Goal: Task Accomplishment & Management: Manage account settings

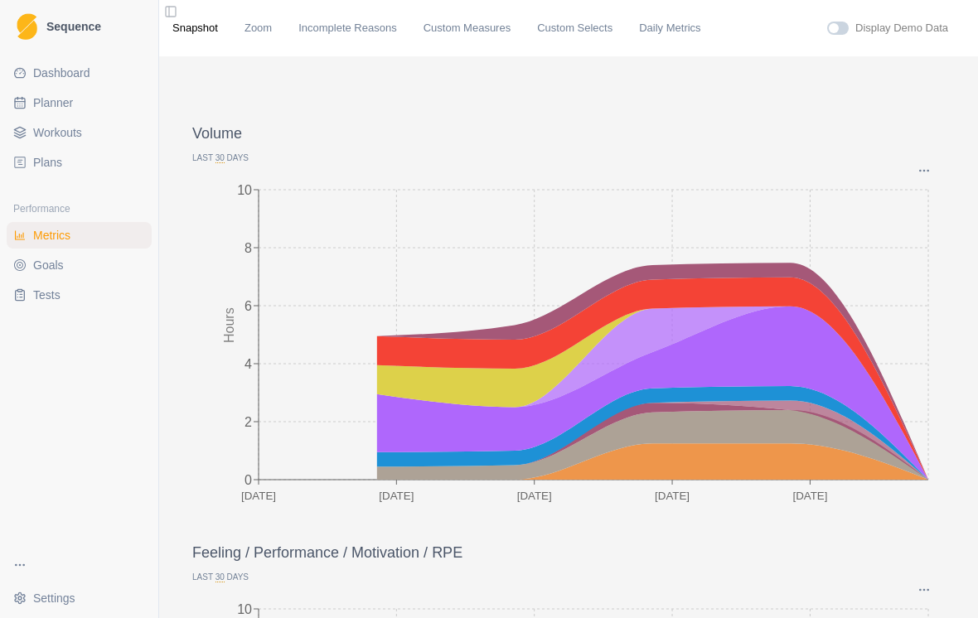
click at [76, 132] on span "Workouts" at bounding box center [57, 132] width 49 height 17
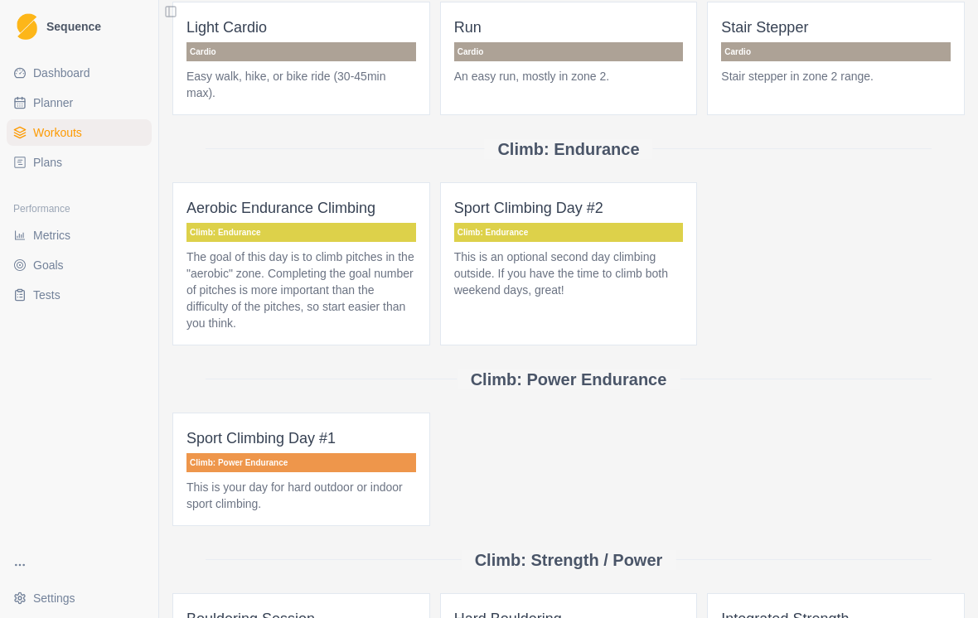
scroll to position [118, 0]
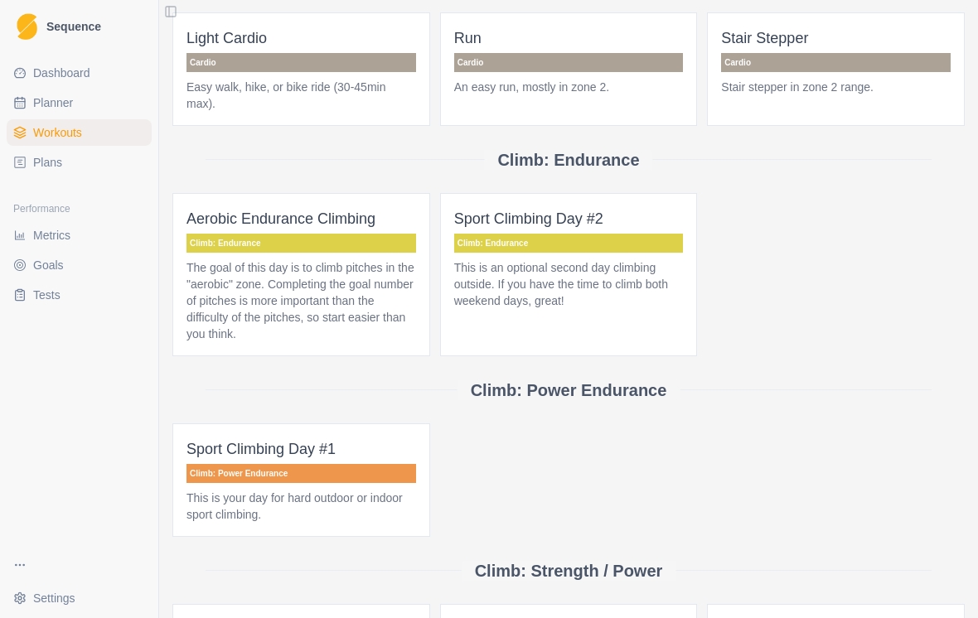
click at [381, 302] on p "The goal of this day is to climb pitches in the "aerobic" zone. Completing the …" at bounding box center [301, 300] width 230 height 83
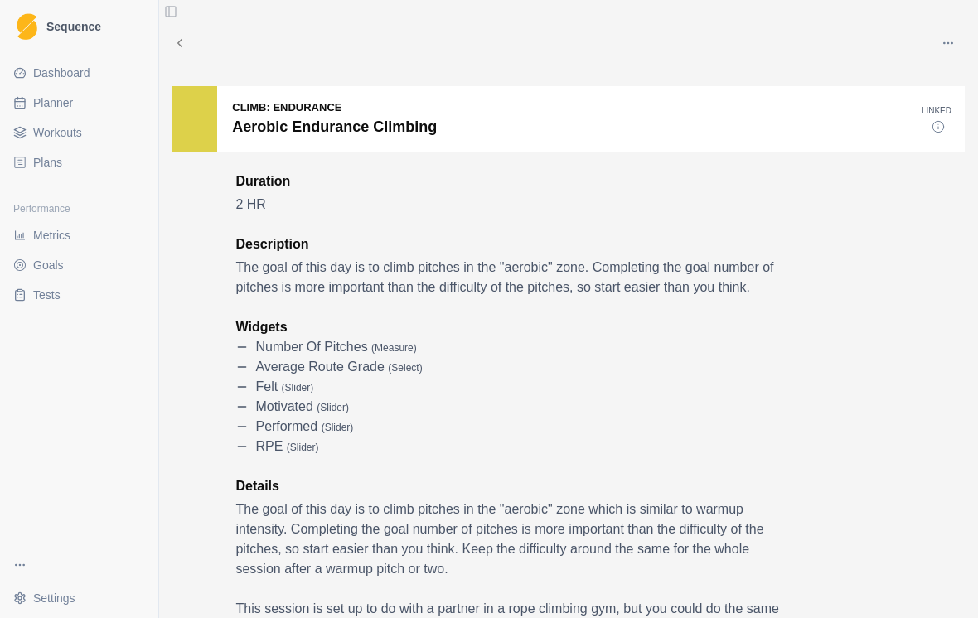
click at [952, 50] on button "button" at bounding box center [948, 43] width 33 height 33
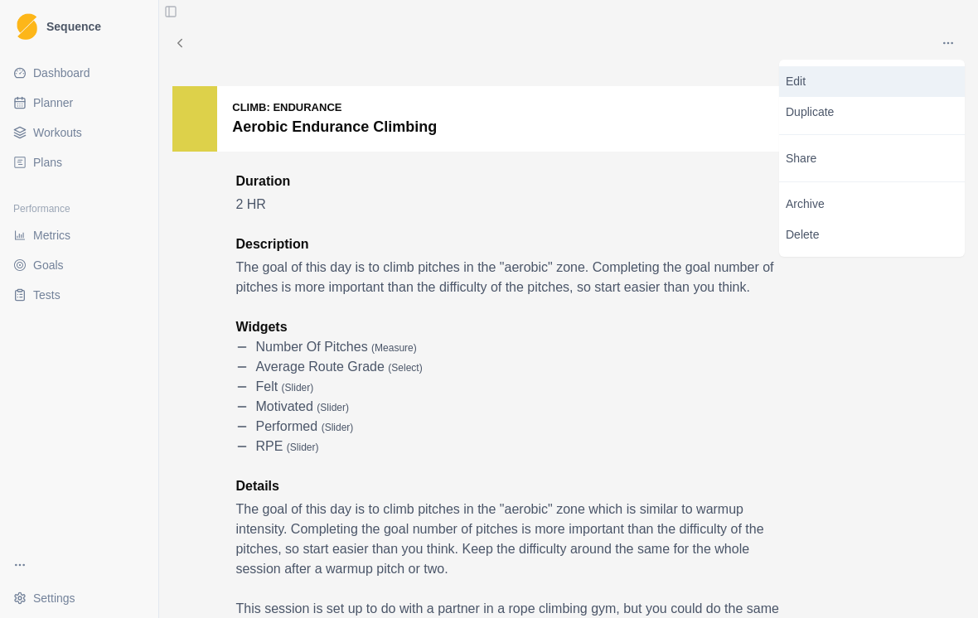
drag, startPoint x: 897, startPoint y: 104, endPoint x: 886, endPoint y: 88, distance: 19.1
click at [886, 88] on div "Edit Duplicate Share Archive Delete" at bounding box center [872, 158] width 186 height 197
click at [877, 85] on p "Edit" at bounding box center [872, 81] width 172 height 17
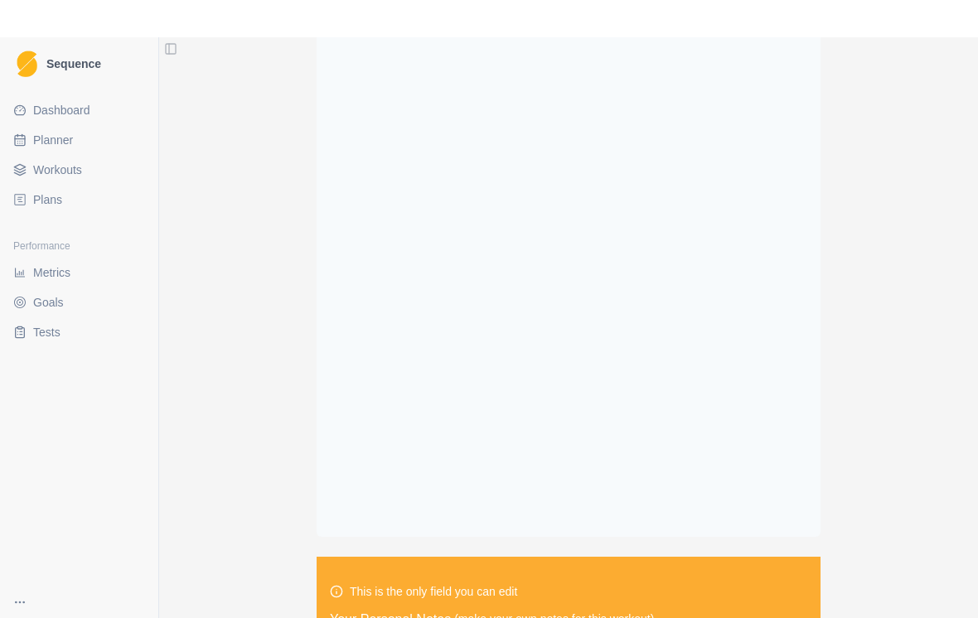
scroll to position [1962, 0]
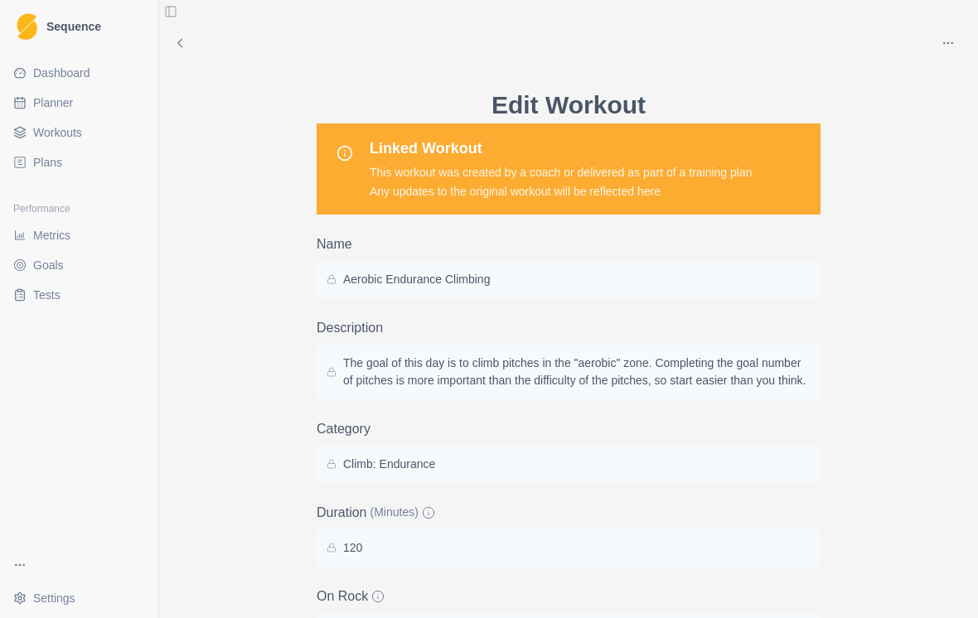
click at [179, 41] on icon at bounding box center [179, 43] width 15 height 15
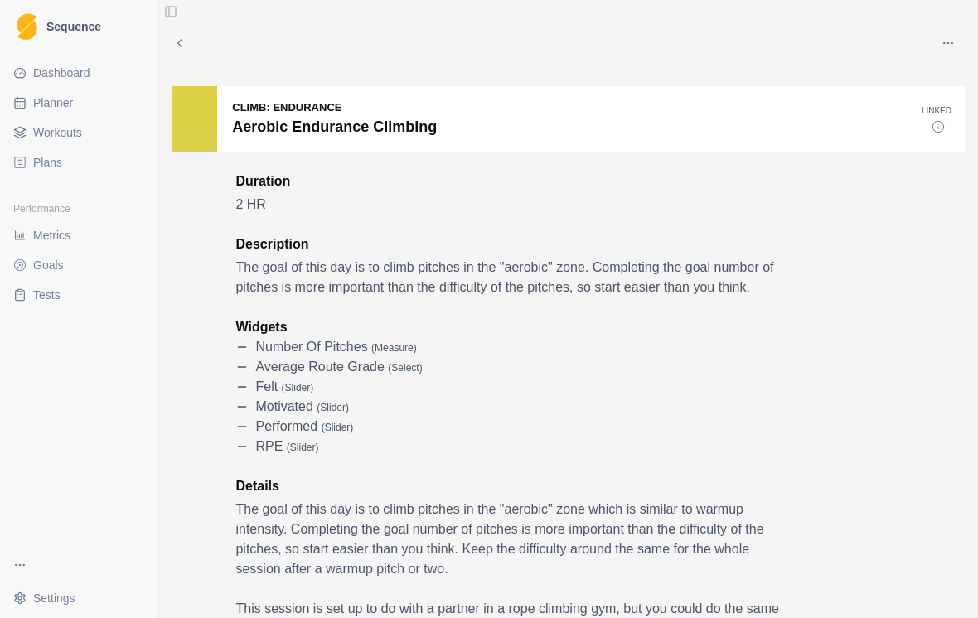
click at [203, 139] on div at bounding box center [194, 118] width 45 height 65
click at [952, 43] on circle "button" at bounding box center [951, 42] width 1 height 1
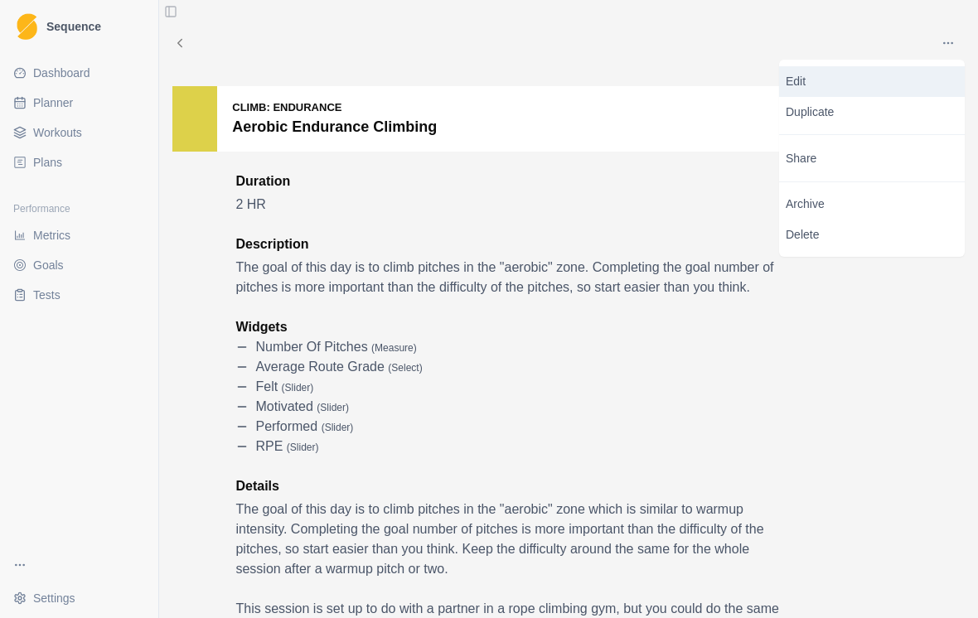
click at [907, 78] on p "Edit" at bounding box center [872, 81] width 172 height 17
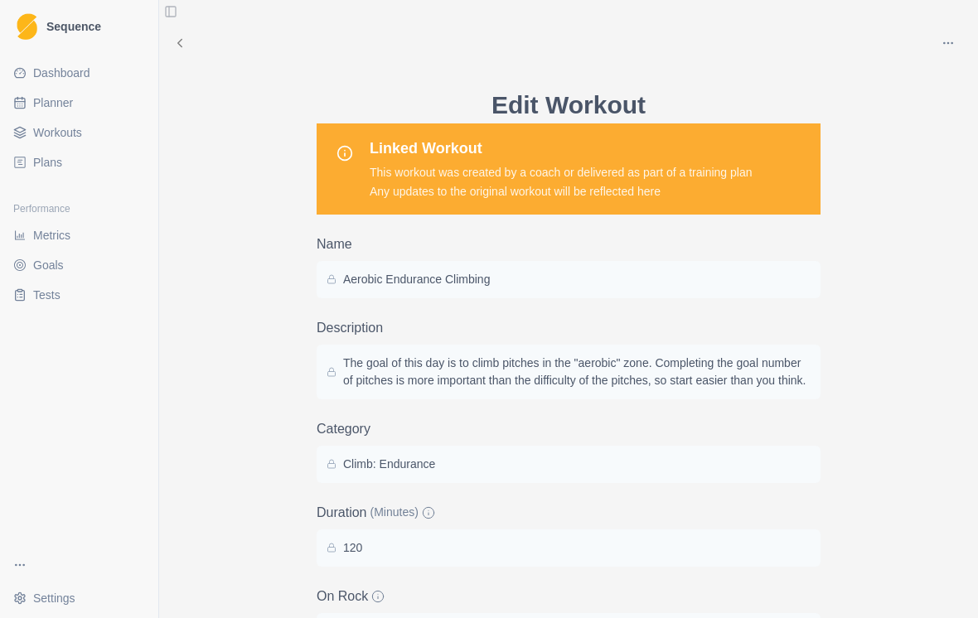
click at [392, 473] on p "Climb: Endurance" at bounding box center [389, 464] width 92 height 17
click at [423, 473] on p "Climb: Endurance" at bounding box center [389, 464] width 92 height 17
click at [438, 473] on div "Climb: Endurance" at bounding box center [569, 464] width 484 height 17
click at [416, 473] on p "Climb: Endurance" at bounding box center [389, 464] width 92 height 17
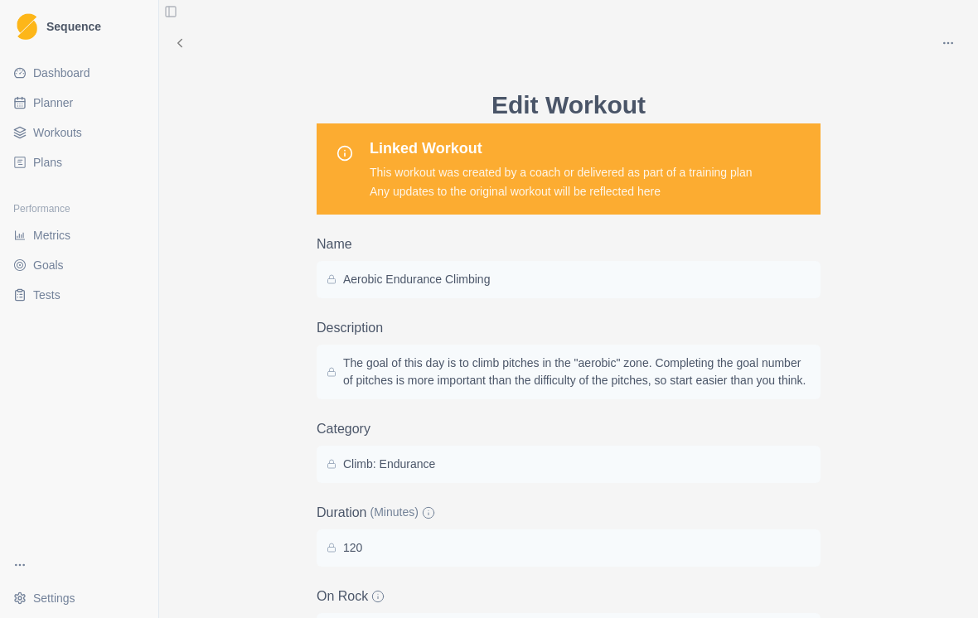
click at [416, 473] on p "Climb: Endurance" at bounding box center [389, 464] width 92 height 17
click at [950, 41] on icon "button" at bounding box center [947, 42] width 13 height 13
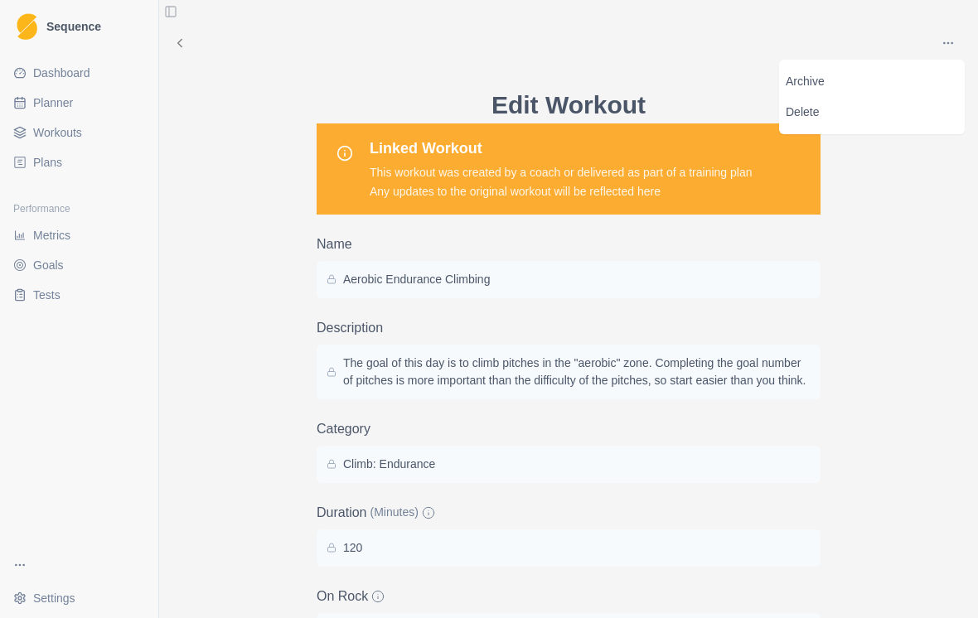
click at [692, 278] on div "Aerobic Endurance Climbing" at bounding box center [569, 279] width 484 height 17
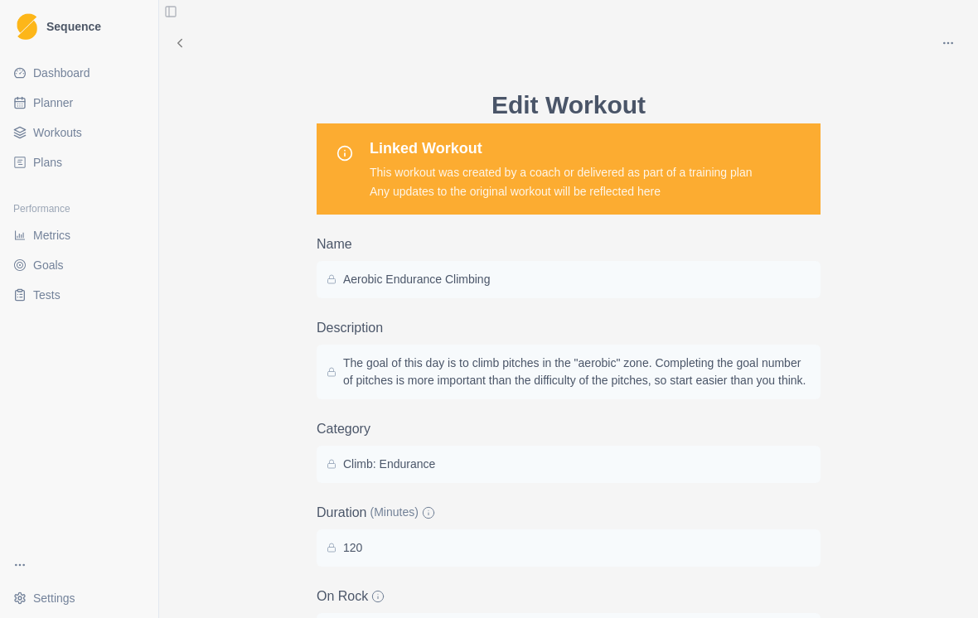
click at [484, 287] on div "Aerobic Endurance Climbing" at bounding box center [569, 279] width 504 height 37
click at [400, 282] on p "Aerobic Endurance Climbing" at bounding box center [416, 279] width 147 height 17
click at [404, 371] on p "The goal of this day is to climb pitches in the "aerobic" zone. Completing the …" at bounding box center [576, 372] width 467 height 35
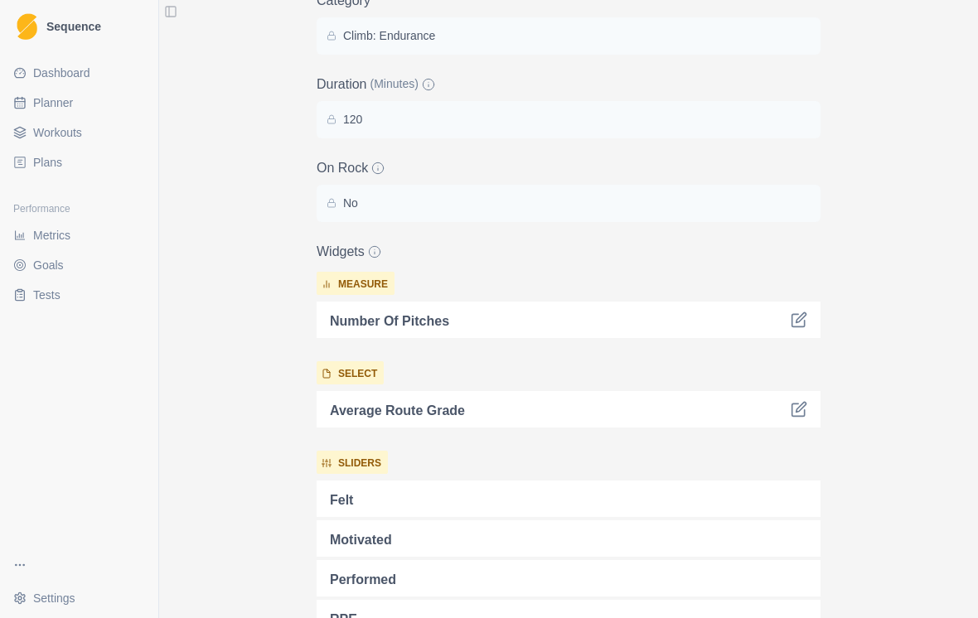
scroll to position [486, 0]
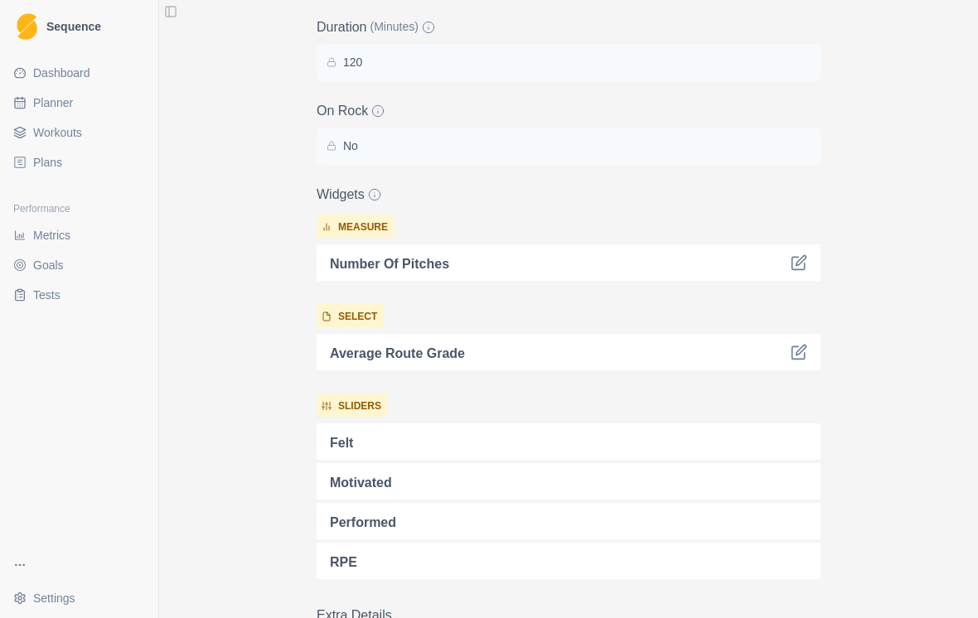
click at [454, 278] on div "Number of Pitches" at bounding box center [569, 262] width 504 height 36
click at [473, 274] on div at bounding box center [620, 262] width 302 height 23
click at [800, 265] on icon at bounding box center [801, 260] width 10 height 10
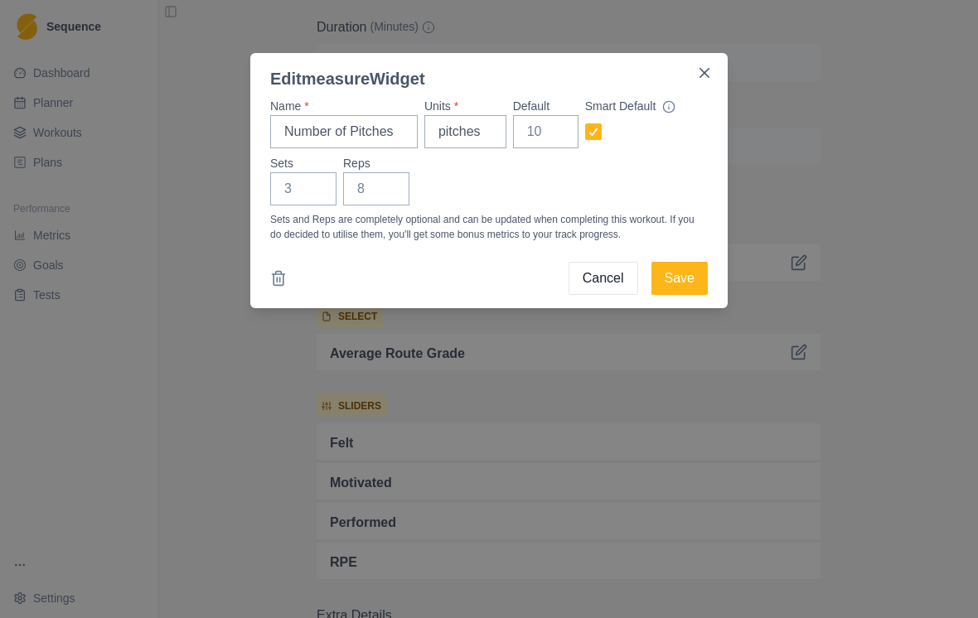
click at [588, 280] on button "Cancel" at bounding box center [604, 278] width 70 height 33
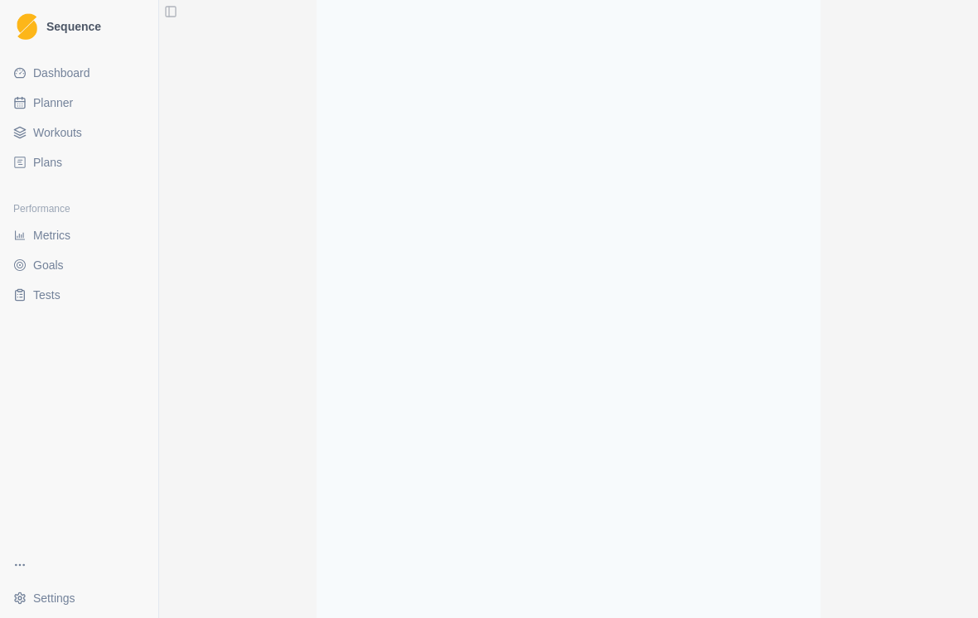
scroll to position [1817, 0]
click at [173, 14] on button "Toggle Sidebar" at bounding box center [170, 11] width 23 height 23
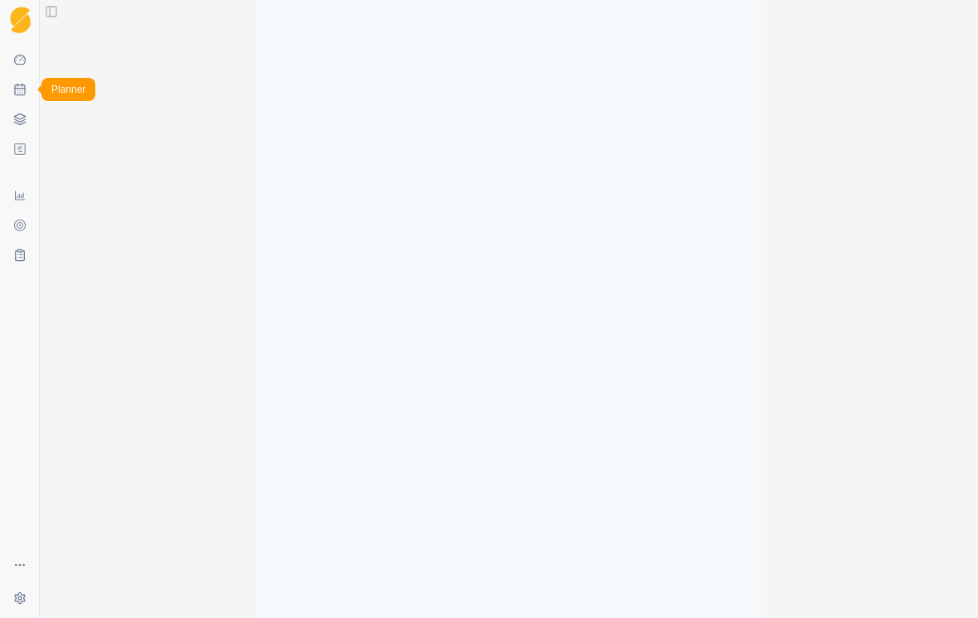
click at [22, 90] on icon at bounding box center [22, 90] width 0 height 0
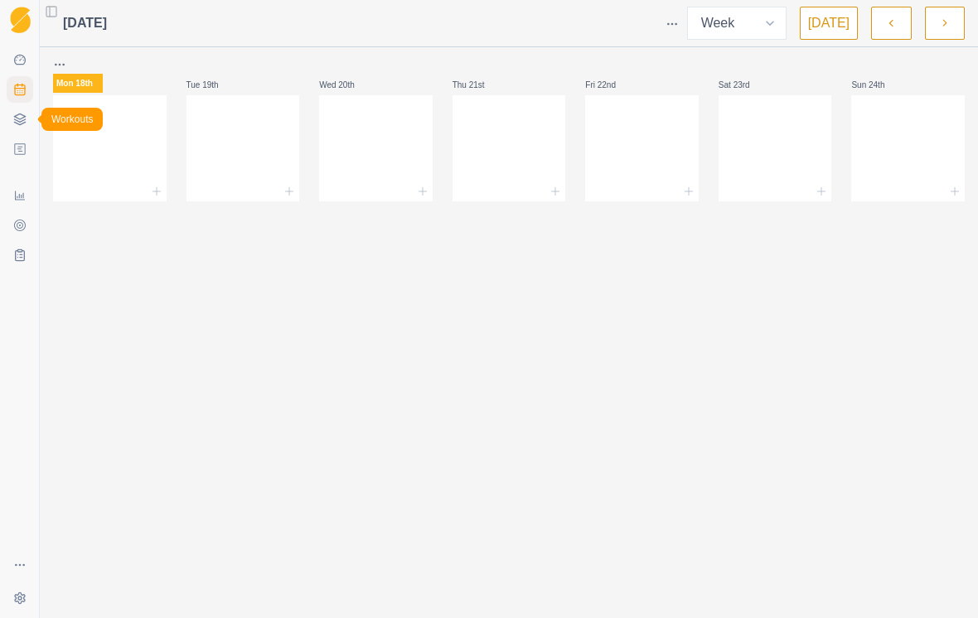
click at [30, 123] on link "Workouts" at bounding box center [20, 119] width 27 height 27
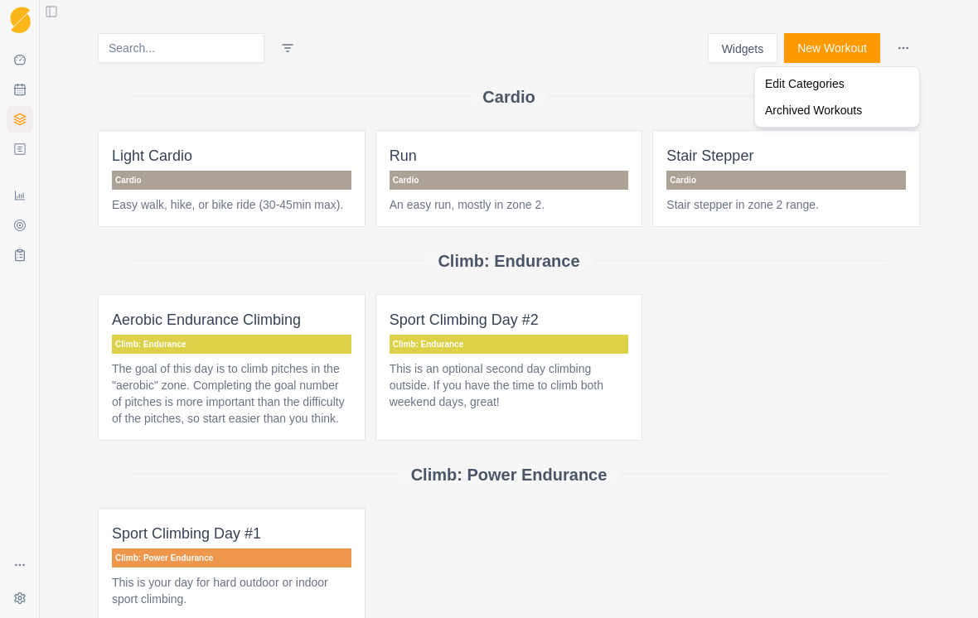
click at [903, 45] on html "Sequence Dashboard Planner Workouts Plans Performance Metrics Goals Tests Setti…" at bounding box center [489, 309] width 978 height 618
click at [873, 85] on div "Edit Categories" at bounding box center [836, 83] width 157 height 27
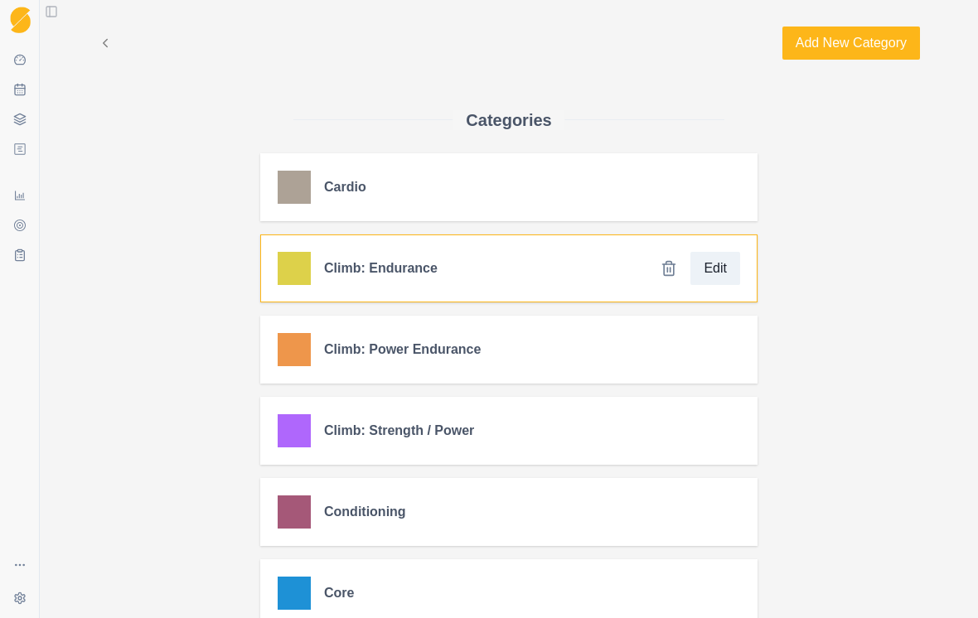
click at [288, 269] on div at bounding box center [294, 268] width 33 height 33
click at [719, 273] on button "Edit" at bounding box center [715, 268] width 50 height 33
click at [292, 273] on div at bounding box center [294, 268] width 33 height 33
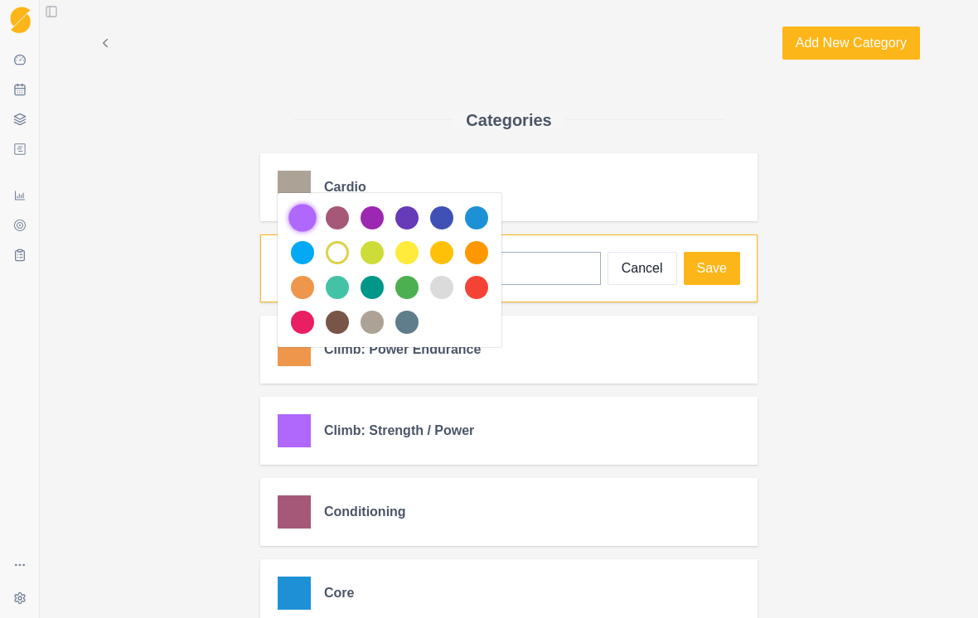
click at [298, 223] on div at bounding box center [302, 218] width 28 height 28
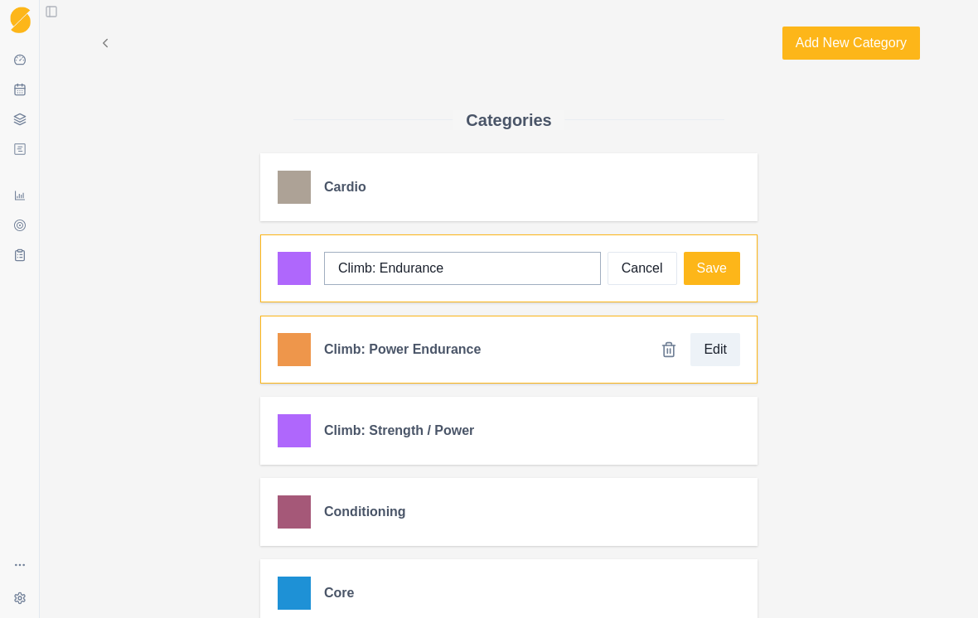
click at [293, 363] on div at bounding box center [294, 349] width 33 height 33
click at [723, 356] on button "Edit" at bounding box center [715, 349] width 50 height 33
click at [302, 352] on div at bounding box center [294, 349] width 33 height 33
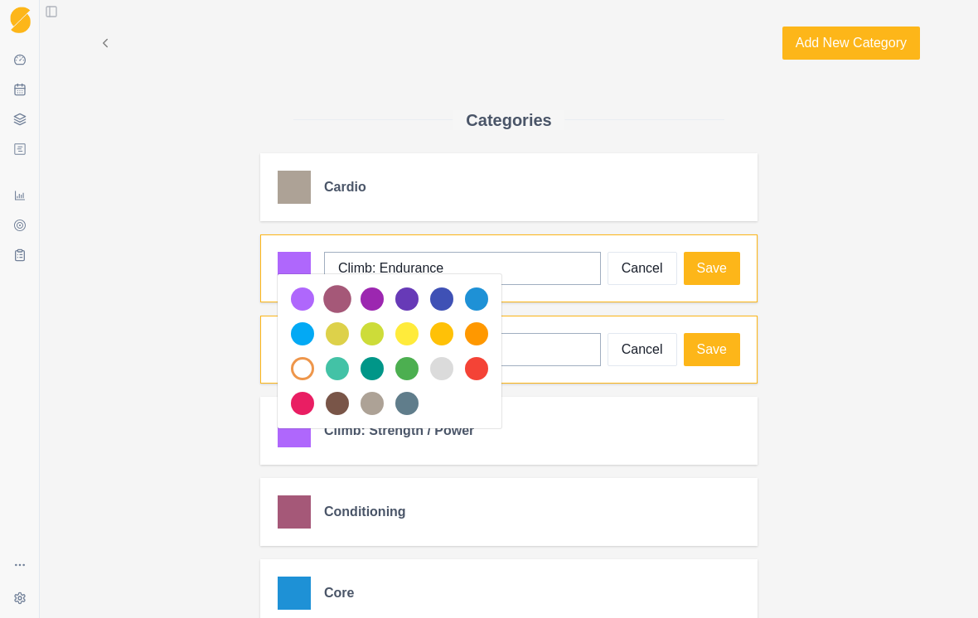
click at [349, 298] on div at bounding box center [337, 299] width 28 height 28
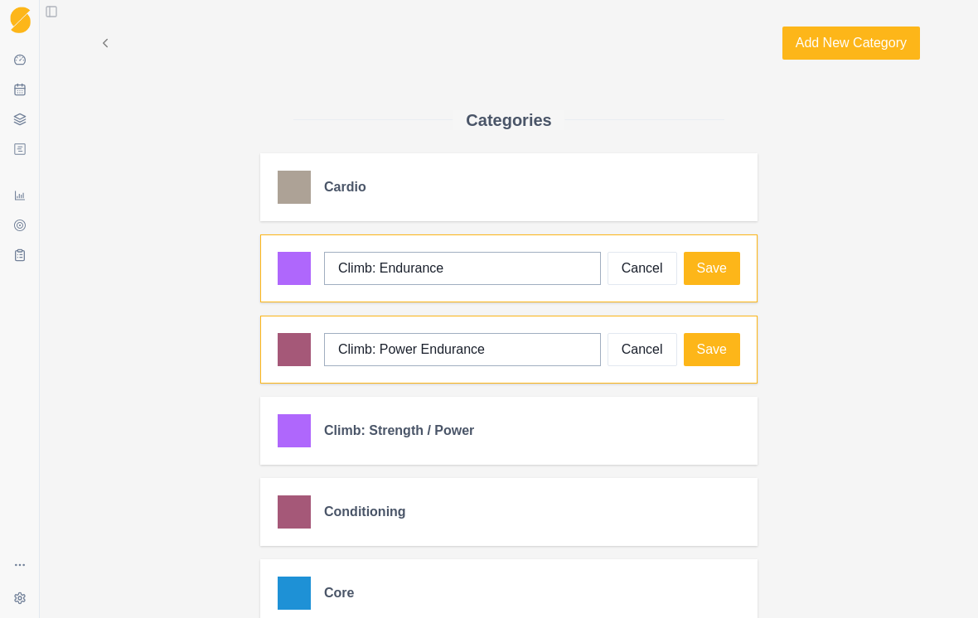
scroll to position [80, 0]
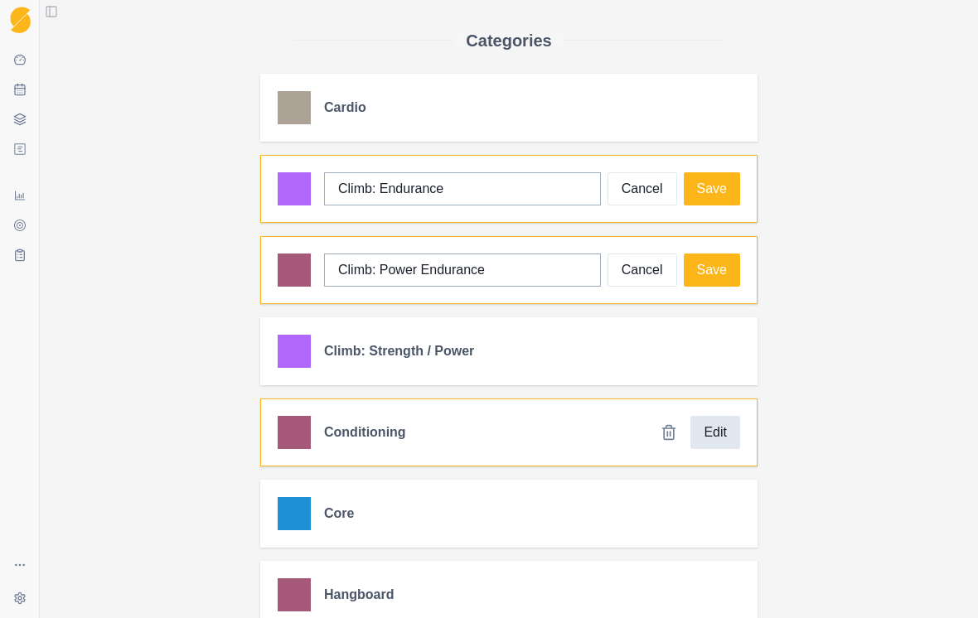
click at [728, 443] on button "Edit" at bounding box center [715, 432] width 50 height 33
click at [307, 440] on div at bounding box center [294, 432] width 33 height 33
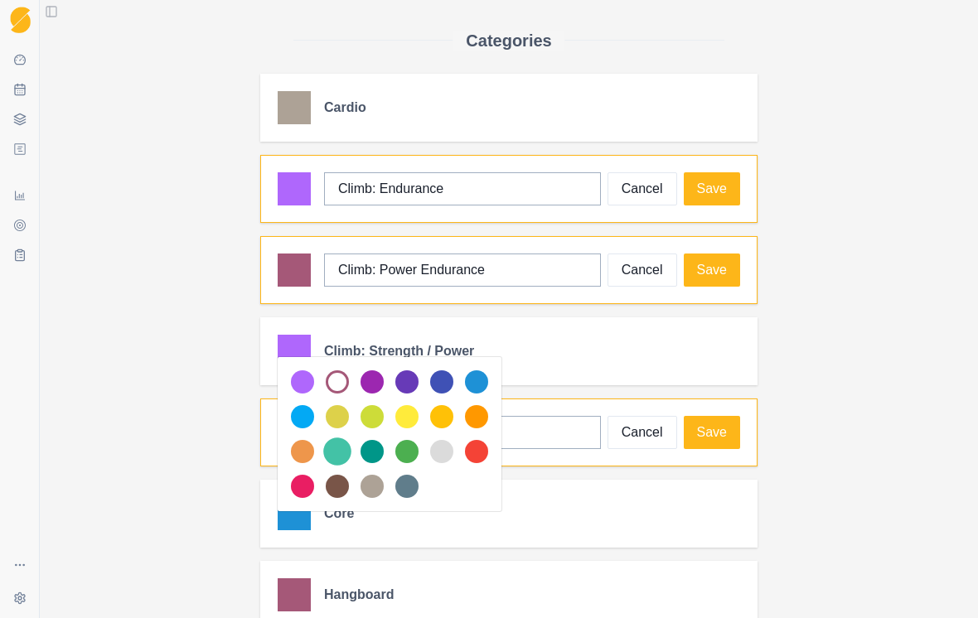
click at [337, 462] on div at bounding box center [337, 452] width 28 height 28
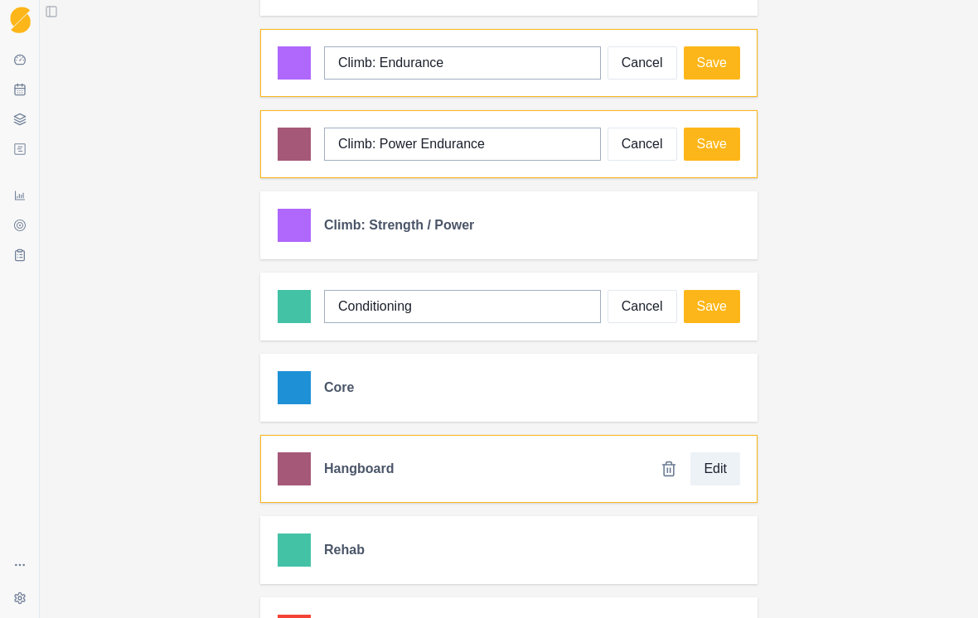
scroll to position [202, 0]
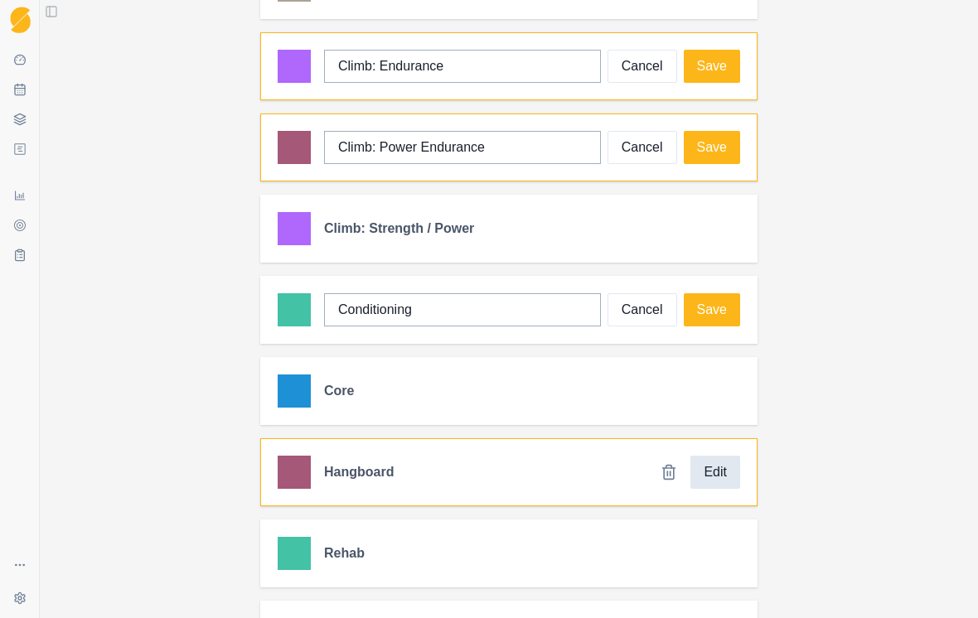
click at [723, 479] on button "Edit" at bounding box center [715, 472] width 50 height 33
click at [301, 476] on div at bounding box center [294, 472] width 33 height 33
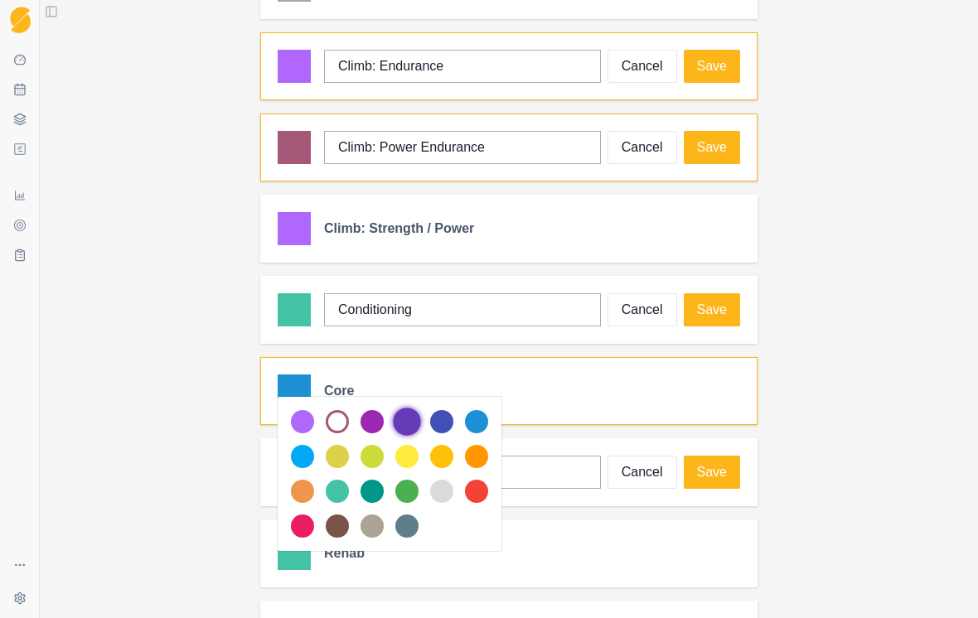
click at [416, 423] on div at bounding box center [407, 422] width 28 height 28
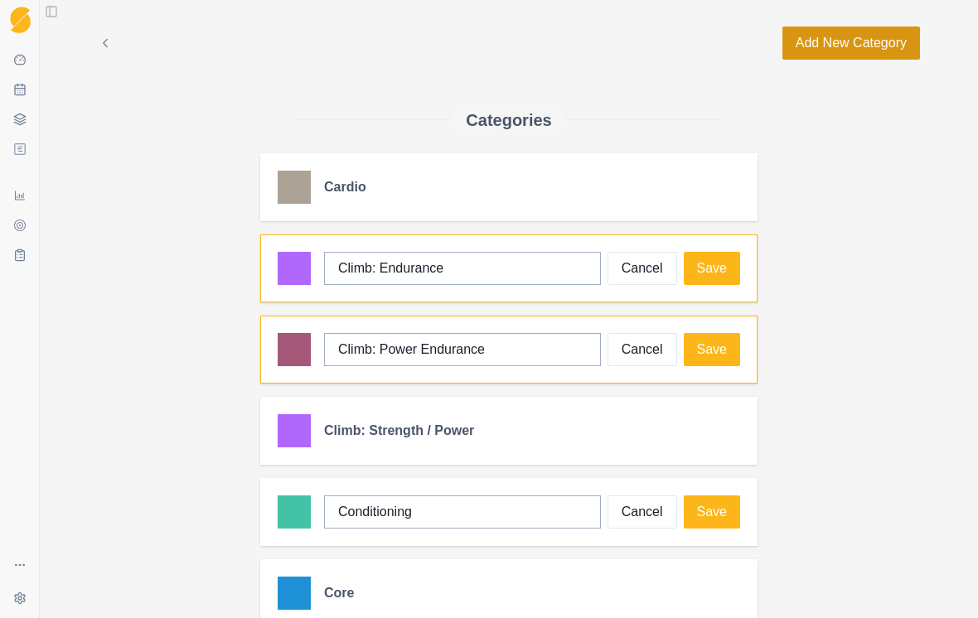
scroll to position [0, 0]
click at [716, 264] on button "Save" at bounding box center [712, 268] width 56 height 33
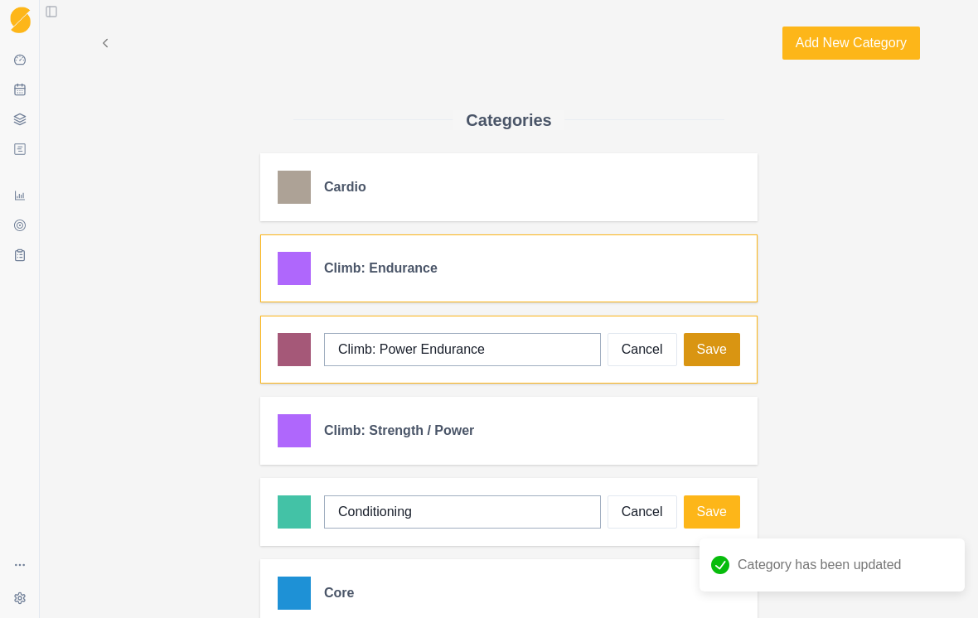
click at [720, 356] on button "Save" at bounding box center [712, 349] width 56 height 33
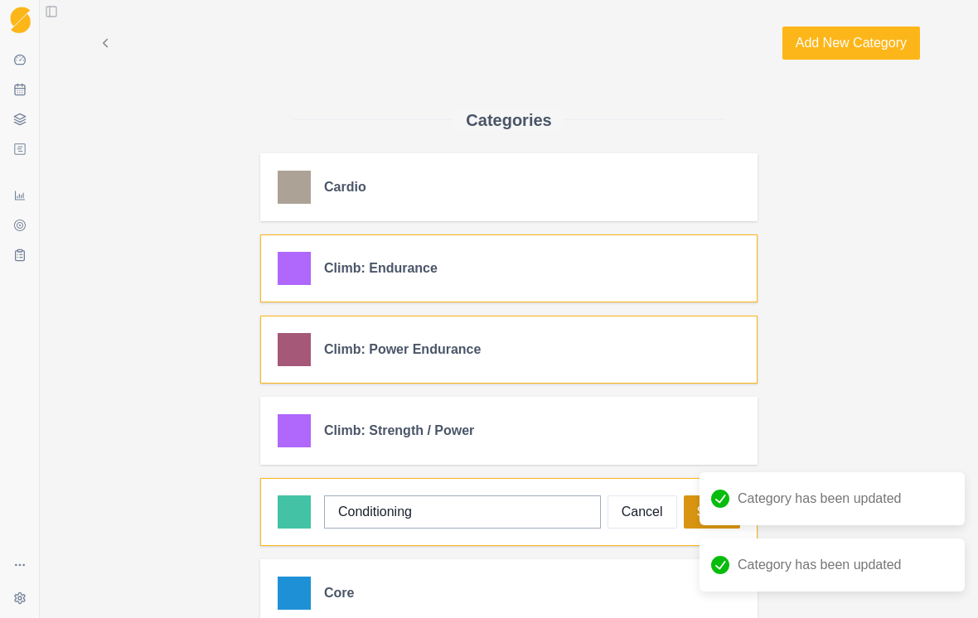
click at [694, 525] on button "Save" at bounding box center [712, 512] width 56 height 33
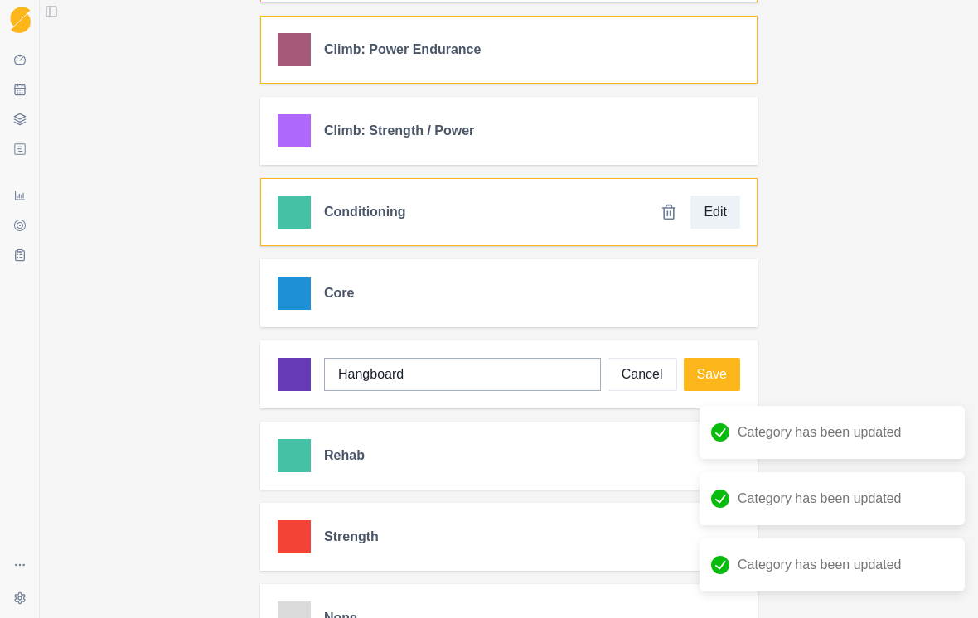
scroll to position [330, 0]
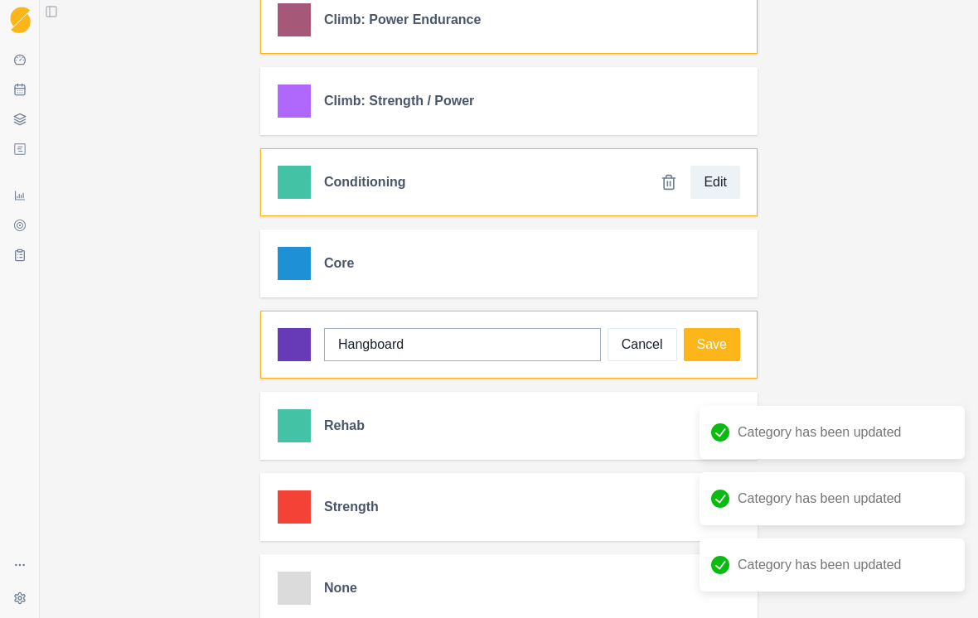
click at [722, 365] on div "Hangboard Cancel Save" at bounding box center [509, 345] width 496 height 66
click at [719, 347] on button "Save" at bounding box center [712, 344] width 56 height 33
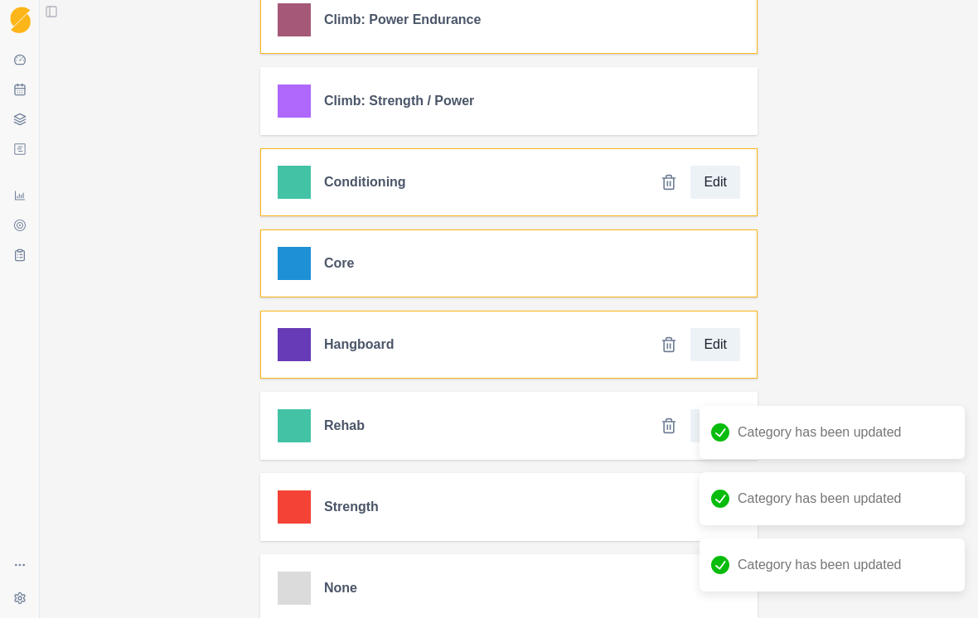
scroll to position [0, 0]
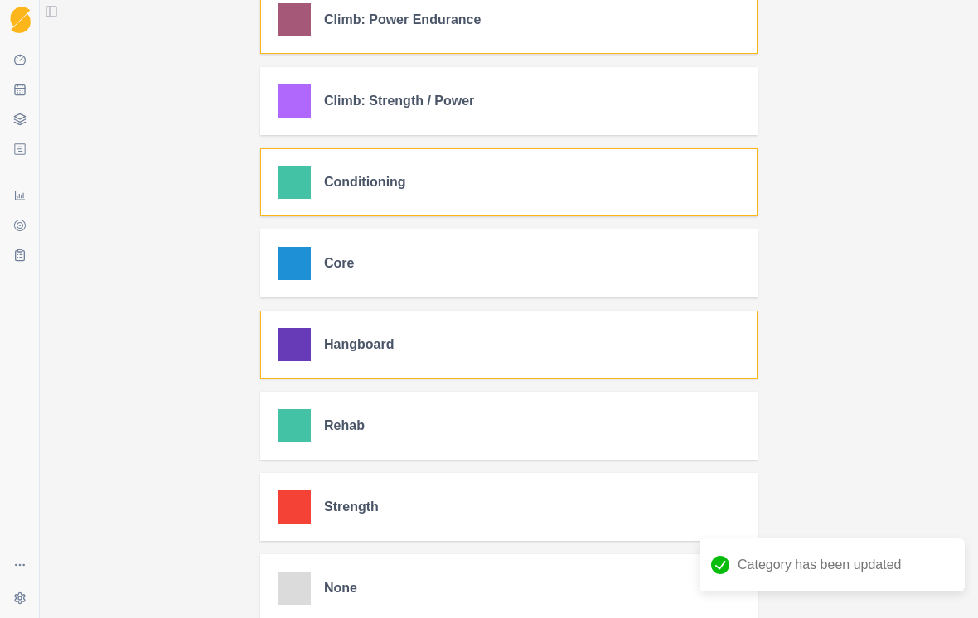
click at [53, 17] on button "Toggle Sidebar" at bounding box center [51, 11] width 23 height 23
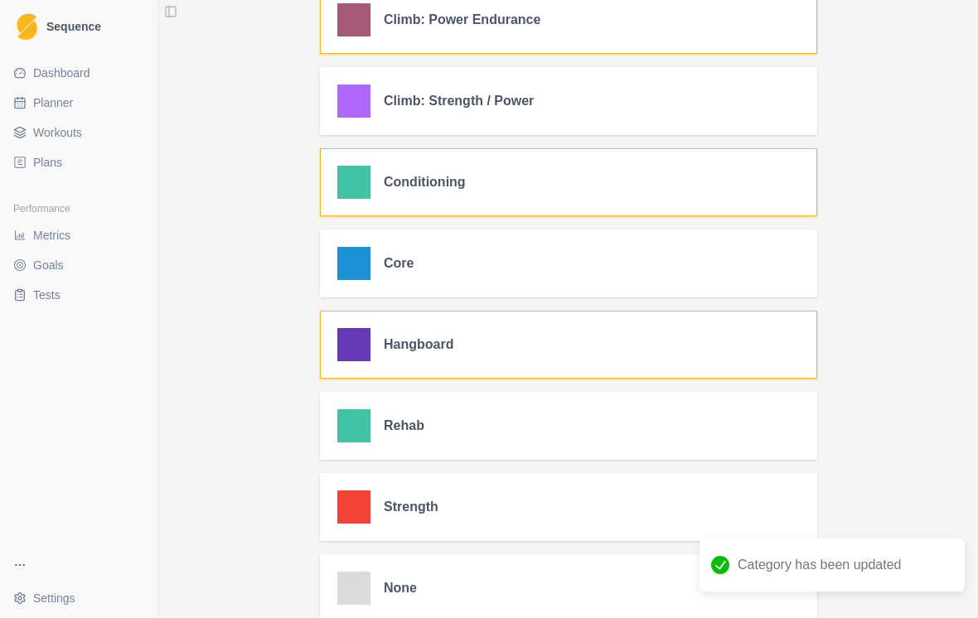
click at [51, 136] on span "Workouts" at bounding box center [57, 132] width 49 height 17
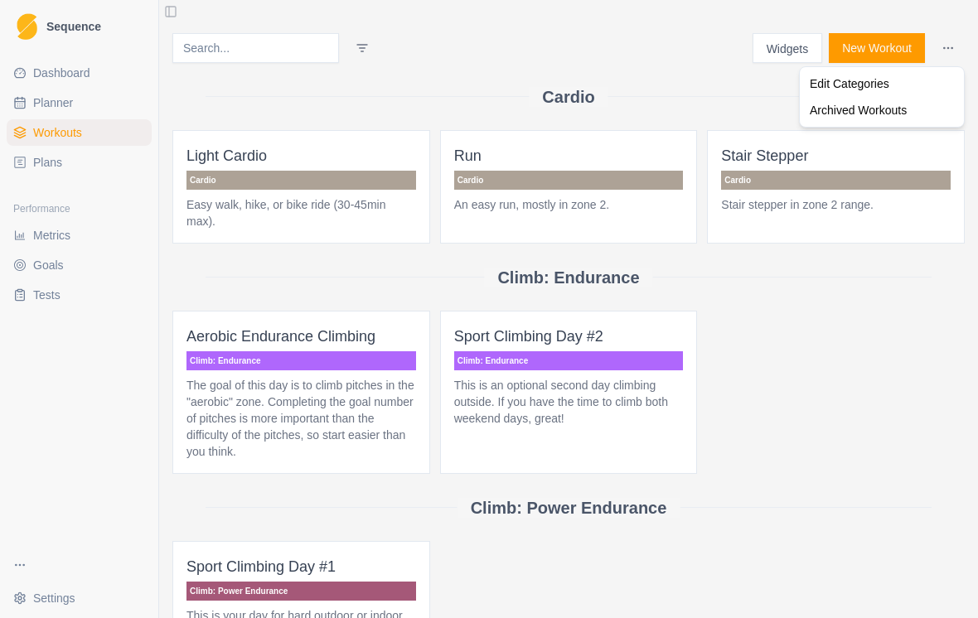
click at [955, 46] on html "Sequence Dashboard Planner Workouts Plans Performance Metrics Goals Tests Setti…" at bounding box center [489, 309] width 978 height 618
click at [922, 79] on div "Edit Categories" at bounding box center [881, 83] width 157 height 27
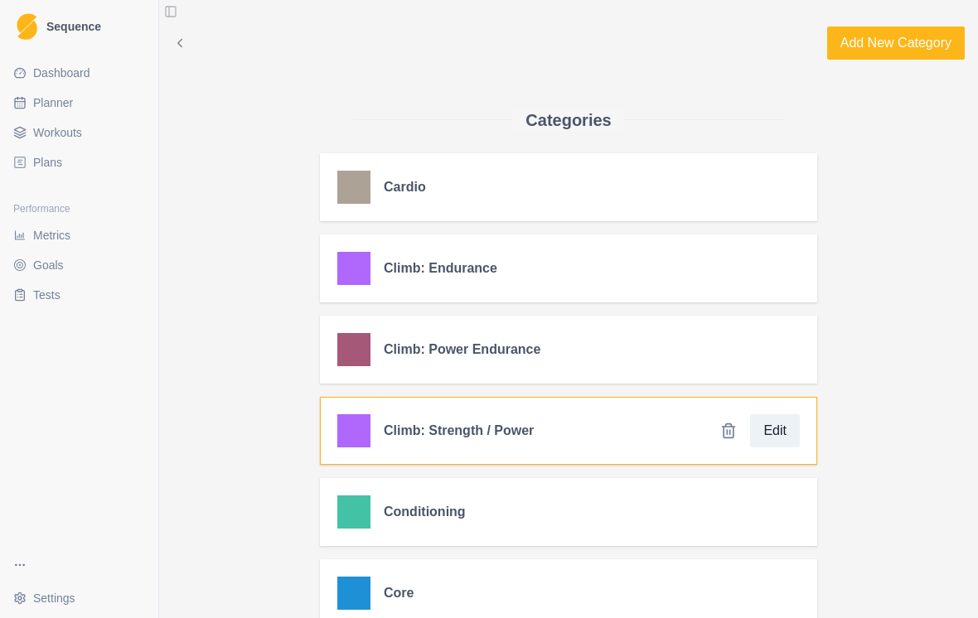
click at [483, 433] on h2 "Climb: Strength / Power" at bounding box center [459, 431] width 150 height 16
click at [785, 432] on button "Edit" at bounding box center [775, 430] width 50 height 33
click at [355, 440] on div at bounding box center [353, 430] width 33 height 33
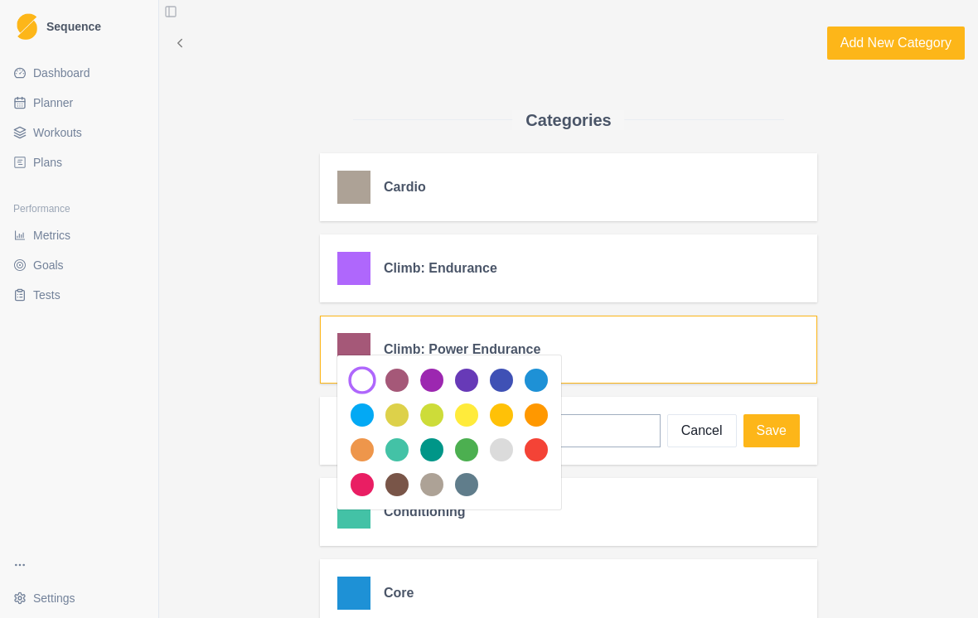
click at [361, 382] on div at bounding box center [362, 380] width 28 height 28
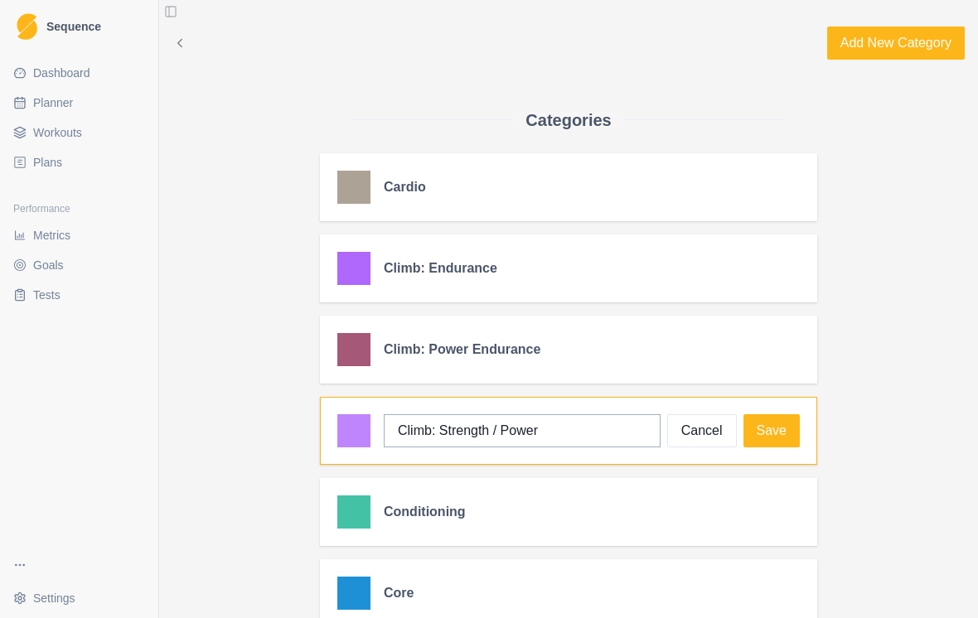
click at [357, 443] on div at bounding box center [353, 430] width 33 height 33
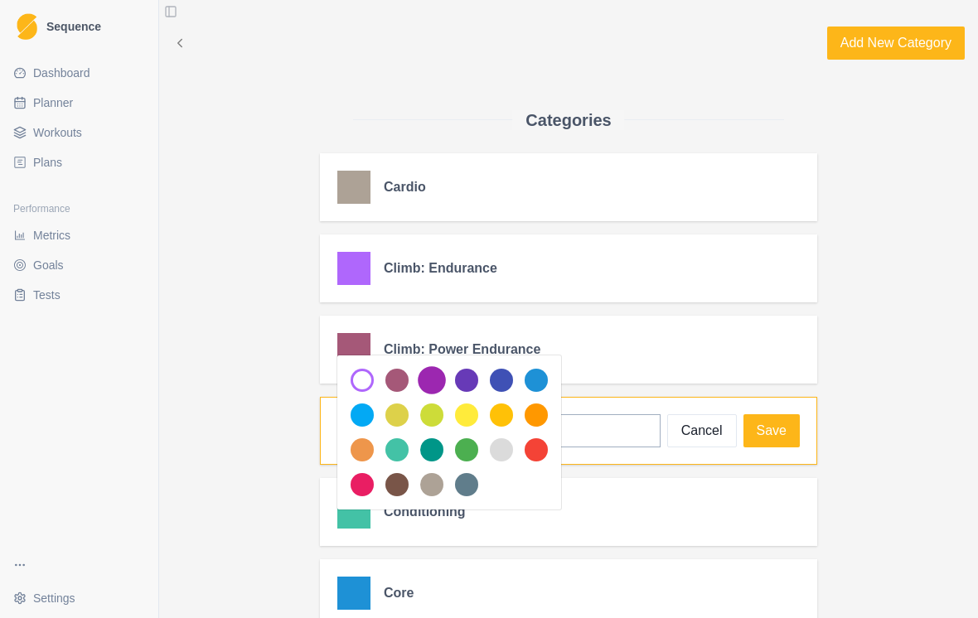
click at [431, 390] on div at bounding box center [432, 380] width 28 height 28
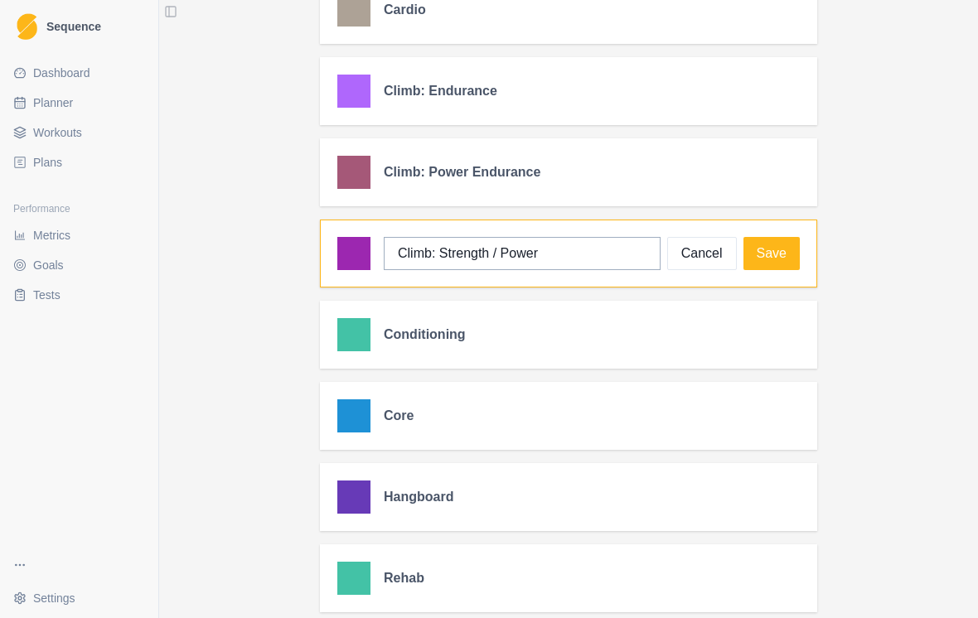
scroll to position [78, 0]
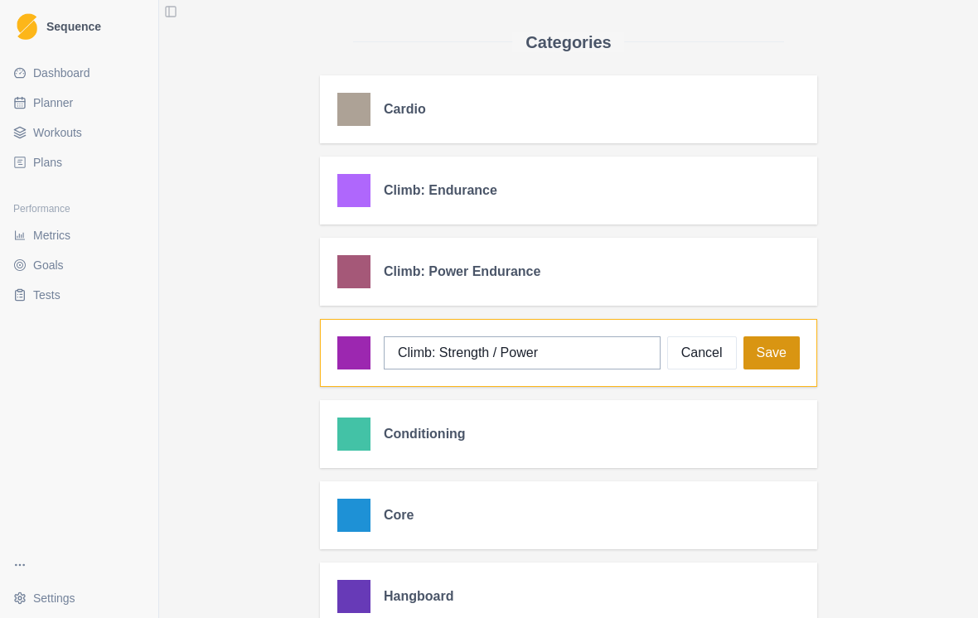
click at [789, 364] on button "Save" at bounding box center [771, 352] width 56 height 33
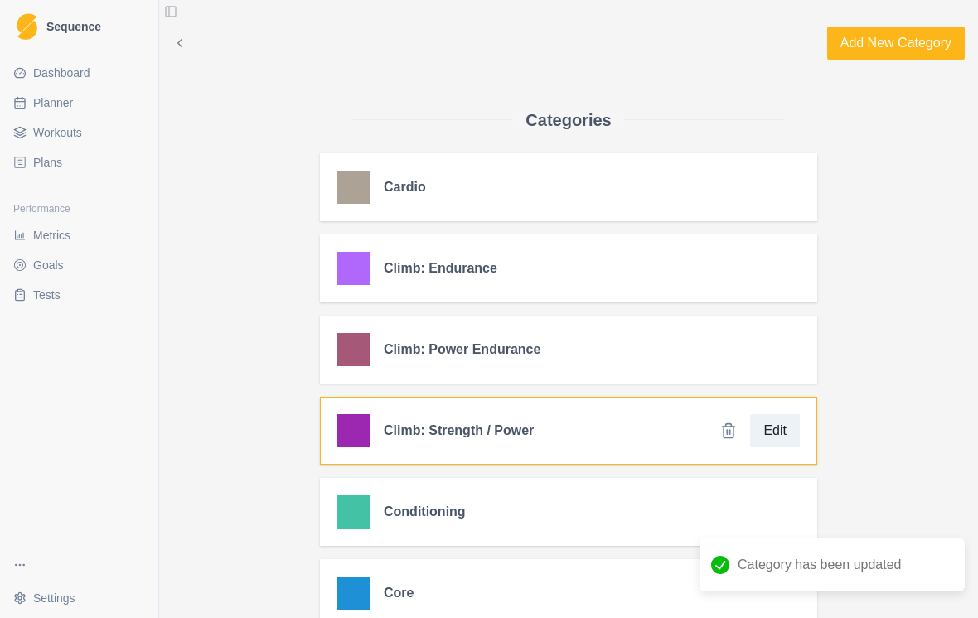
scroll to position [0, 0]
click at [174, 45] on icon at bounding box center [179, 43] width 15 height 15
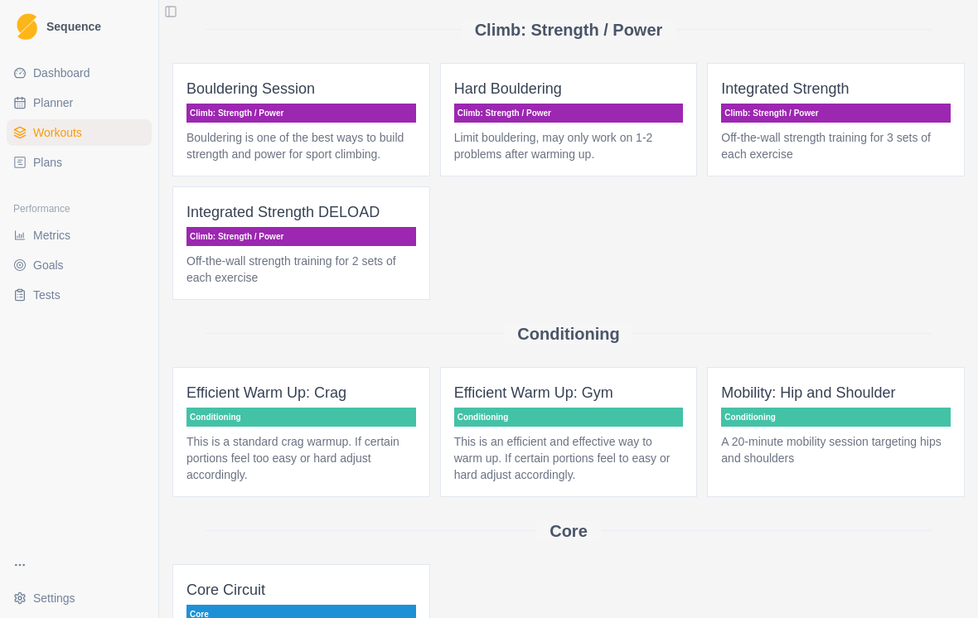
scroll to position [578, 0]
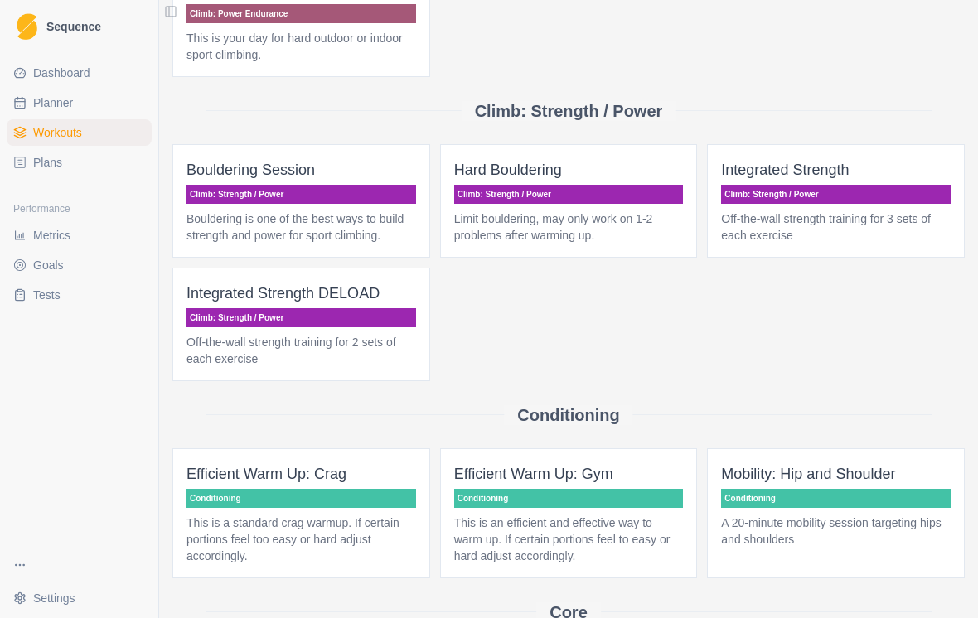
click at [70, 133] on span "Workouts" at bounding box center [57, 132] width 49 height 17
click at [62, 109] on span "Planner" at bounding box center [53, 102] width 40 height 17
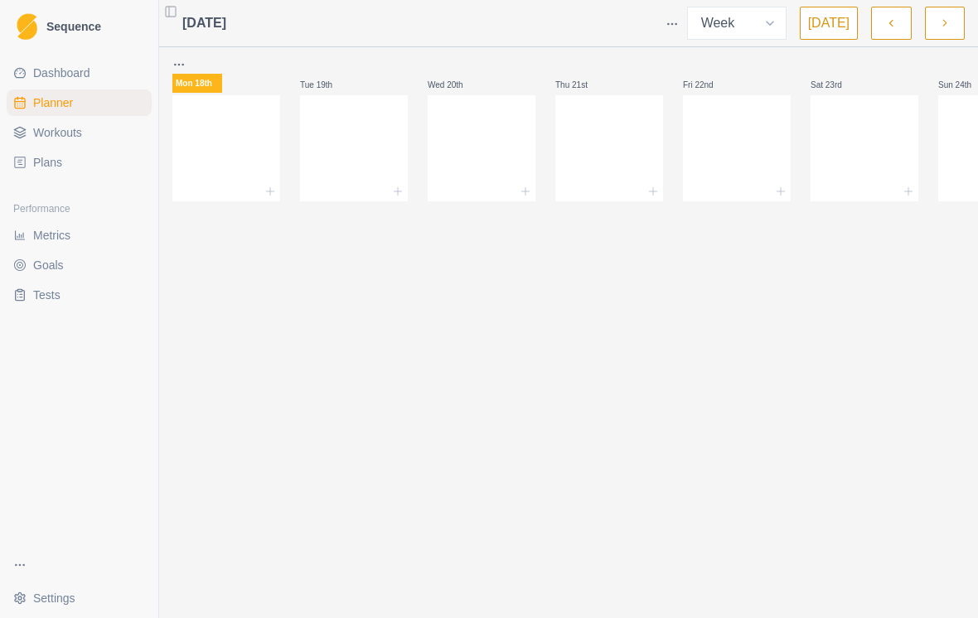
click at [888, 22] on icon "button" at bounding box center [891, 23] width 12 height 17
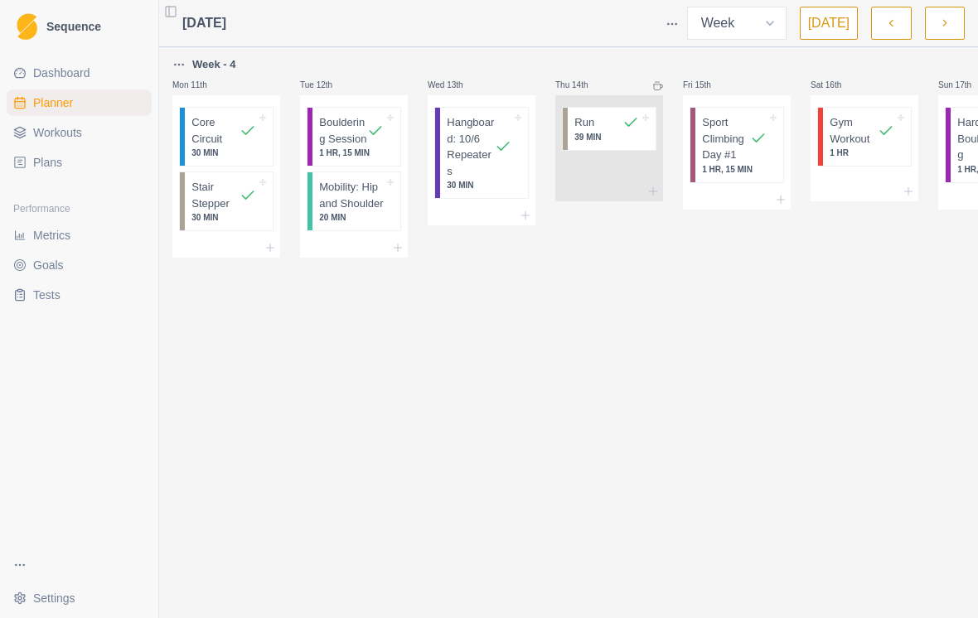
click at [54, 234] on span "Metrics" at bounding box center [51, 235] width 37 height 17
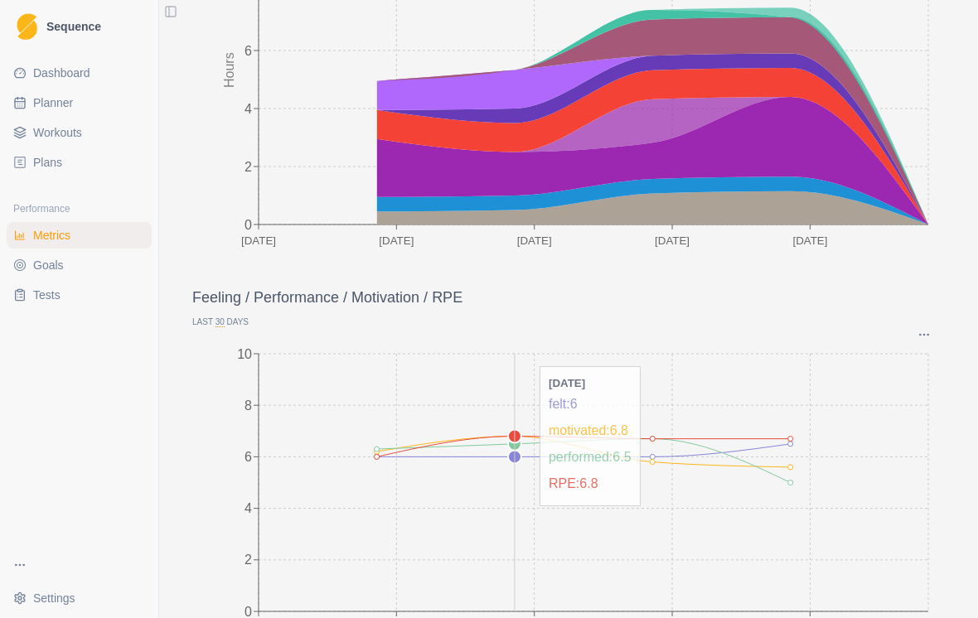
scroll to position [241, 0]
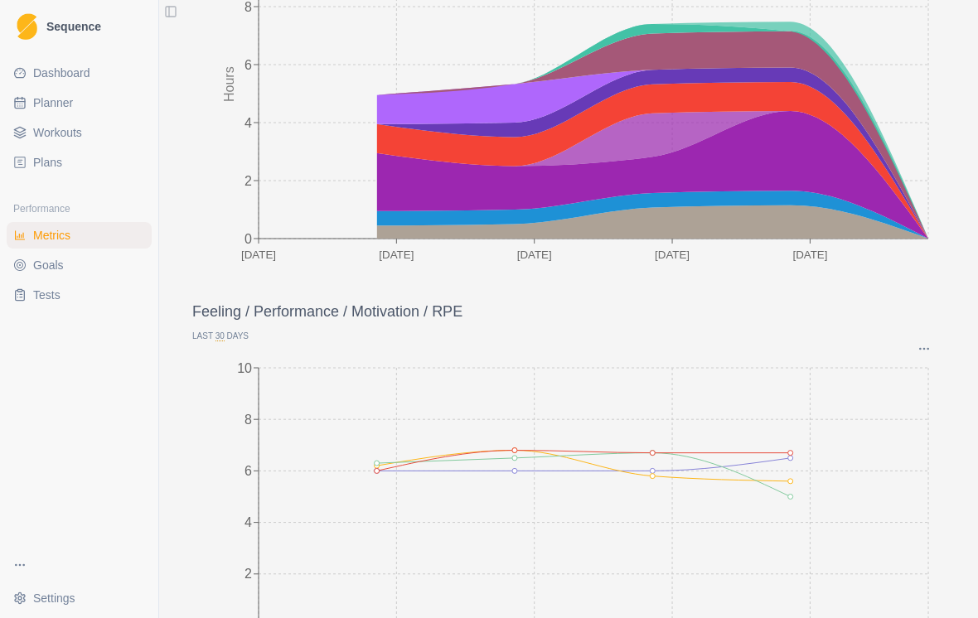
click at [27, 126] on link "Workouts" at bounding box center [79, 132] width 145 height 27
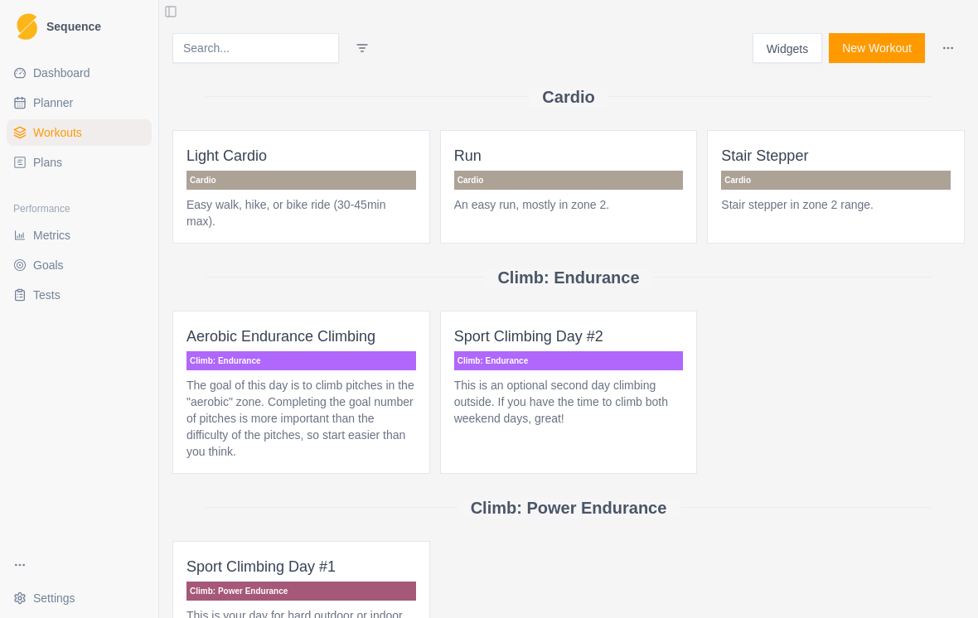
click at [953, 46] on html "Sequence Dashboard Planner Workouts Plans Performance Metrics Goals Tests Setti…" at bounding box center [489, 309] width 978 height 618
click at [903, 84] on div "Edit Categories" at bounding box center [881, 83] width 157 height 27
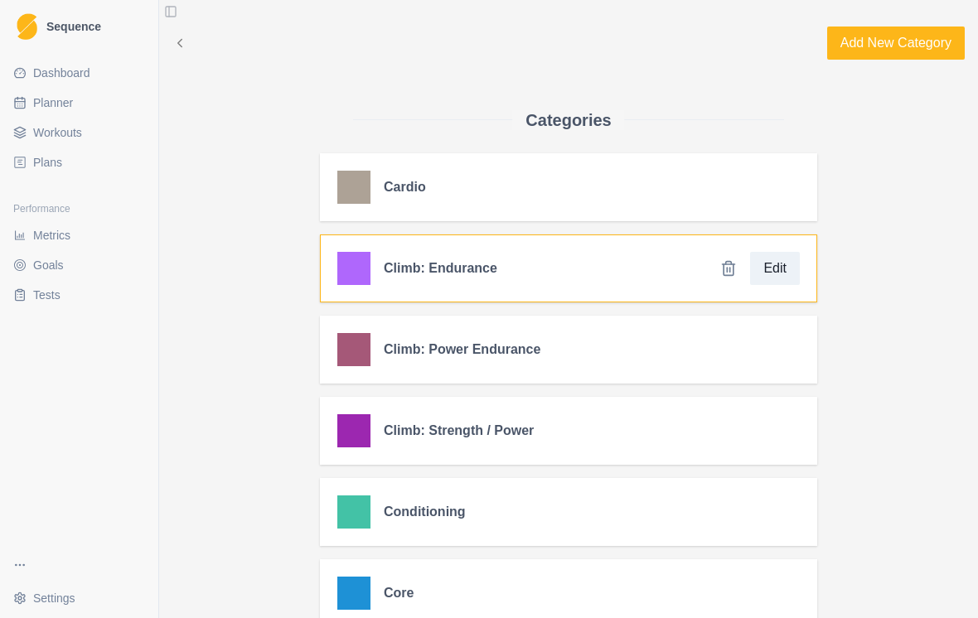
drag, startPoint x: 398, startPoint y: 338, endPoint x: 403, endPoint y: 279, distance: 59.1
click at [403, 279] on div "Cardio Edit Climb: Endurance Edit Climb: Power Endurance Edit Climb: Strength /…" at bounding box center [568, 552] width 497 height 799
click at [403, 279] on div "Climb: Endurance" at bounding box center [417, 268] width 160 height 33
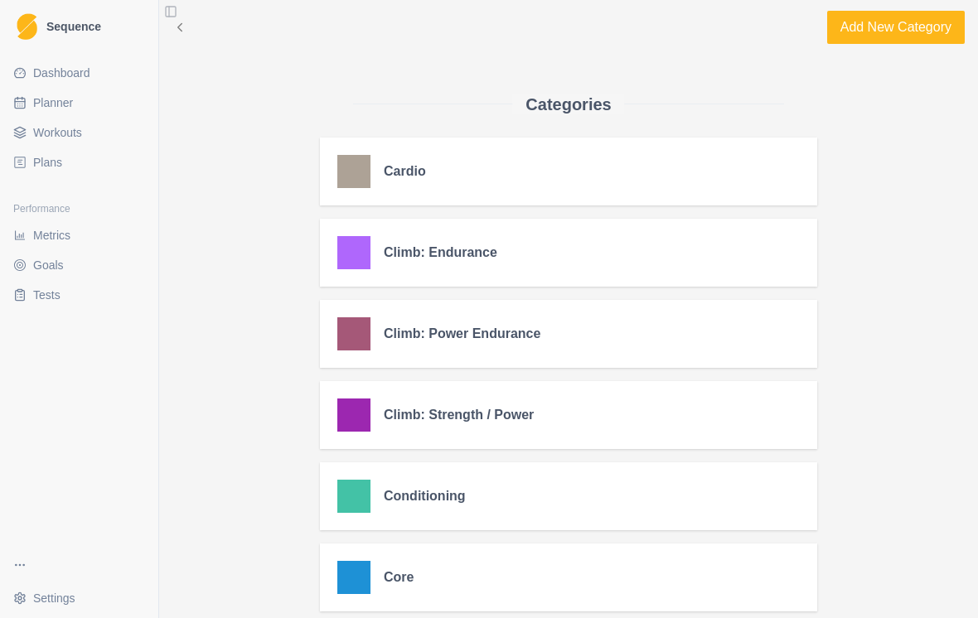
scroll to position [7, 0]
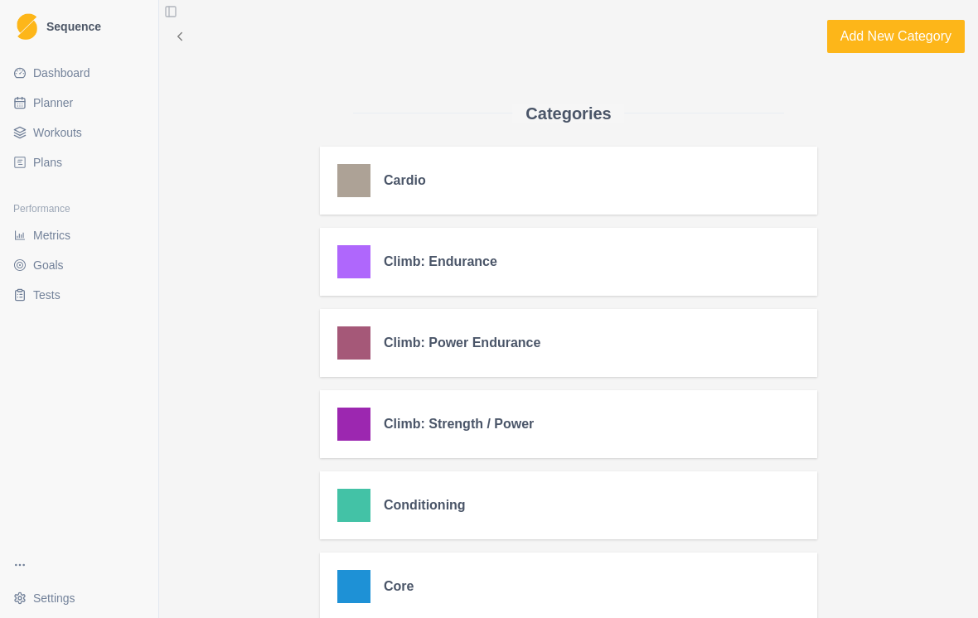
click at [56, 242] on span "Metrics" at bounding box center [51, 235] width 37 height 17
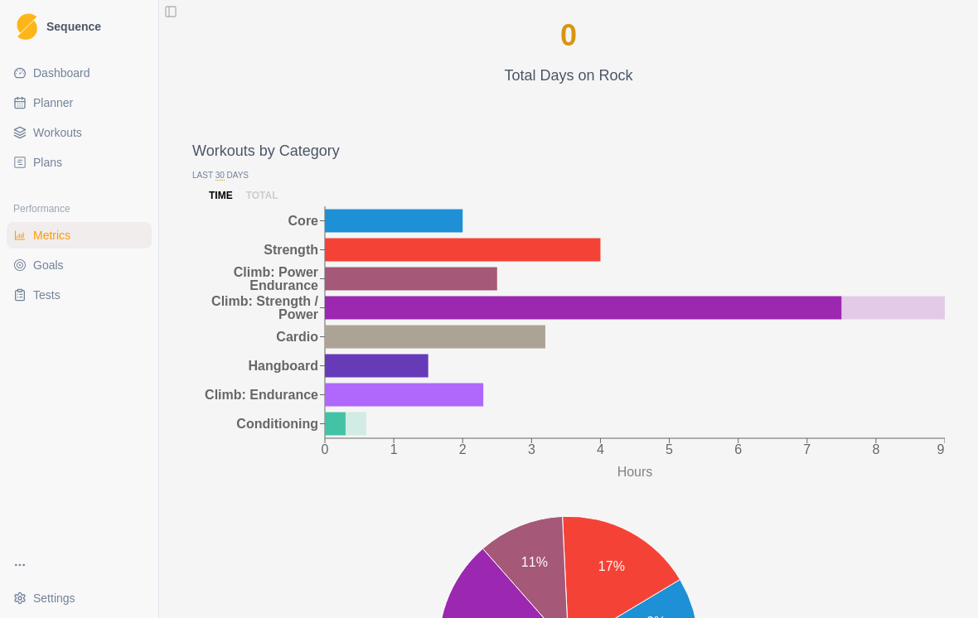
scroll to position [1430, 0]
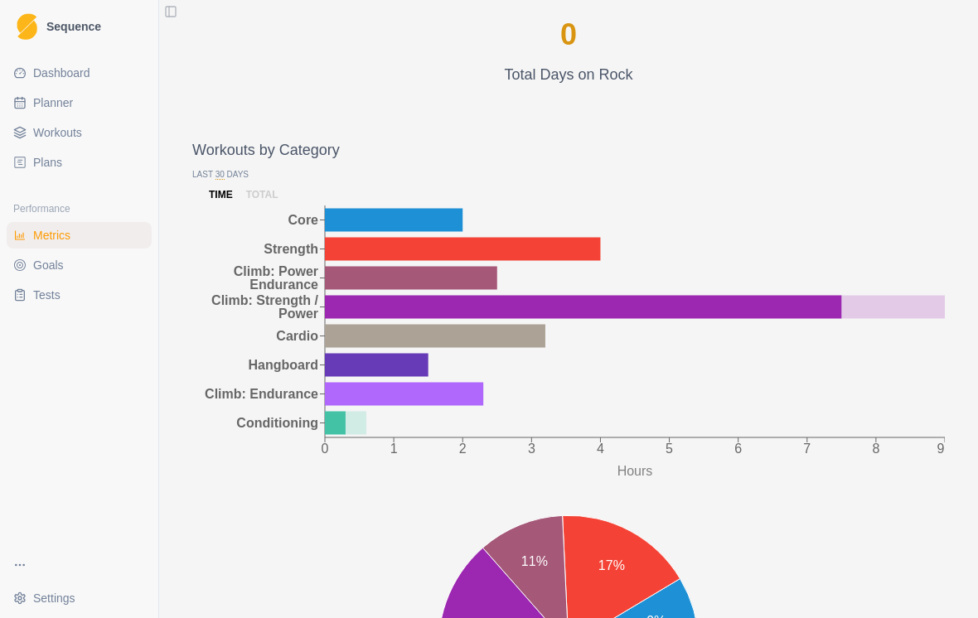
click at [257, 202] on p "total" at bounding box center [262, 194] width 32 height 15
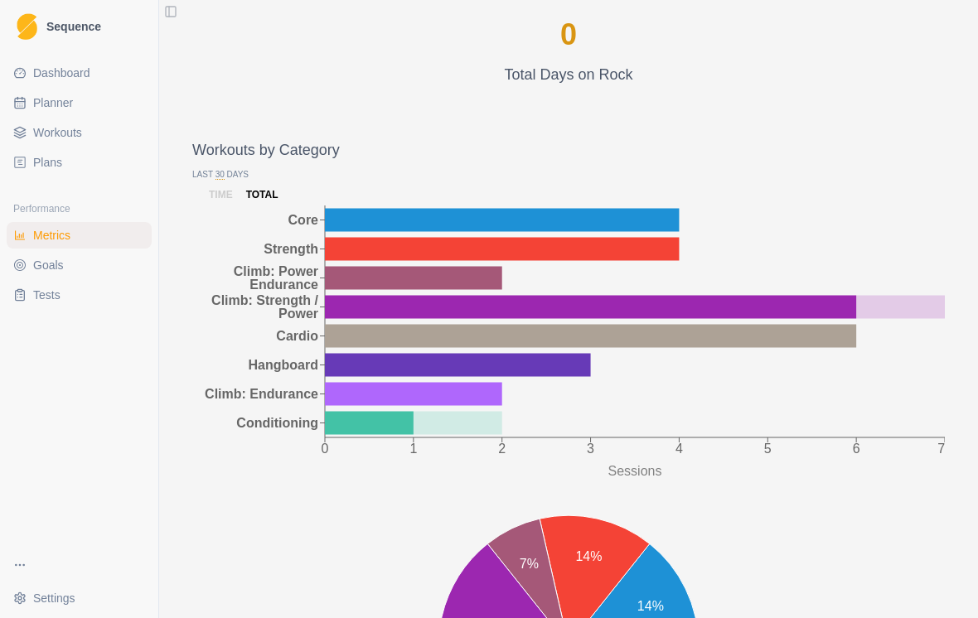
click at [228, 202] on p "time" at bounding box center [221, 194] width 24 height 15
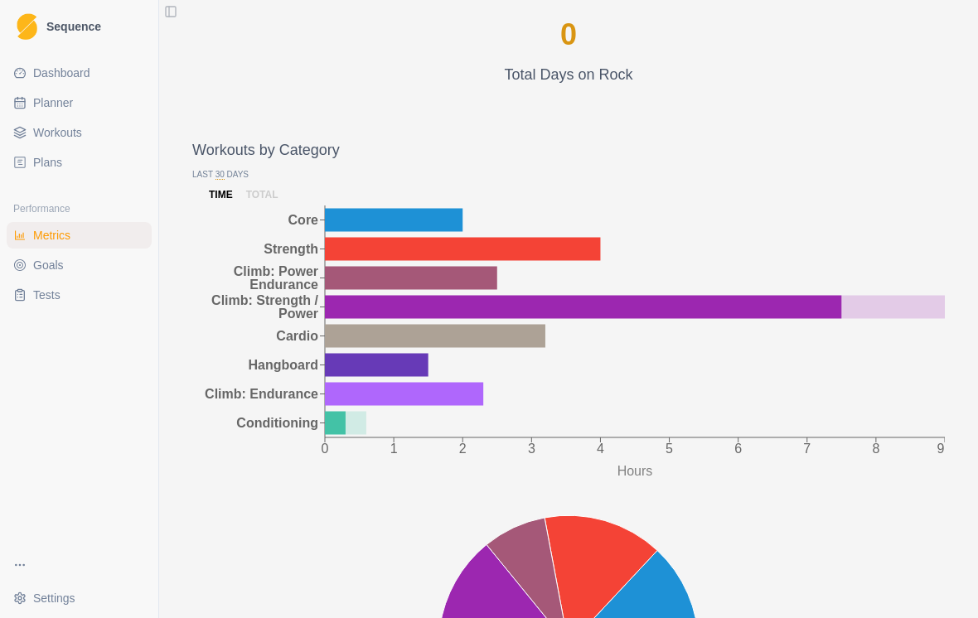
click at [225, 180] on span "30" at bounding box center [219, 175] width 9 height 10
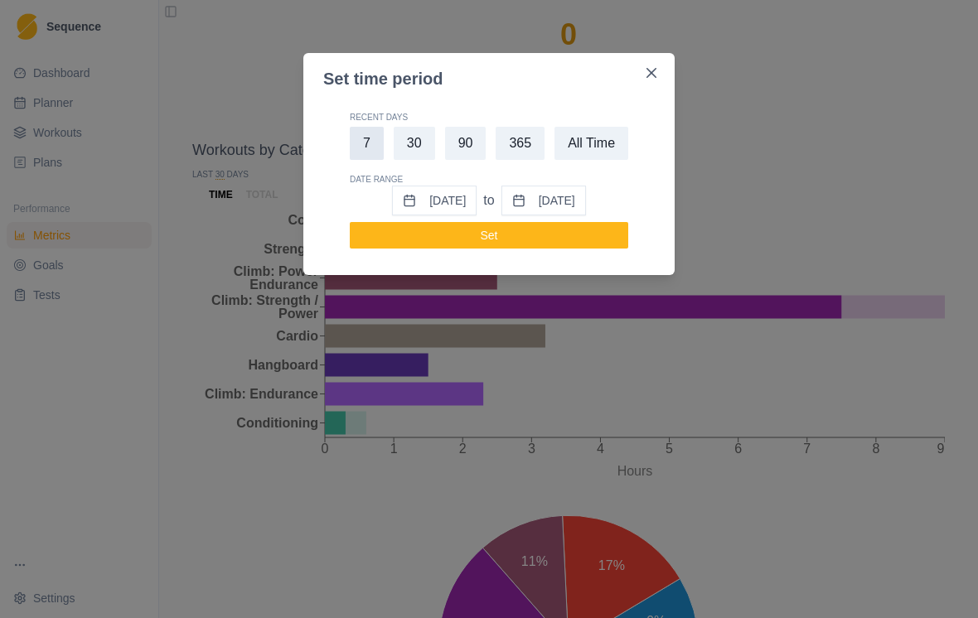
click at [365, 148] on button "7" at bounding box center [367, 143] width 34 height 33
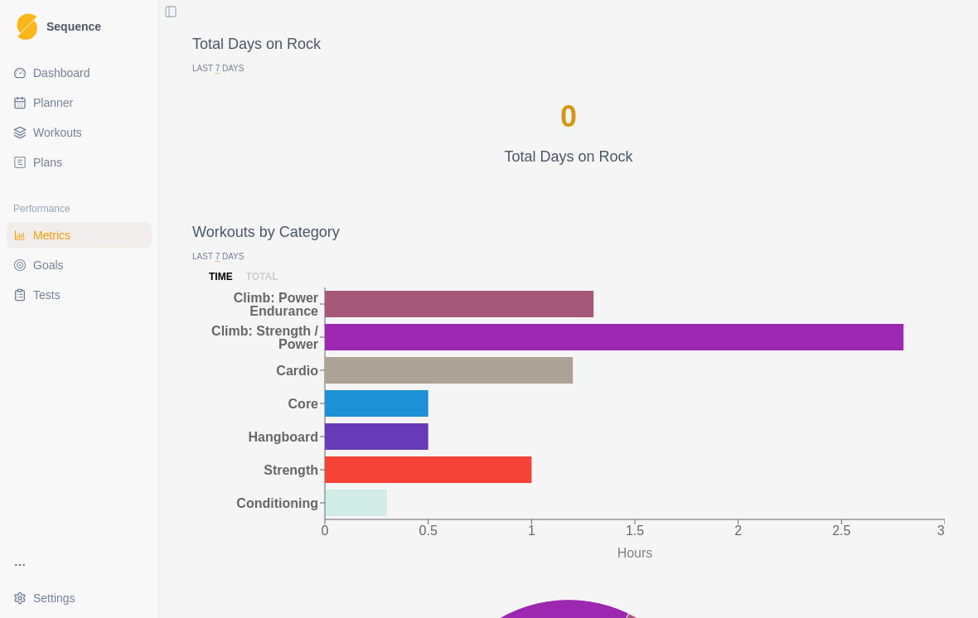
scroll to position [1327, 0]
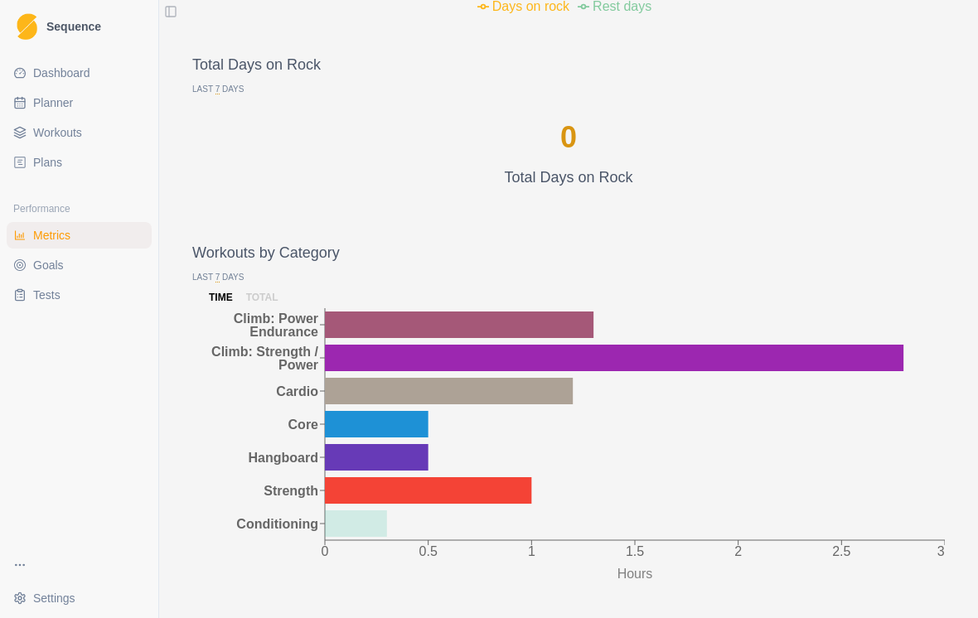
click at [219, 111] on div "0 Total Days on Rock" at bounding box center [568, 152] width 753 height 114
click at [219, 94] on span "7" at bounding box center [217, 90] width 5 height 10
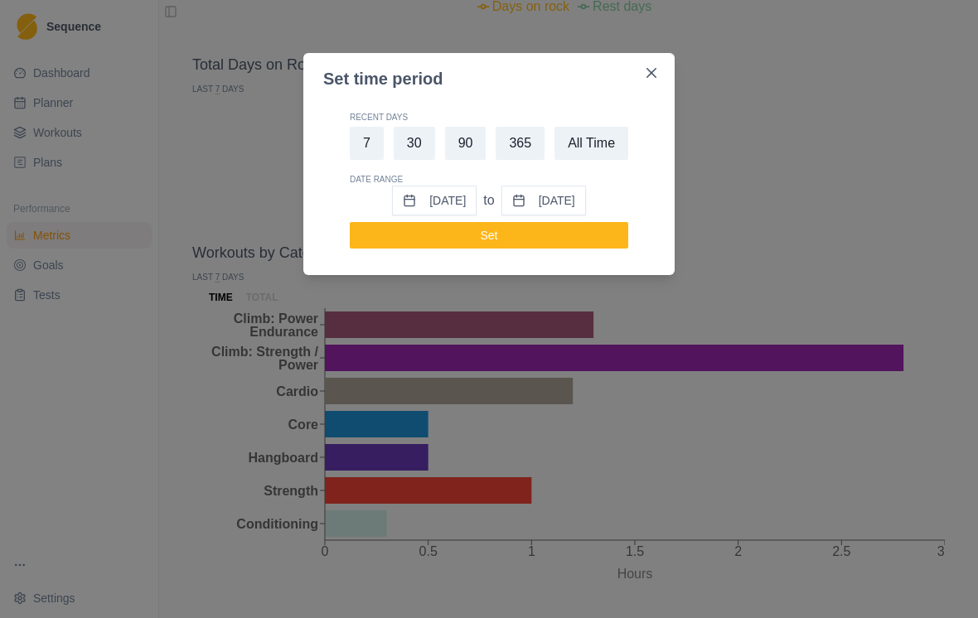
click at [457, 198] on button "[DATE]" at bounding box center [434, 201] width 85 height 30
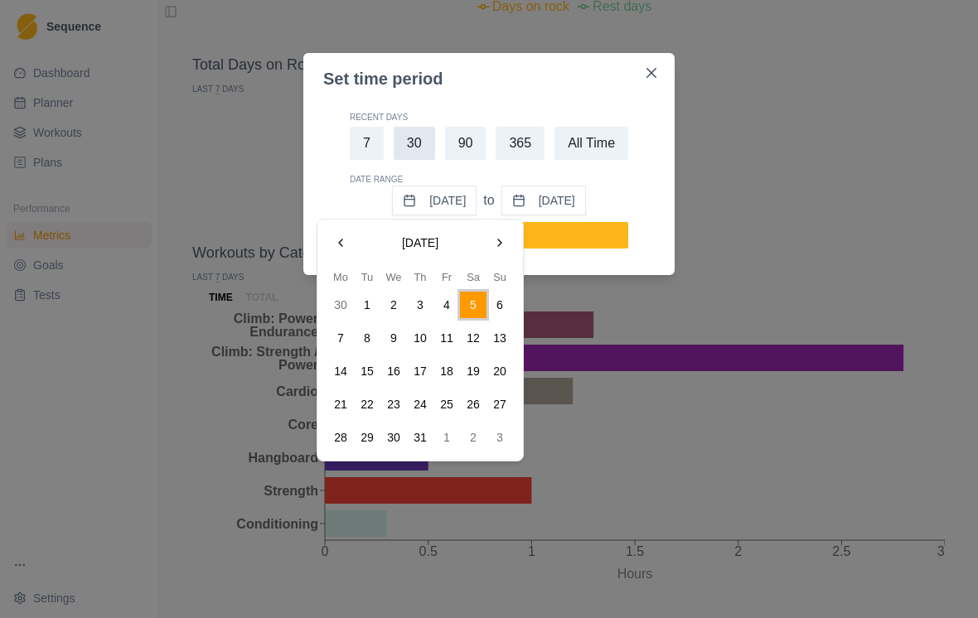
click at [416, 148] on button "30" at bounding box center [414, 143] width 41 height 33
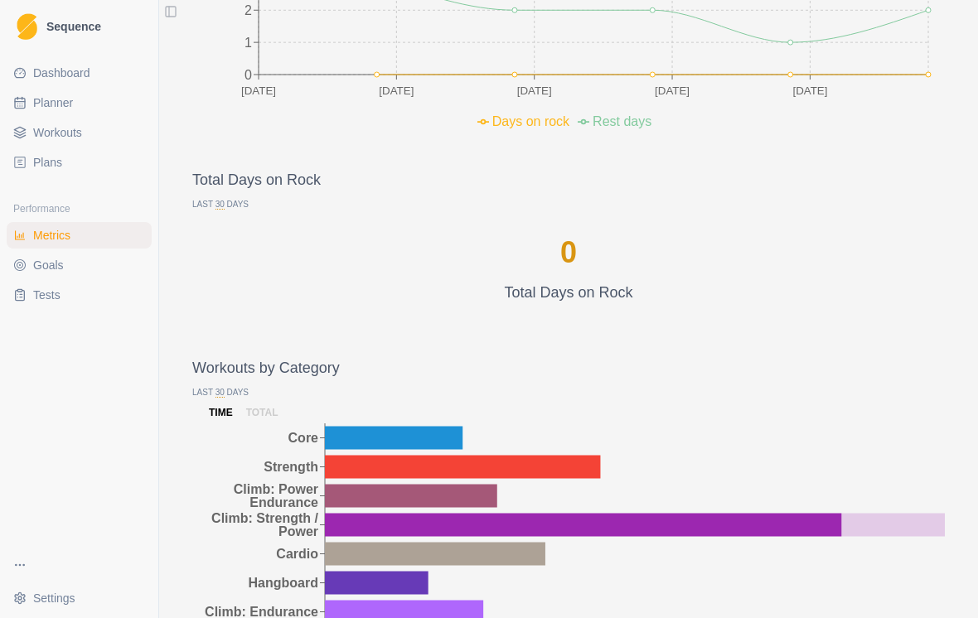
scroll to position [1321, 0]
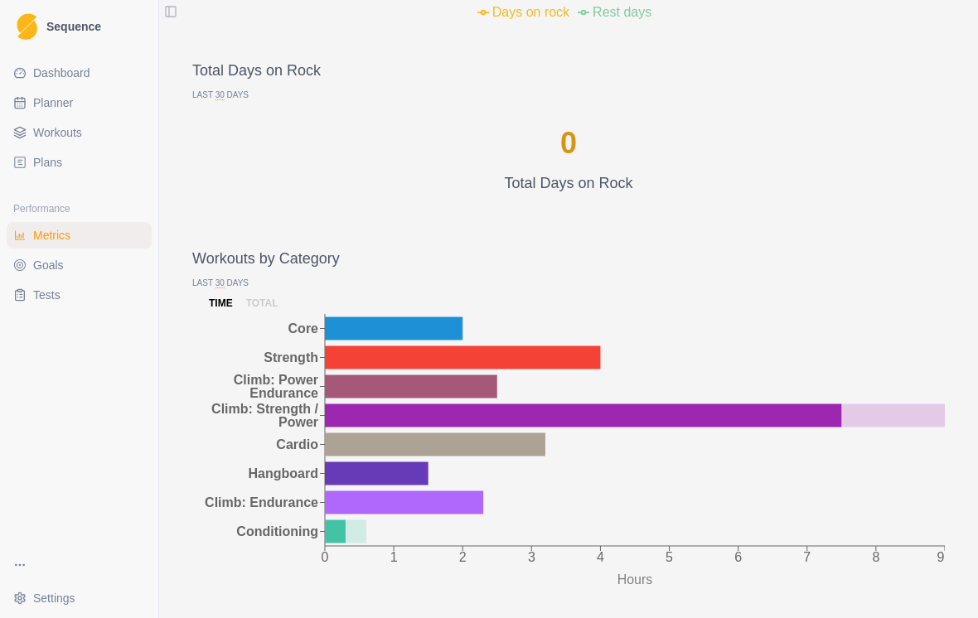
click at [269, 327] on div "Workouts by Category Last 30 Days time total 0 1 2 3 4 5 6 7 8 9 Hours Core Str…" at bounding box center [568, 604] width 753 height 713
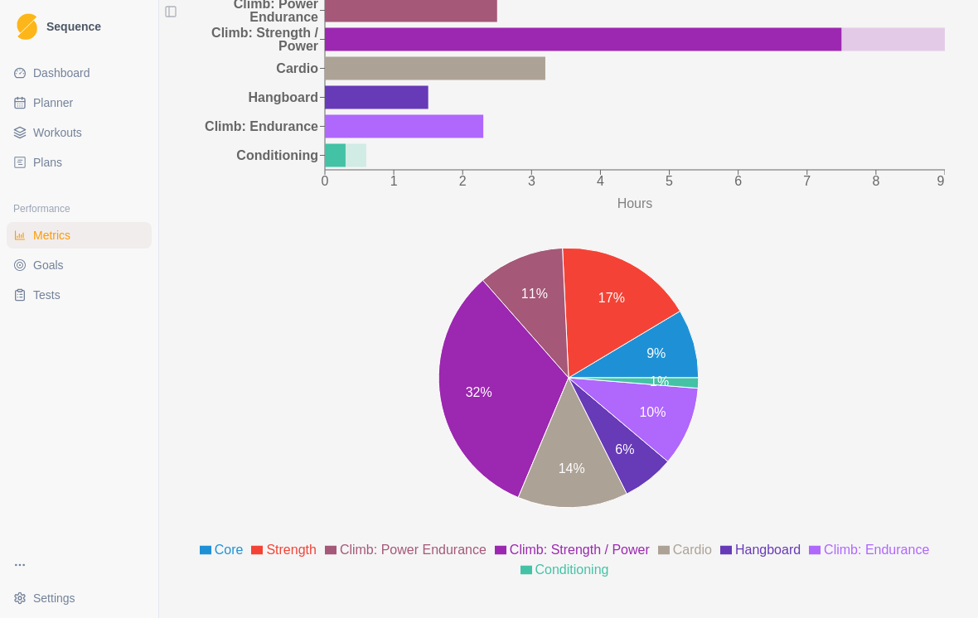
scroll to position [1637, 0]
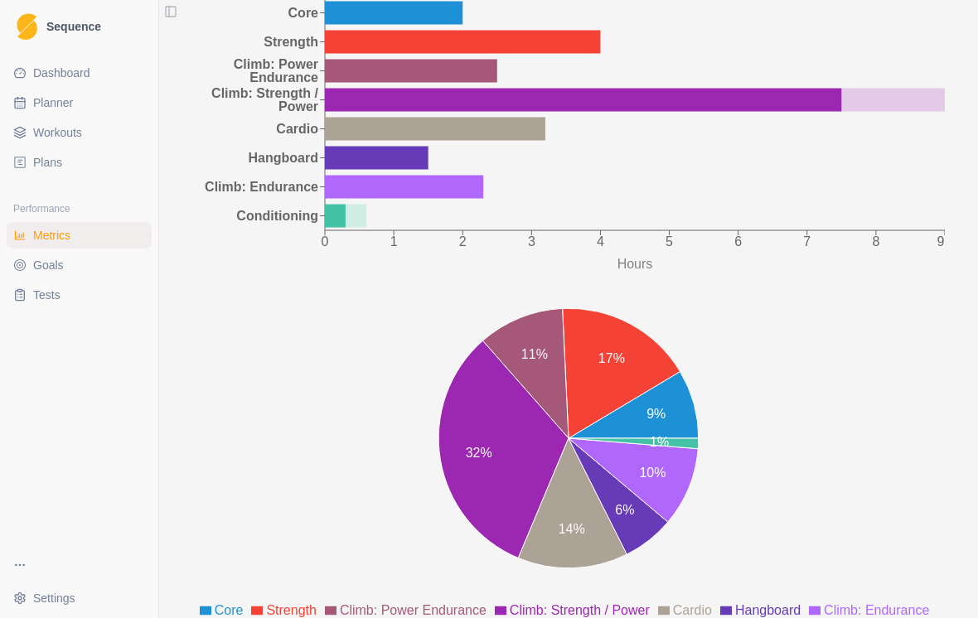
click at [66, 103] on span "Planner" at bounding box center [53, 102] width 40 height 17
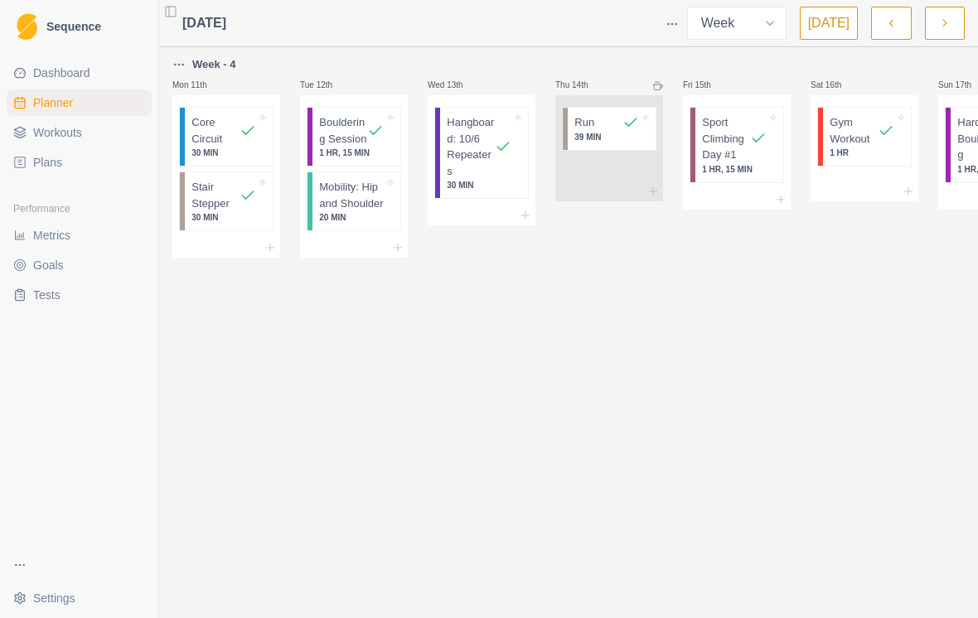
click at [836, 46] on div "[DATE] Week Month [DATE]" at bounding box center [568, 23] width 819 height 47
click at [817, 54] on div "[DATE] Week Month [DATE] Week - 4 Mon 11th Core Circuit 30 MIN Stair Stepper 30…" at bounding box center [609, 309] width 900 height 618
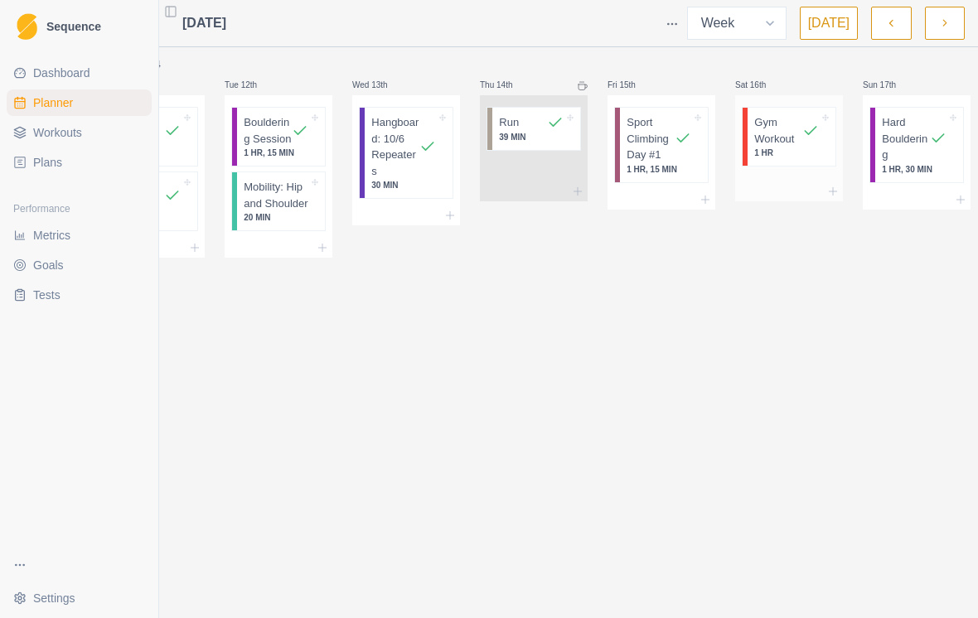
scroll to position [26, 81]
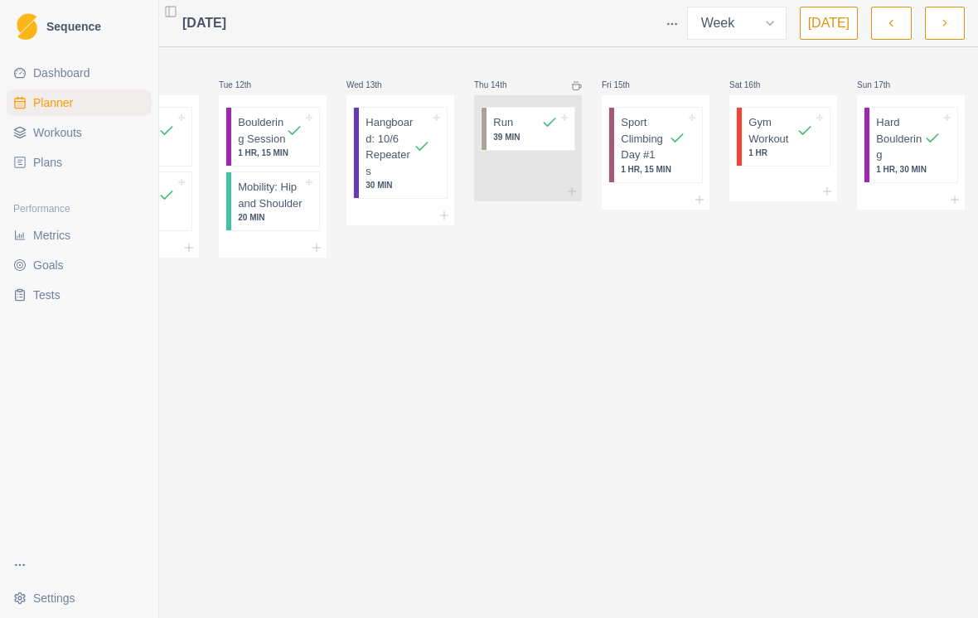
click at [951, 20] on button "button" at bounding box center [945, 23] width 40 height 33
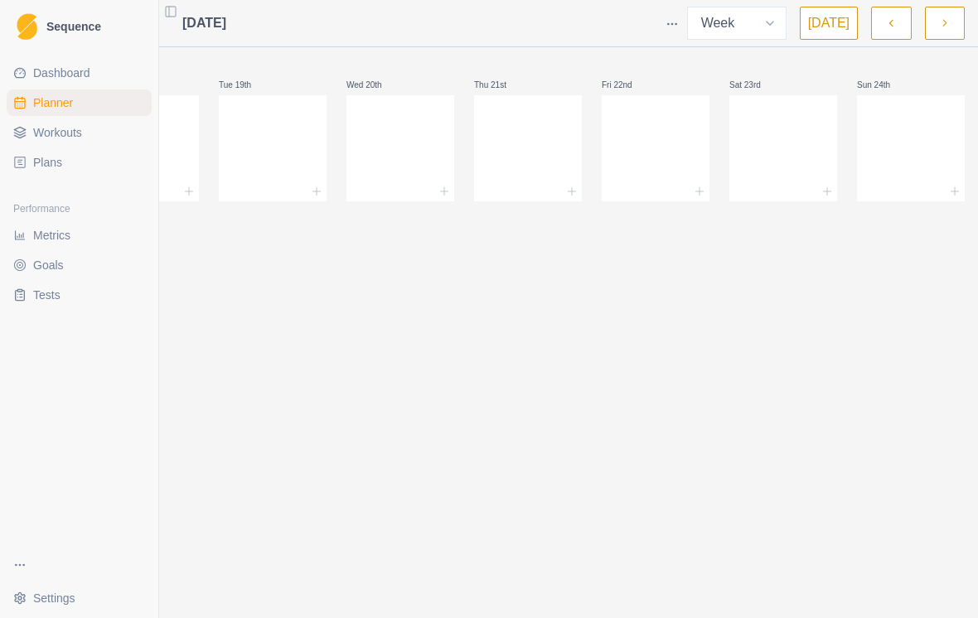
click at [879, 22] on button "button" at bounding box center [891, 23] width 40 height 33
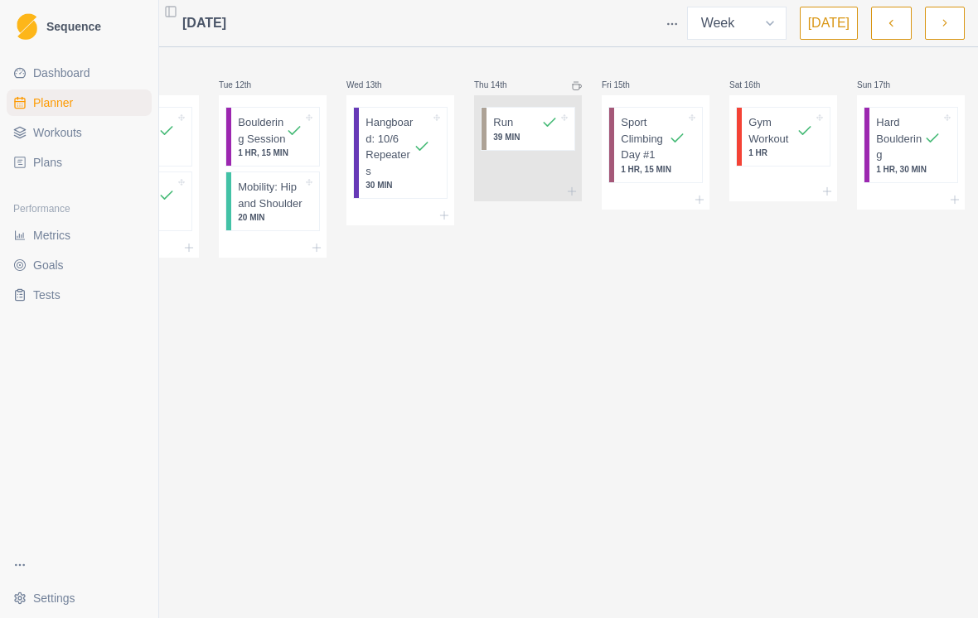
click at [679, 27] on html "Sequence Dashboard Planner Workouts Plans Performance Metrics Goals Tests Setti…" at bounding box center [408, 309] width 978 height 618
click at [584, 64] on div "Events" at bounding box center [608, 54] width 157 height 27
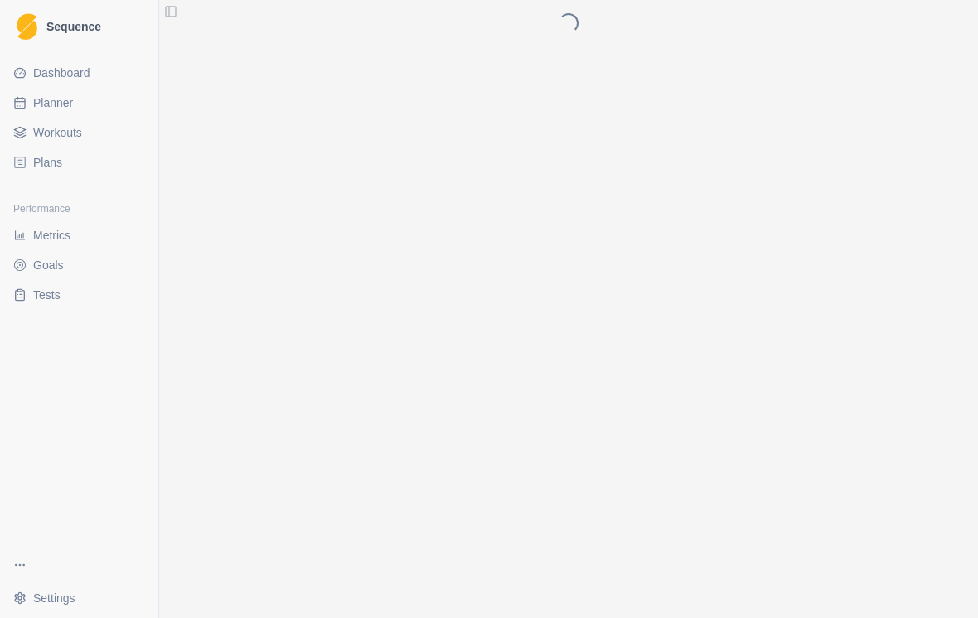
scroll to position [26, 0]
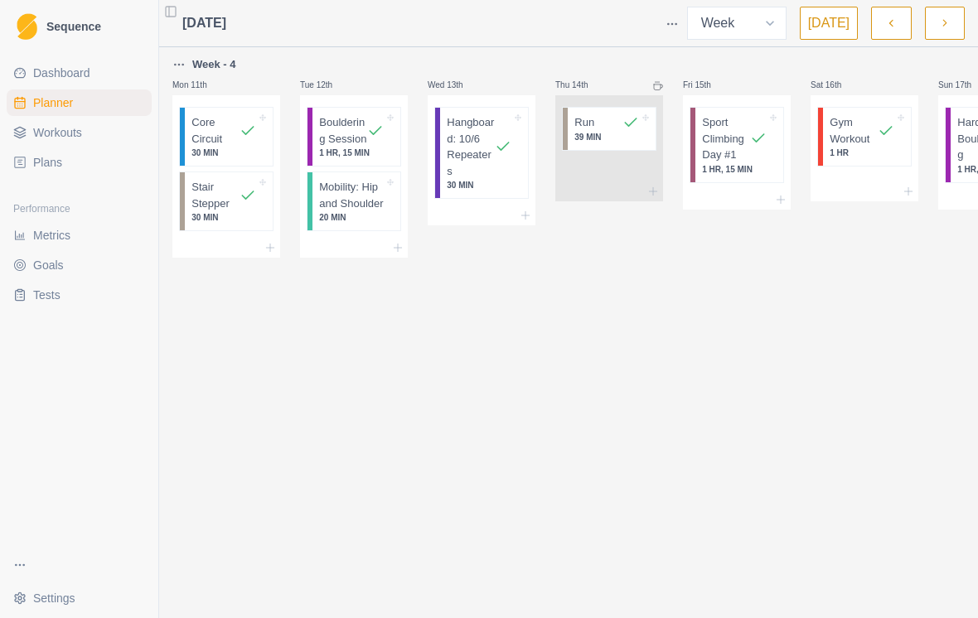
scroll to position [26, 81]
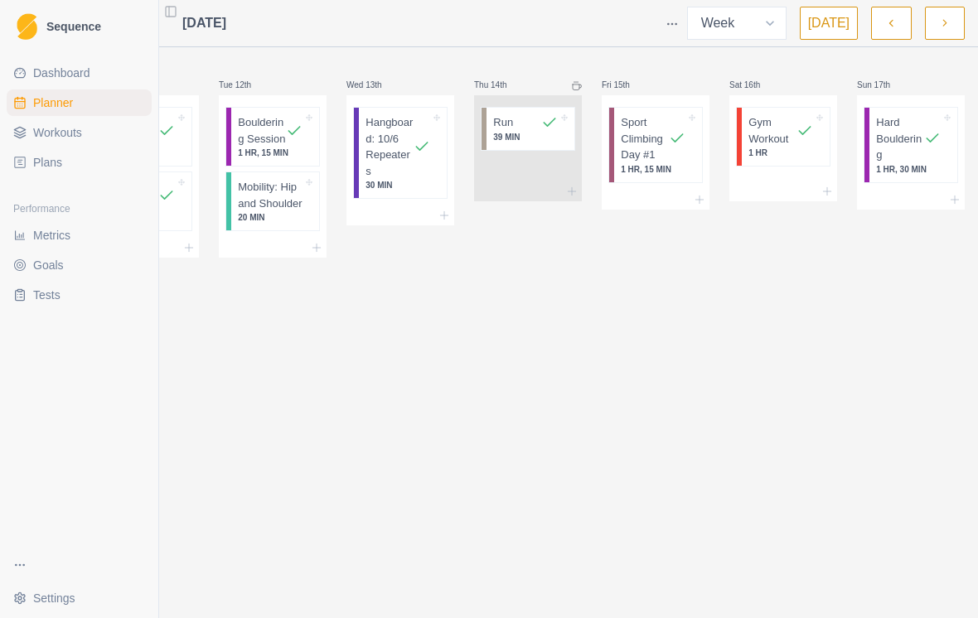
click at [676, 20] on html "Sequence Dashboard Planner Workouts Plans Performance Metrics Goals Tests Setti…" at bounding box center [408, 309] width 978 height 618
click at [600, 75] on div "Default view" at bounding box center [608, 80] width 157 height 27
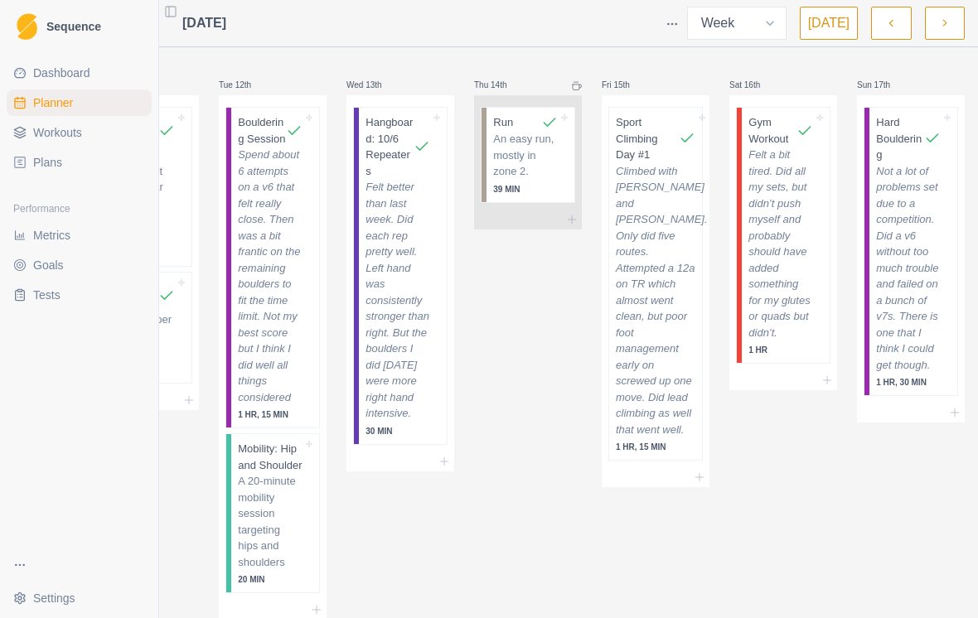
click at [680, 23] on html "Sequence Dashboard Planner Workouts Plans Performance Metrics Goals Tests Setti…" at bounding box center [408, 309] width 978 height 618
click at [578, 89] on div "Compact view" at bounding box center [608, 80] width 157 height 27
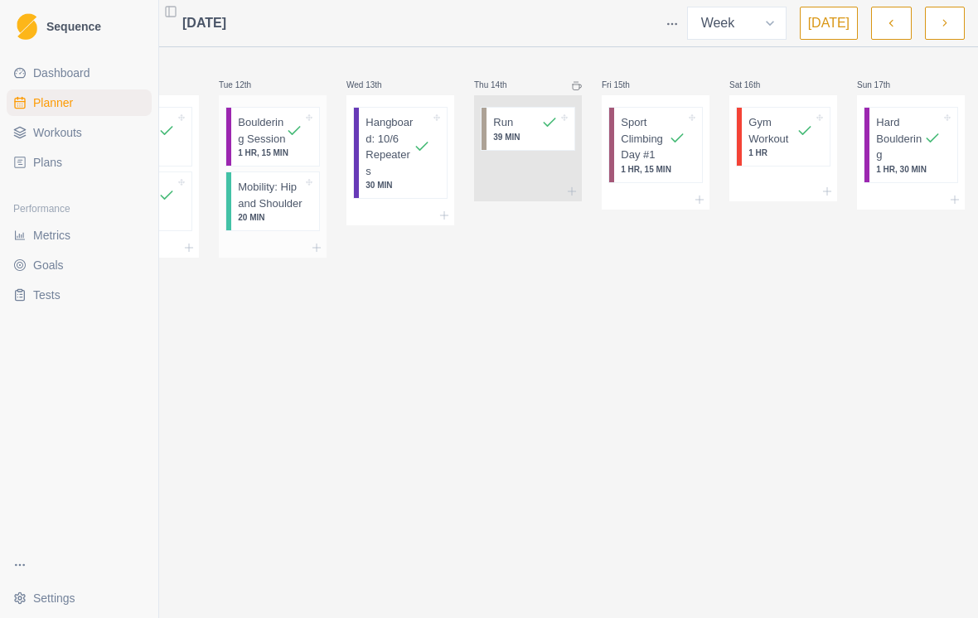
scroll to position [26, 0]
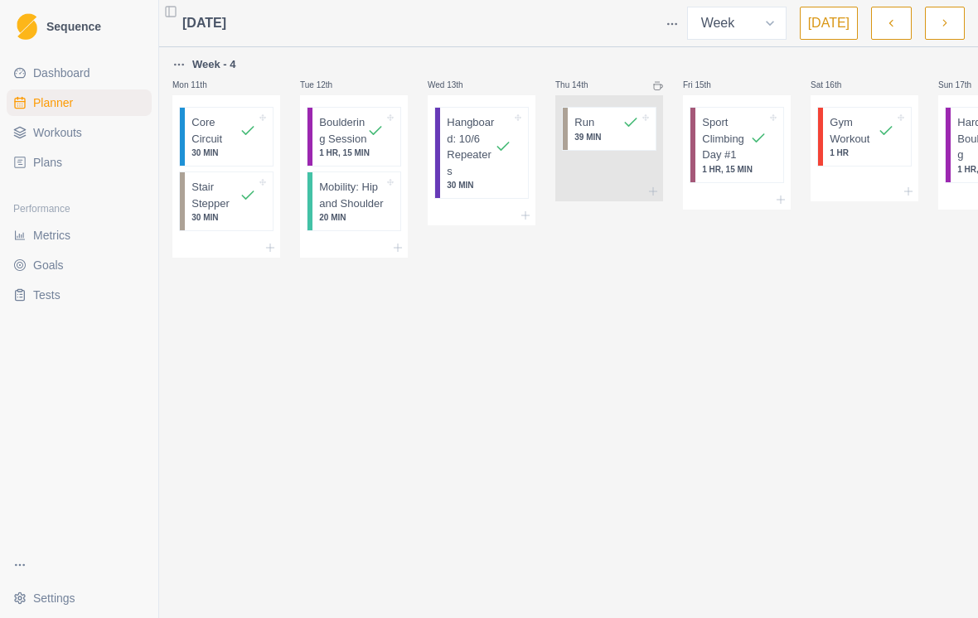
click at [172, 9] on button "Toggle Sidebar" at bounding box center [170, 11] width 23 height 23
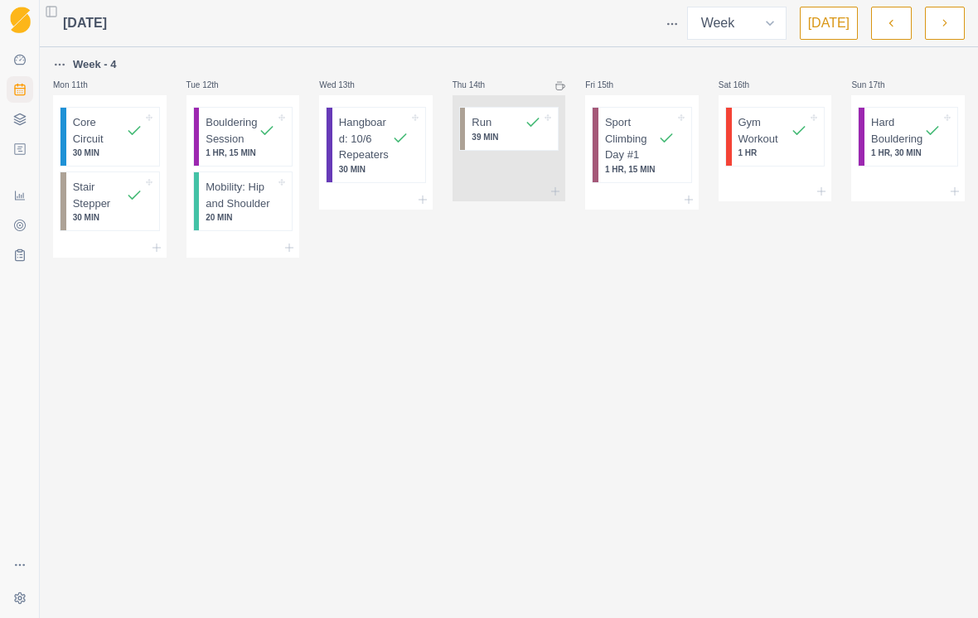
scroll to position [0, 0]
click at [65, 63] on button "button" at bounding box center [63, 64] width 20 height 27
click at [60, 65] on html "Sequence Dashboard Planner Workouts Plans Performance Metrics Goals Tests Setti…" at bounding box center [489, 309] width 978 height 618
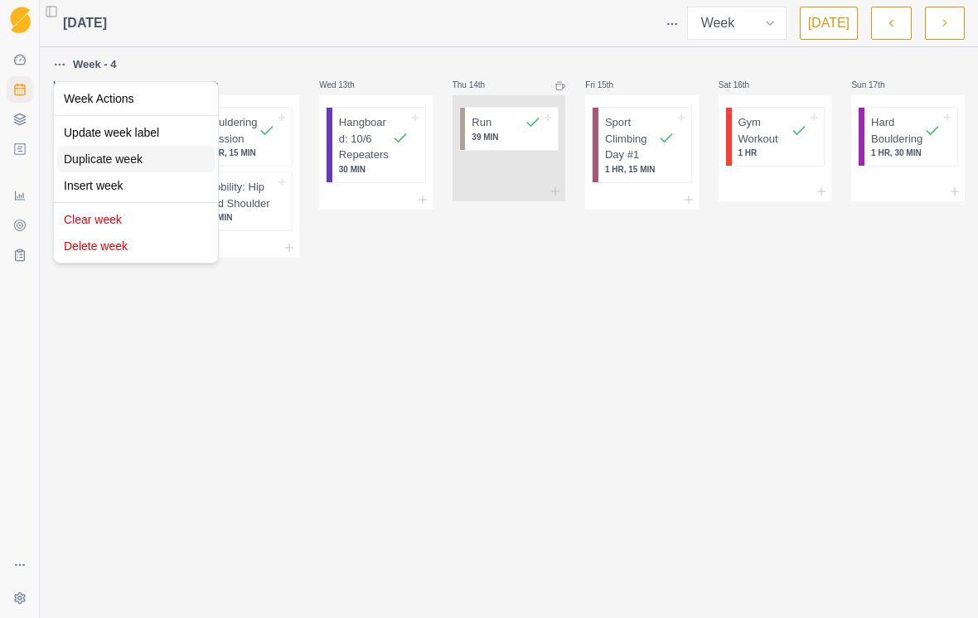
click at [135, 162] on div "Duplicate week" at bounding box center [135, 159] width 157 height 27
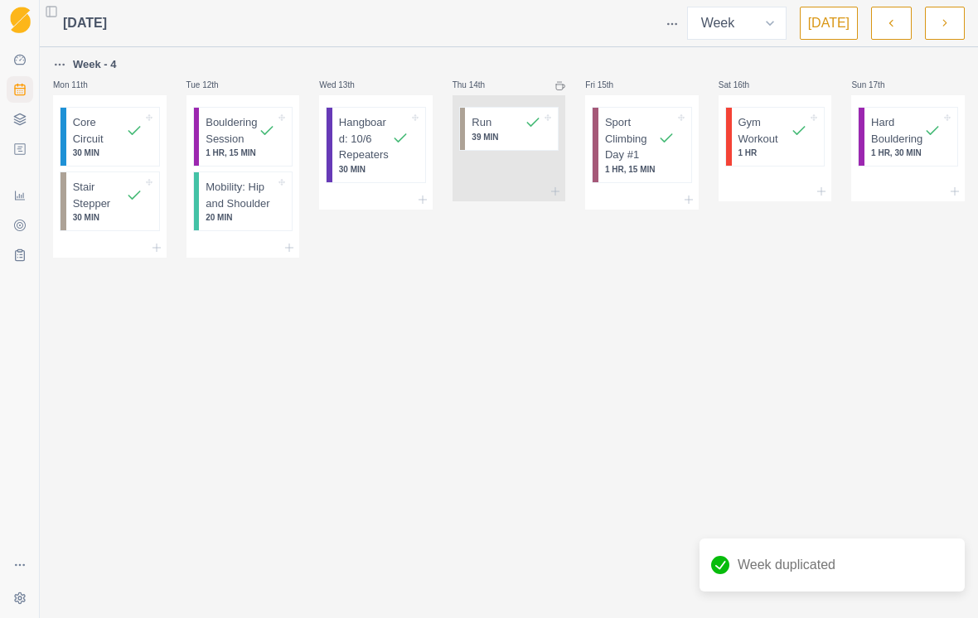
click at [946, 18] on icon "button" at bounding box center [945, 23] width 12 height 17
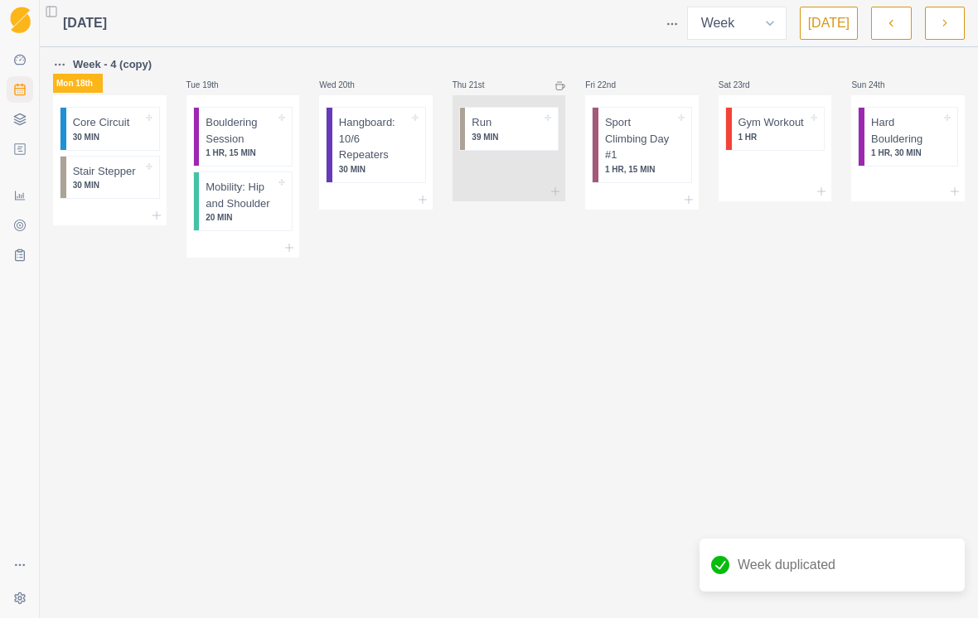
click at [935, 28] on button "button" at bounding box center [945, 23] width 40 height 33
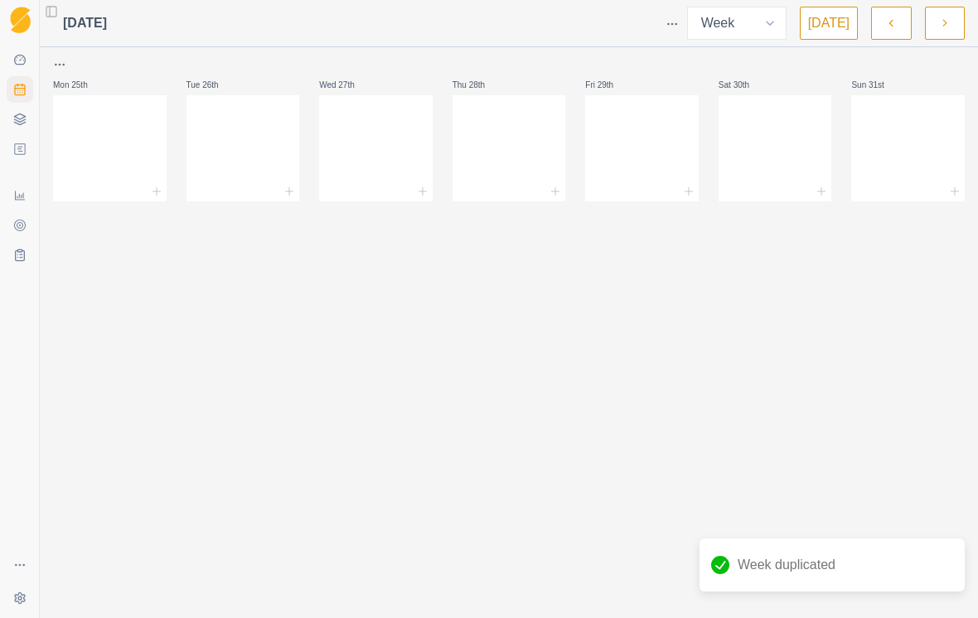
click at [894, 28] on icon "button" at bounding box center [891, 23] width 12 height 17
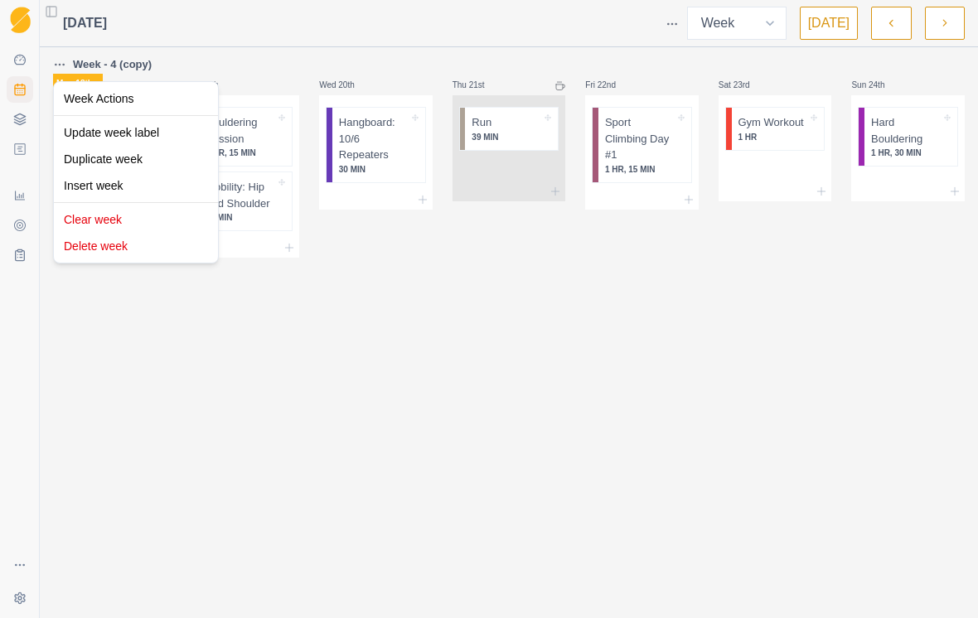
click at [63, 65] on html "Sequence Dashboard Planner Workouts Plans Performance Metrics Goals Tests Setti…" at bounding box center [489, 309] width 978 height 618
click at [108, 128] on div "Update week label" at bounding box center [135, 132] width 157 height 27
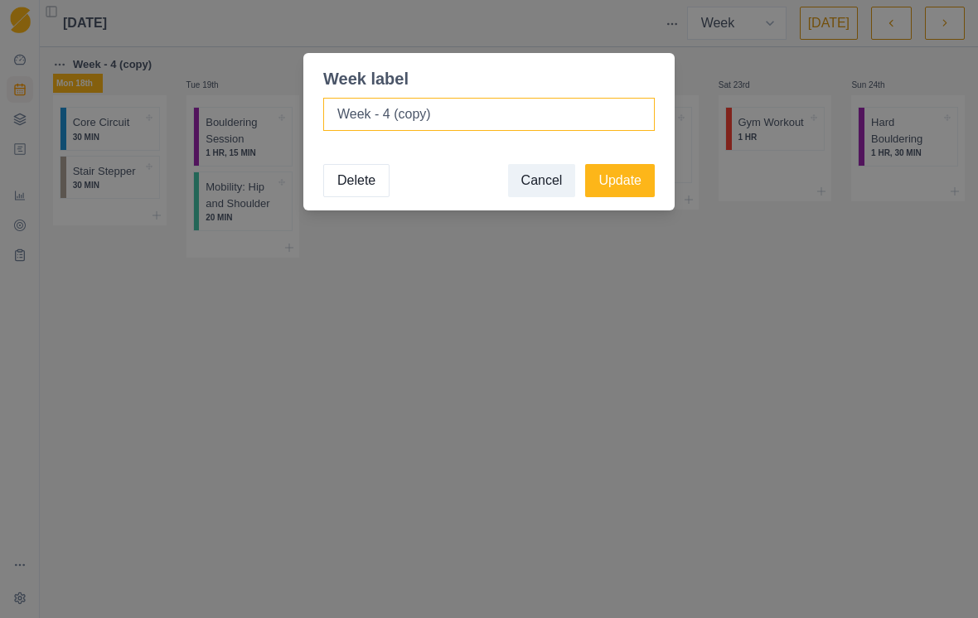
click at [394, 110] on input "Week - 4 (copy)" at bounding box center [488, 114] width 331 height 33
click at [386, 110] on input "Week - 4 (copy)" at bounding box center [488, 114] width 331 height 33
click at [520, 189] on button "Cancel" at bounding box center [542, 180] width 68 height 33
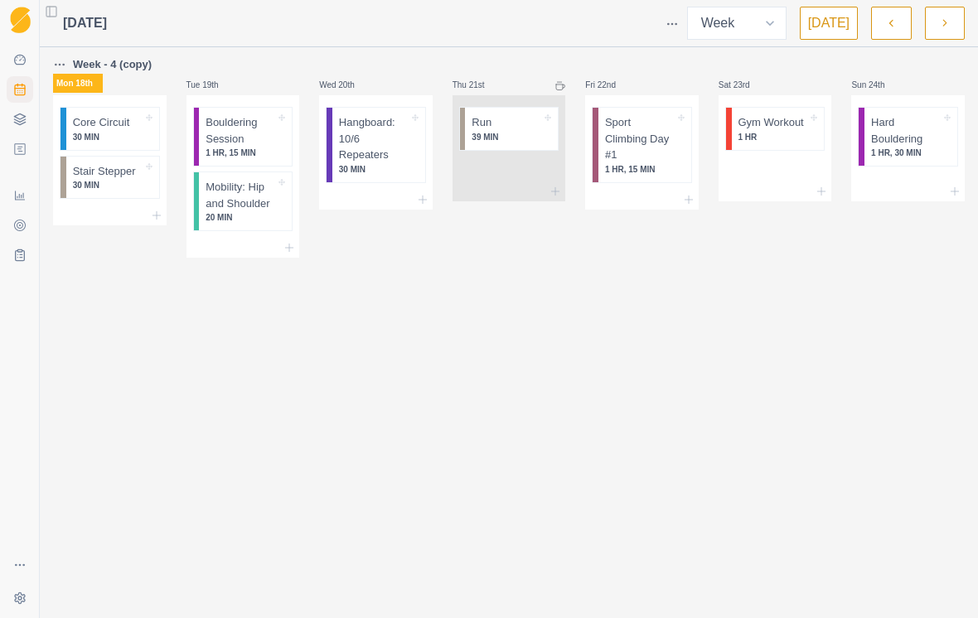
click at [895, 20] on icon "button" at bounding box center [891, 23] width 12 height 17
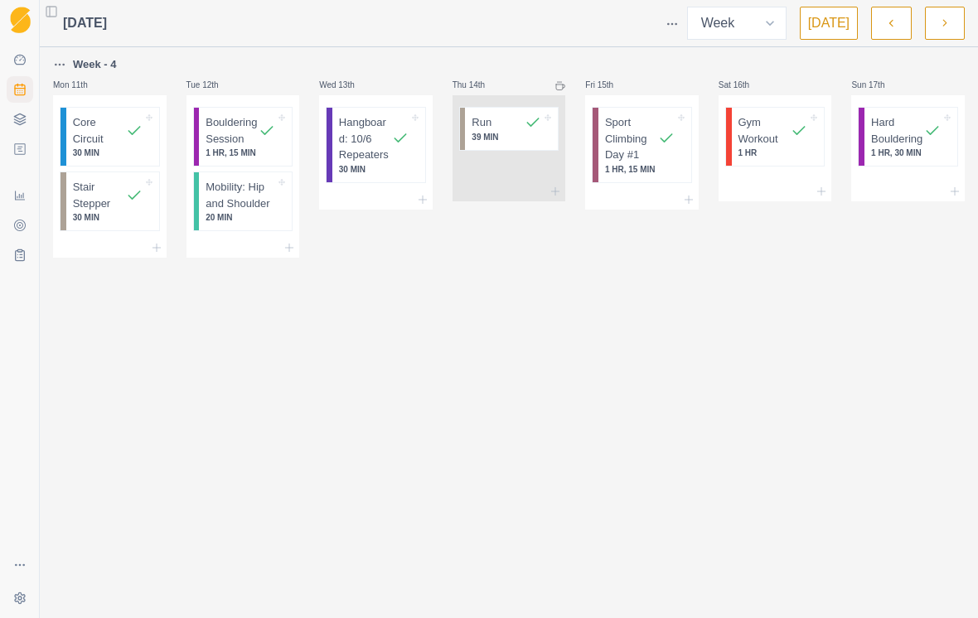
click at [895, 20] on icon "button" at bounding box center [891, 23] width 12 height 17
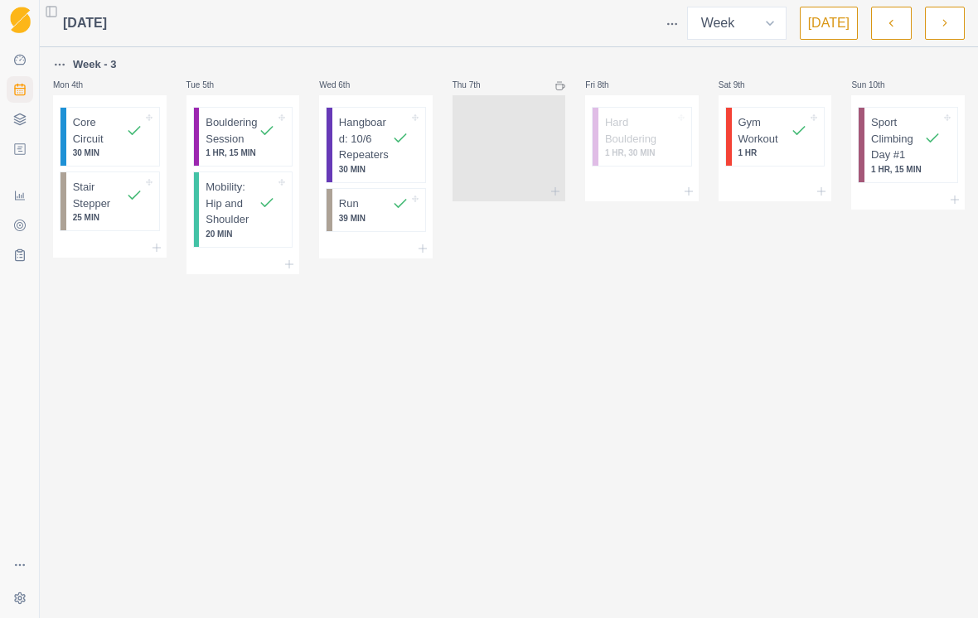
click at [895, 20] on icon "button" at bounding box center [891, 23] width 12 height 17
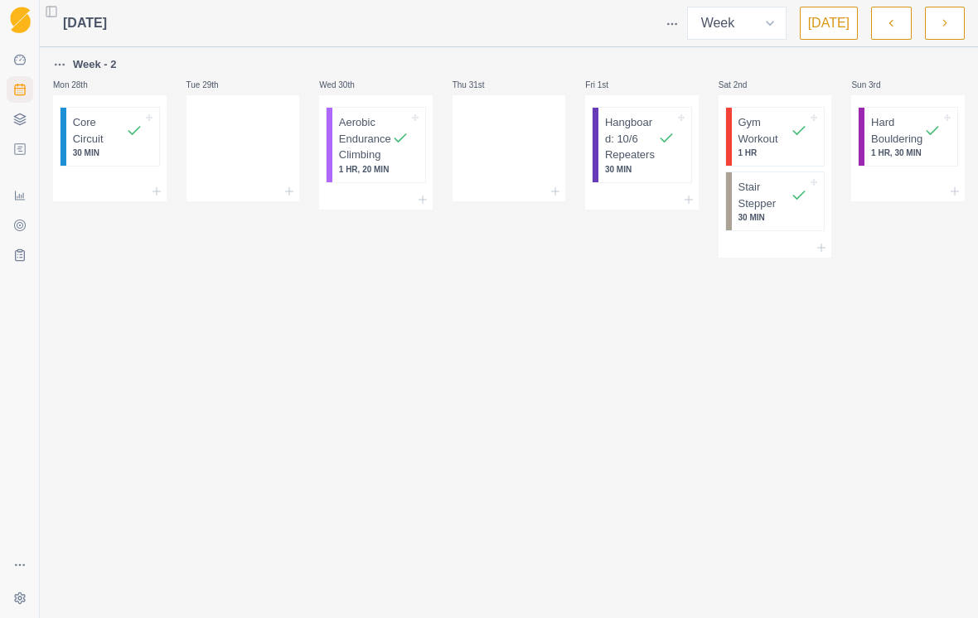
click at [895, 20] on icon "button" at bounding box center [891, 23] width 12 height 17
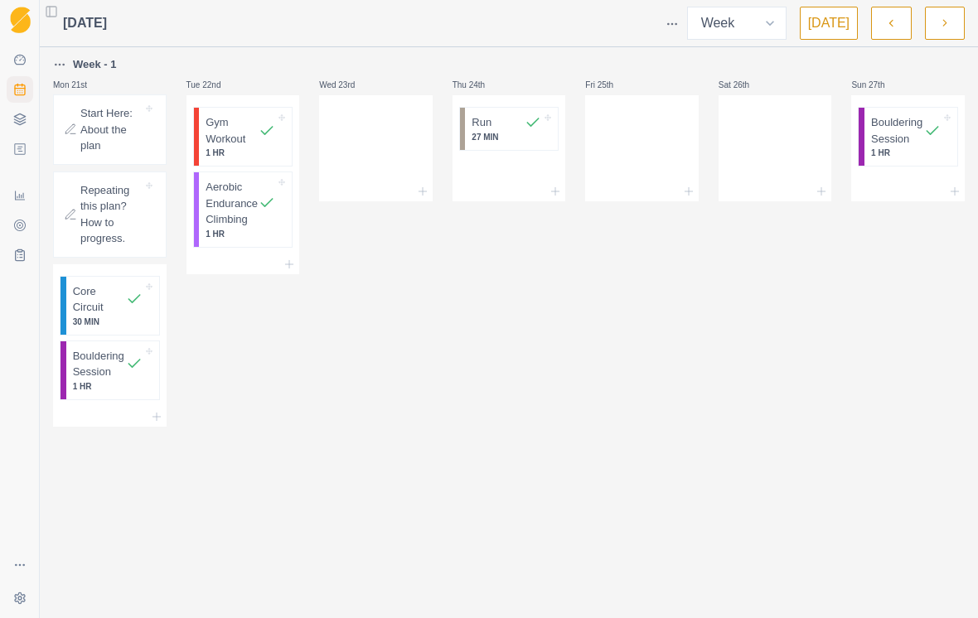
click at [956, 26] on button "button" at bounding box center [945, 23] width 40 height 33
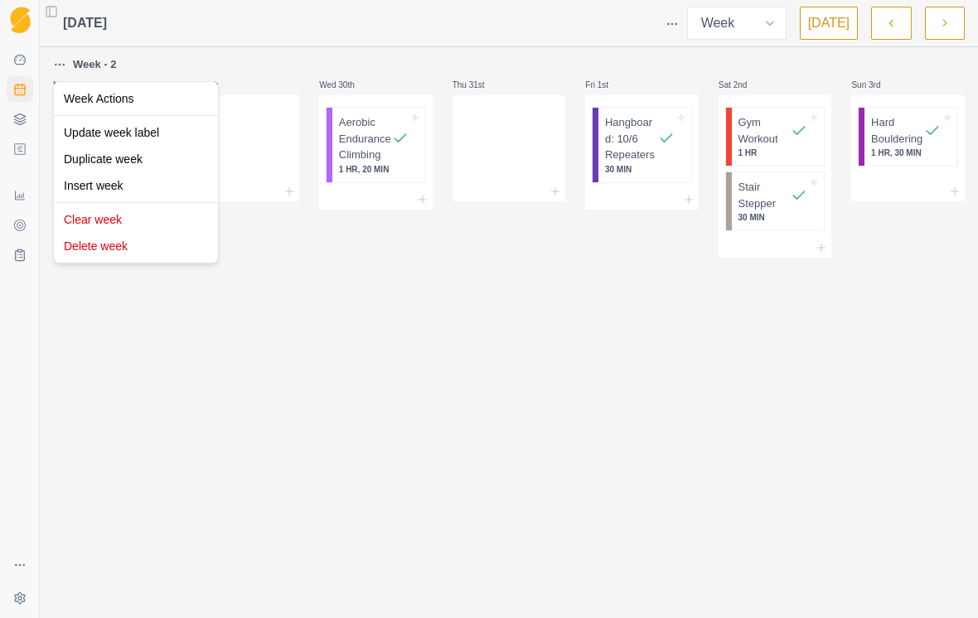
click at [56, 64] on html "Sequence Dashboard Planner Workouts Plans Performance Metrics Goals Tests Setti…" at bounding box center [489, 309] width 978 height 618
click at [939, 25] on html "Sequence Dashboard Planner Workouts Plans Performance Metrics Goals Tests Setti…" at bounding box center [489, 309] width 978 height 618
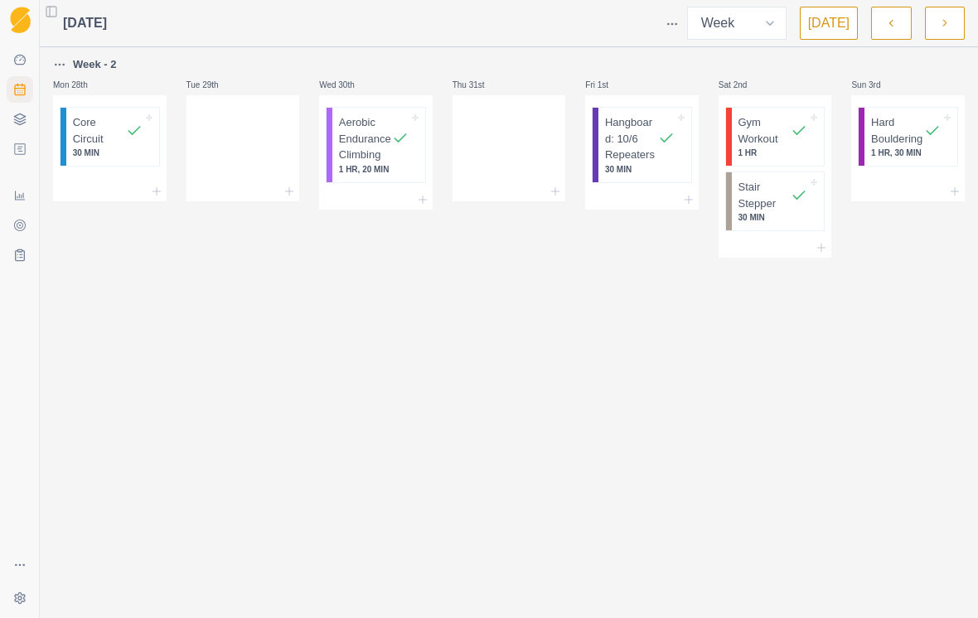
click at [939, 25] on icon "button" at bounding box center [945, 23] width 12 height 17
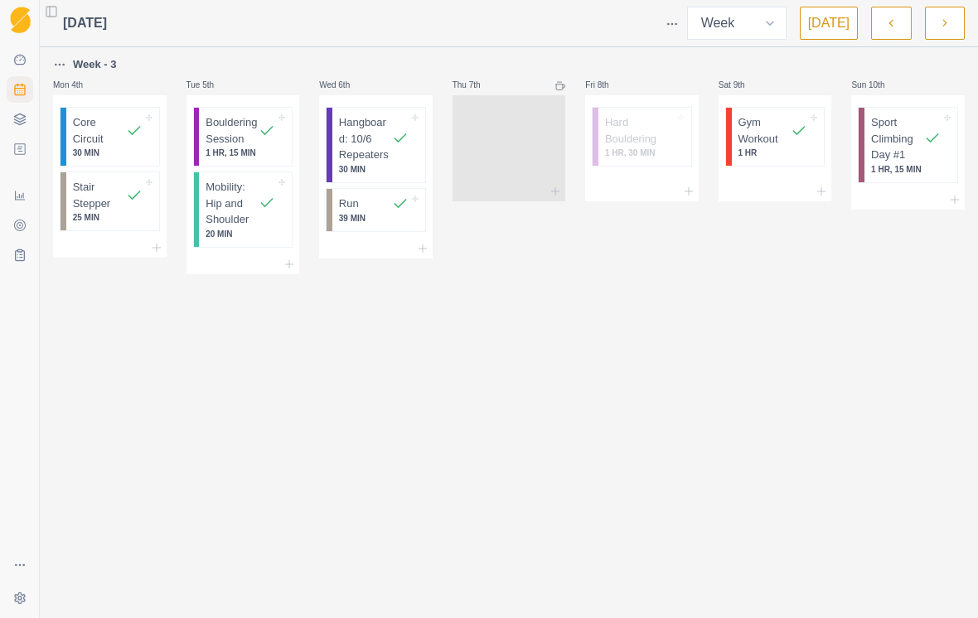
click at [939, 25] on icon "button" at bounding box center [945, 23] width 12 height 17
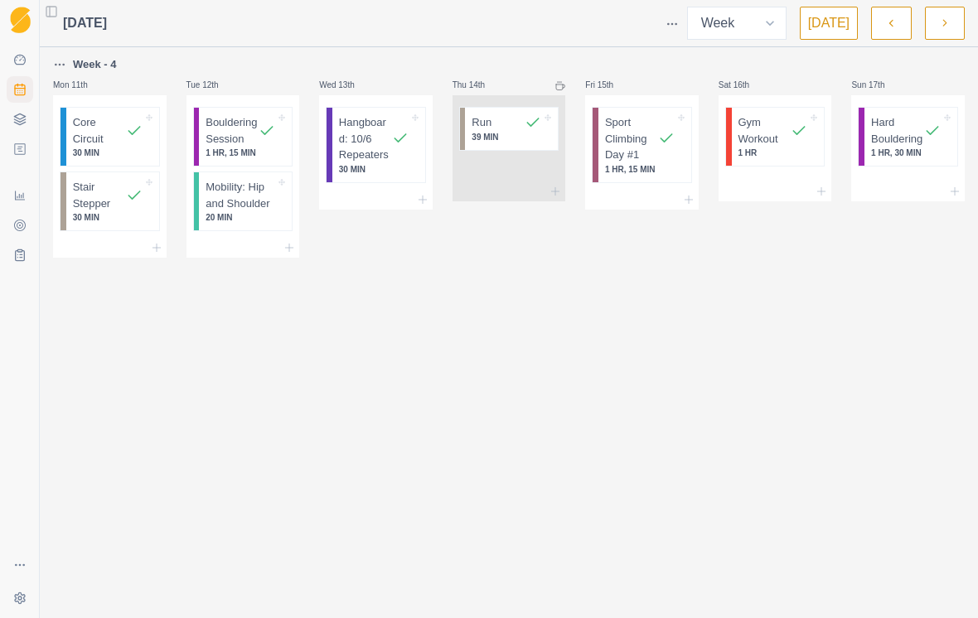
click at [939, 25] on icon "button" at bounding box center [945, 23] width 12 height 17
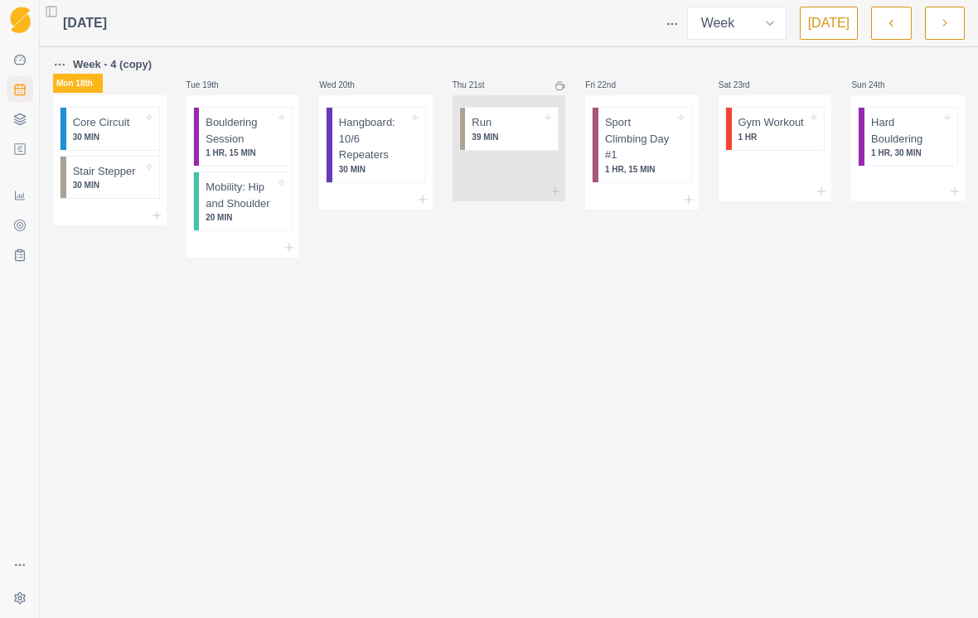
click at [60, 64] on html "Sequence Dashboard Planner Workouts Plans Performance Metrics Goals Tests Setti…" at bounding box center [489, 309] width 978 height 618
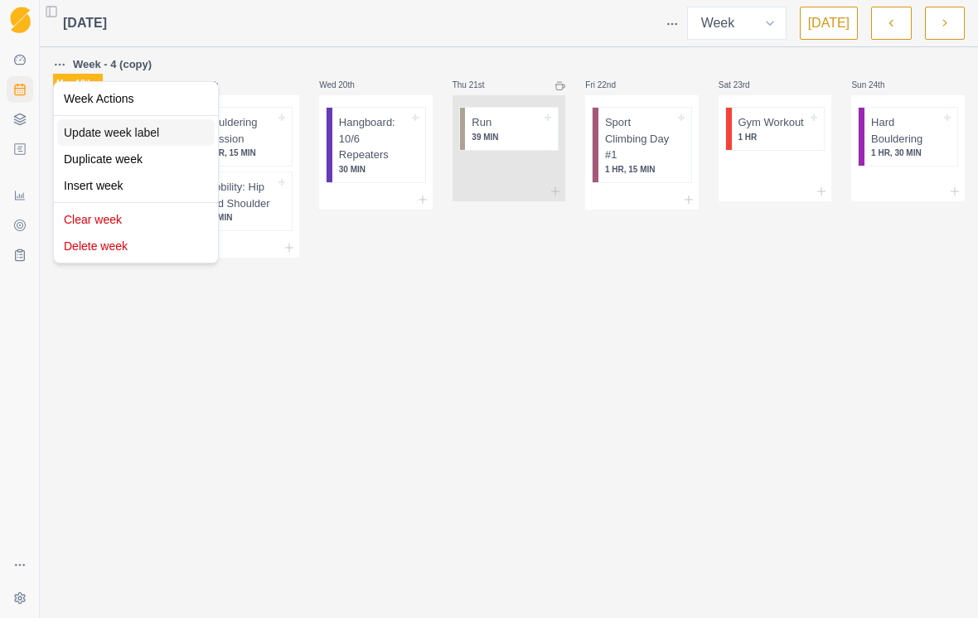
click at [109, 134] on div "Update week label" at bounding box center [135, 132] width 157 height 27
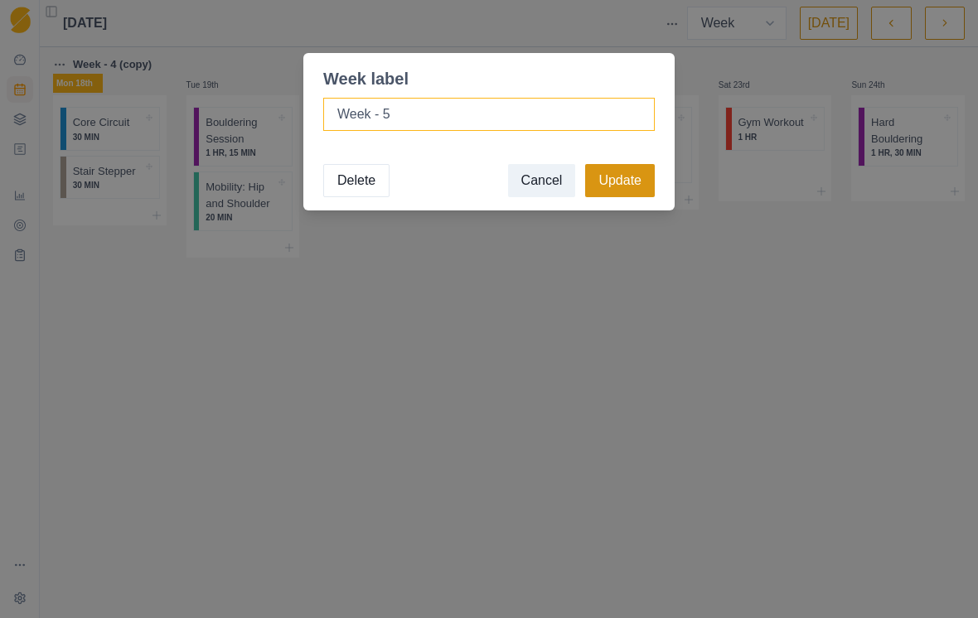
type input "Week - 5"
click at [637, 187] on button "Update" at bounding box center [620, 180] width 70 height 33
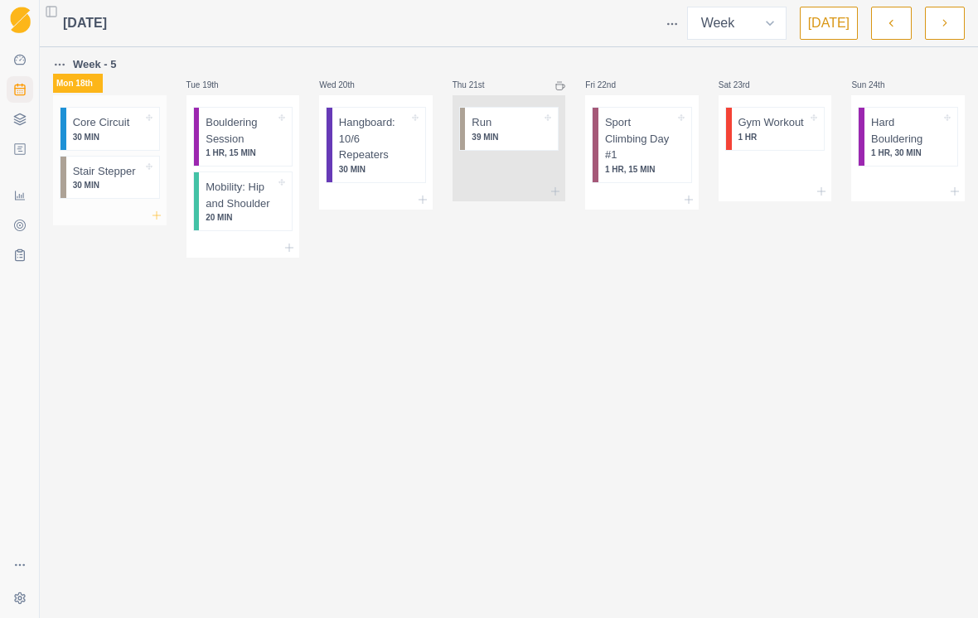
click at [157, 218] on line at bounding box center [157, 214] width 0 height 7
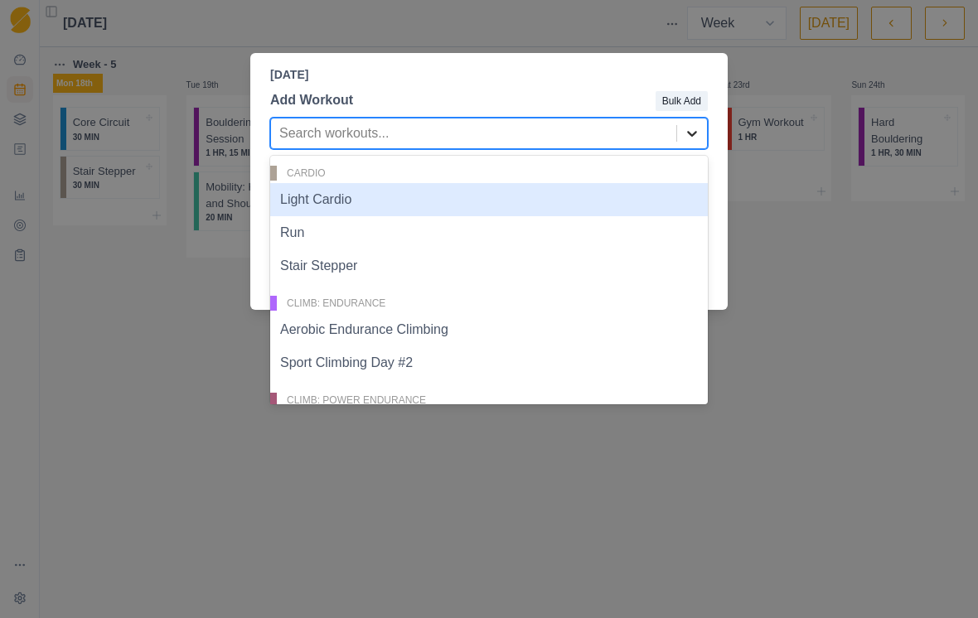
click at [694, 138] on icon at bounding box center [692, 133] width 17 height 17
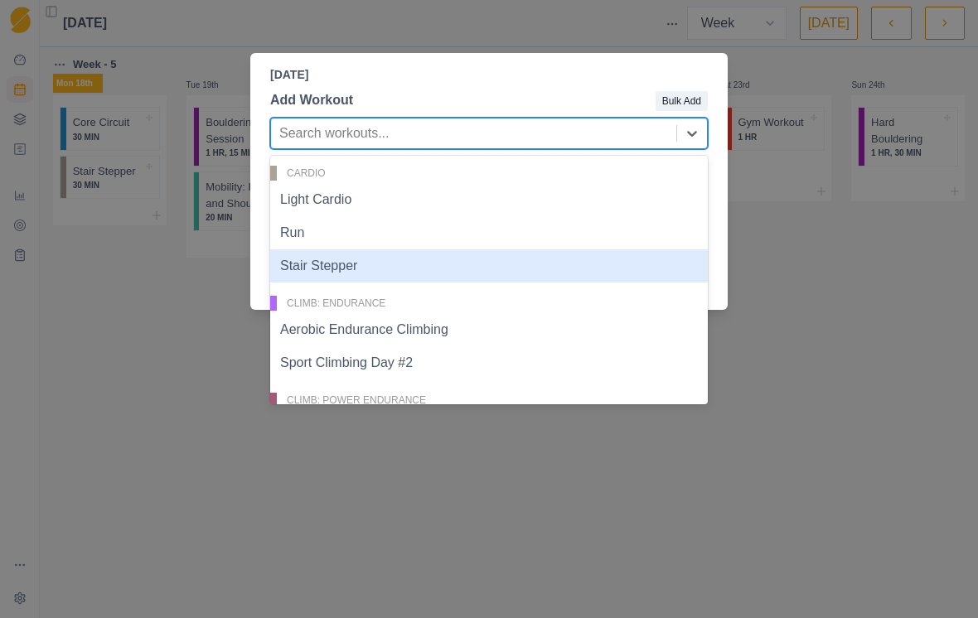
scroll to position [83, 0]
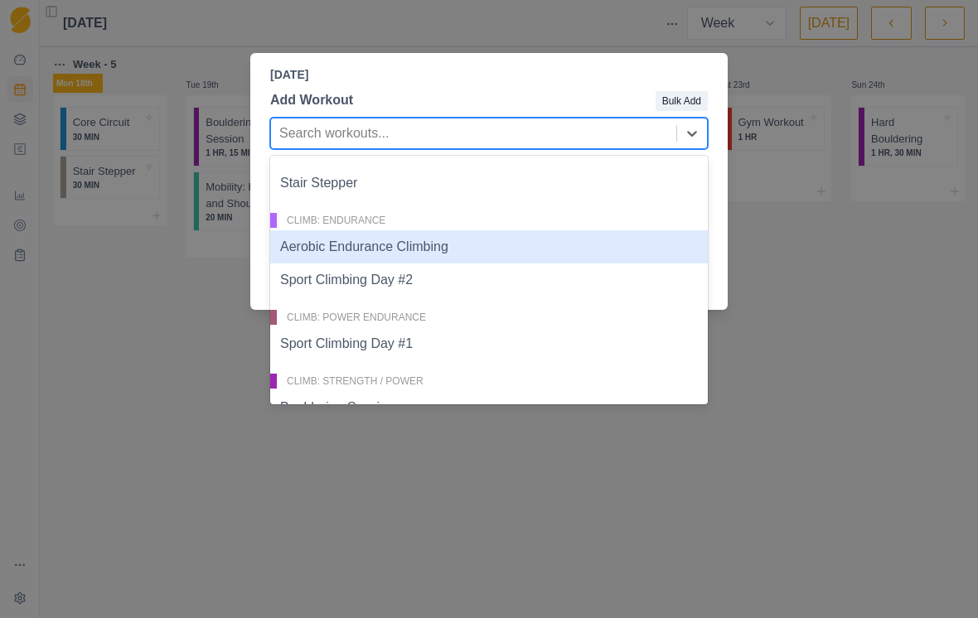
click at [536, 250] on div "Aerobic Endurance Climbing" at bounding box center [489, 246] width 438 height 33
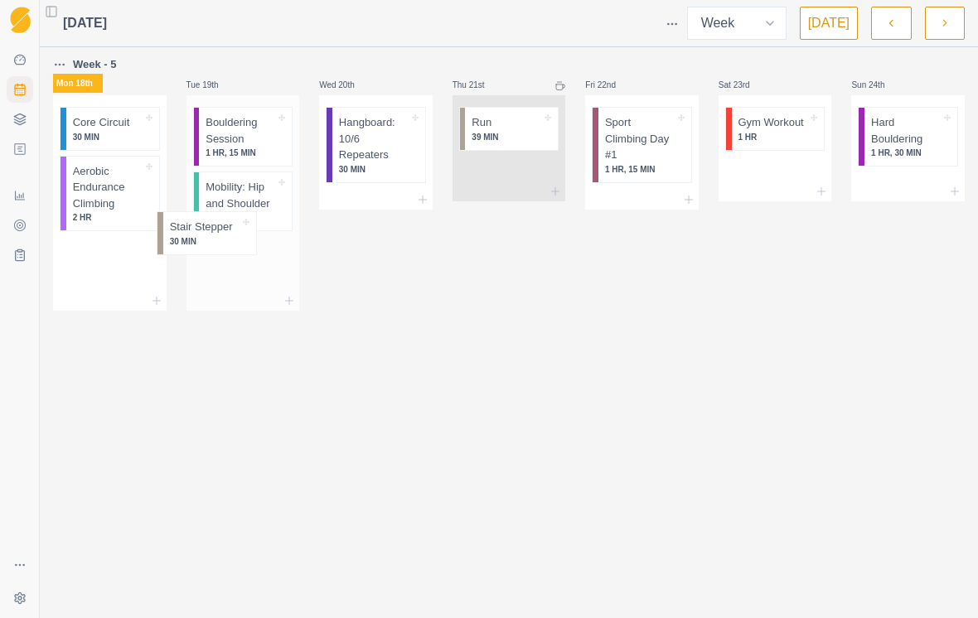
drag, startPoint x: 96, startPoint y: 188, endPoint x: 203, endPoint y: 245, distance: 121.2
click at [203, 245] on div "Week - 5 Mon 18th Core Circuit 30 MIN Stair Stepper 30 MIN Aerobic Endurance Cl…" at bounding box center [509, 183] width 912 height 256
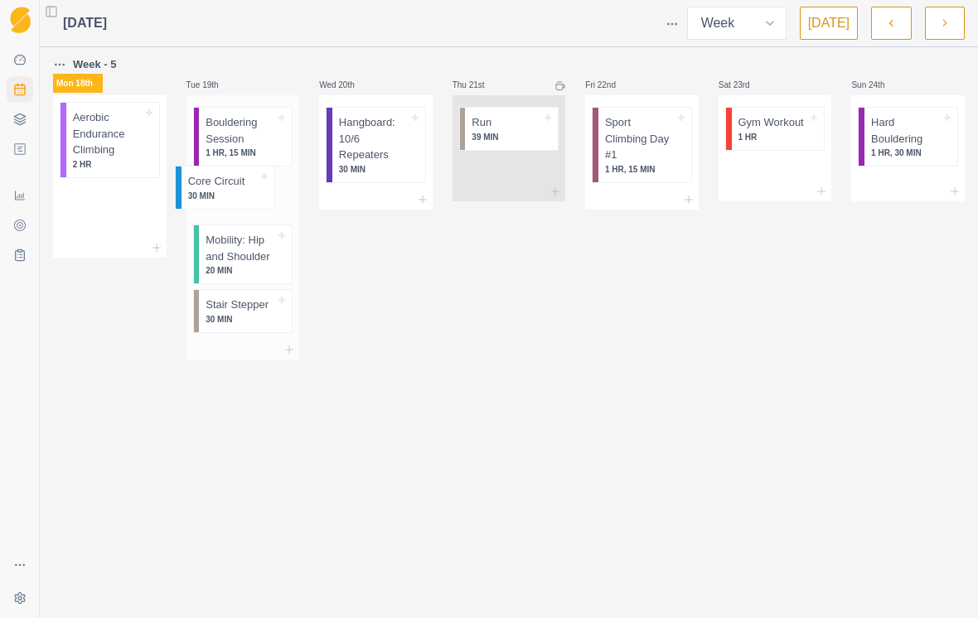
drag, startPoint x: 110, startPoint y: 121, endPoint x: 229, endPoint y: 184, distance: 134.2
click at [229, 184] on div "Week - 5 Mon 18th Core Circuit 30 MIN Aerobic Endurance Climbing 2 HR Tue 19th …" at bounding box center [509, 207] width 912 height 305
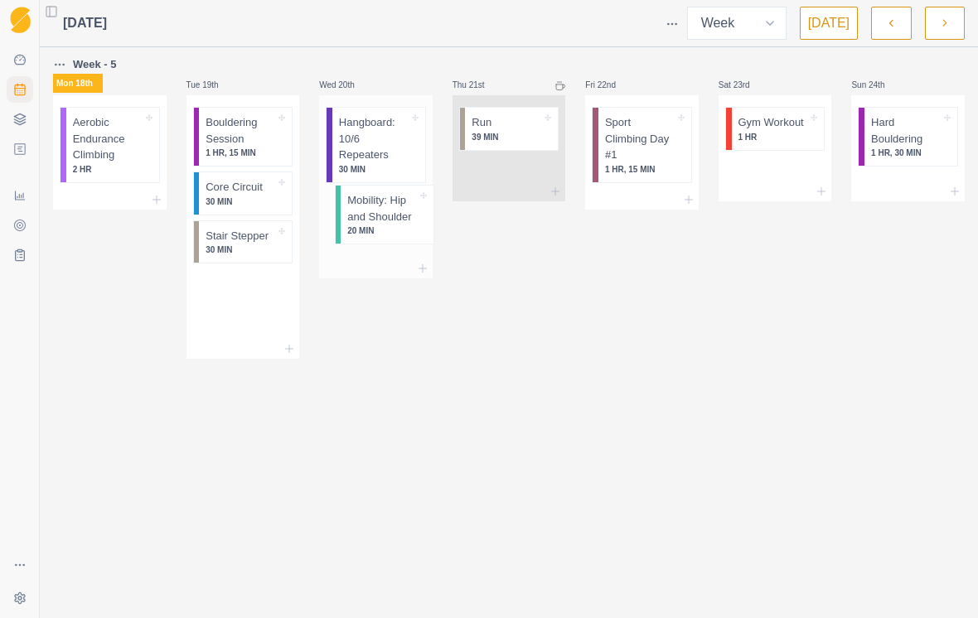
drag, startPoint x: 238, startPoint y: 240, endPoint x: 385, endPoint y: 206, distance: 150.6
click at [385, 206] on div "Week - 5 Mon 18th Aerobic Endurance Climbing 2 HR Tue 19th Bouldering Session 1…" at bounding box center [509, 207] width 912 height 304
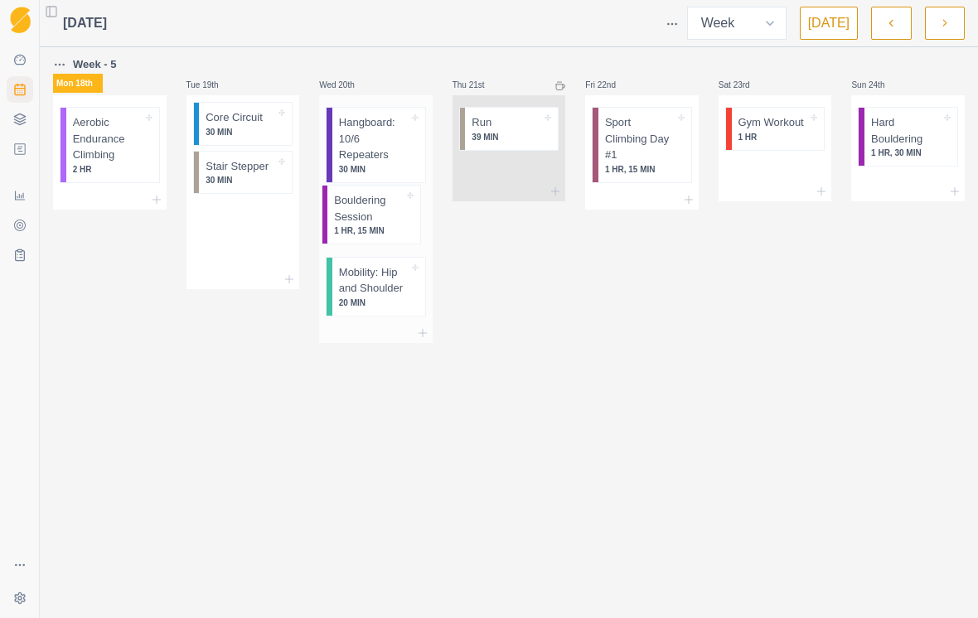
drag, startPoint x: 243, startPoint y: 132, endPoint x: 375, endPoint y: 210, distance: 153.8
click at [375, 210] on div "Week - 5 Mon 18th Aerobic Endurance Climbing 2 HR Tue 19th Bouldering Session 1…" at bounding box center [509, 199] width 912 height 288
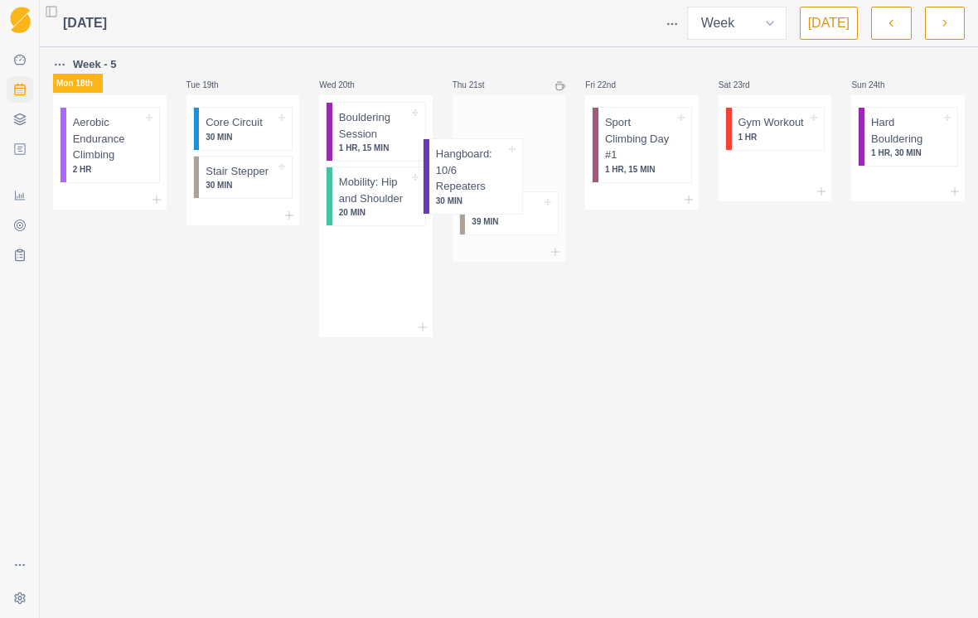
drag, startPoint x: 364, startPoint y: 135, endPoint x: 470, endPoint y: 167, distance: 110.7
click at [470, 167] on div "Week - 5 Mon 18th Aerobic Endurance Climbing 2 HR Tue 19th Core Circuit 30 MIN …" at bounding box center [509, 196] width 912 height 283
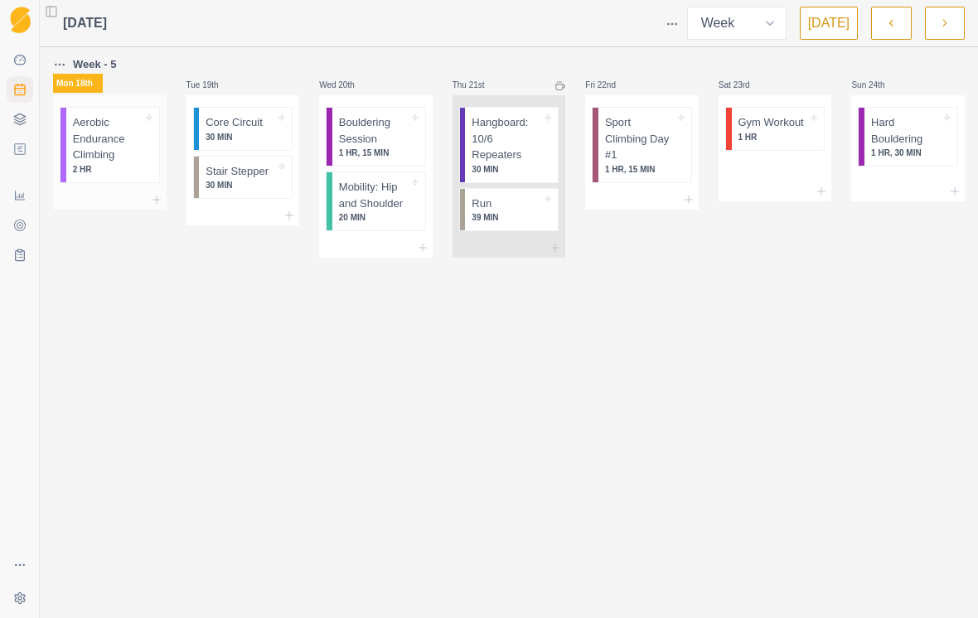
click at [113, 160] on p "Aerobic Endurance Climbing" at bounding box center [108, 138] width 70 height 49
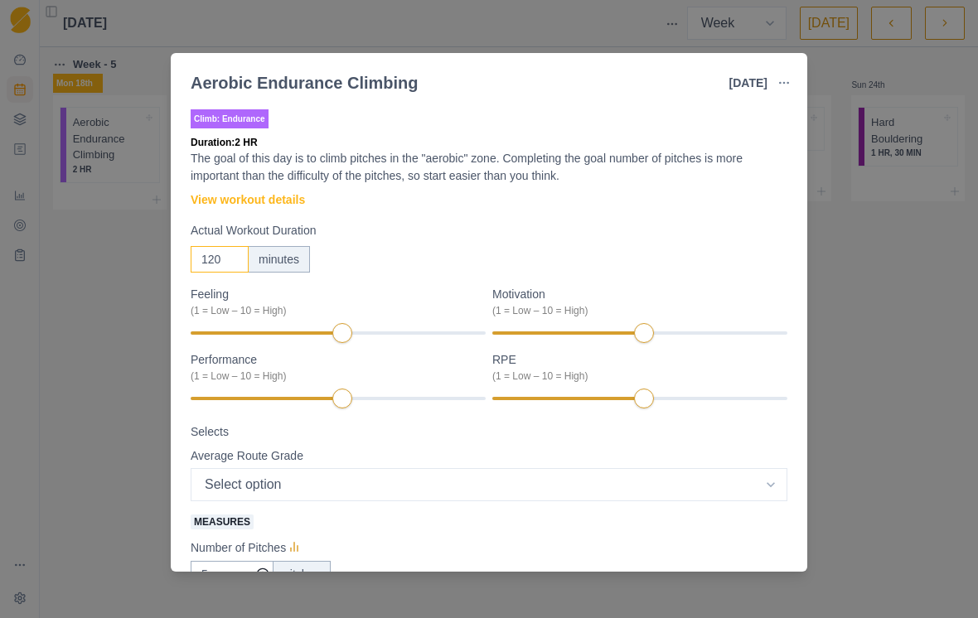
click at [233, 264] on input "120" at bounding box center [220, 259] width 58 height 27
type input "1"
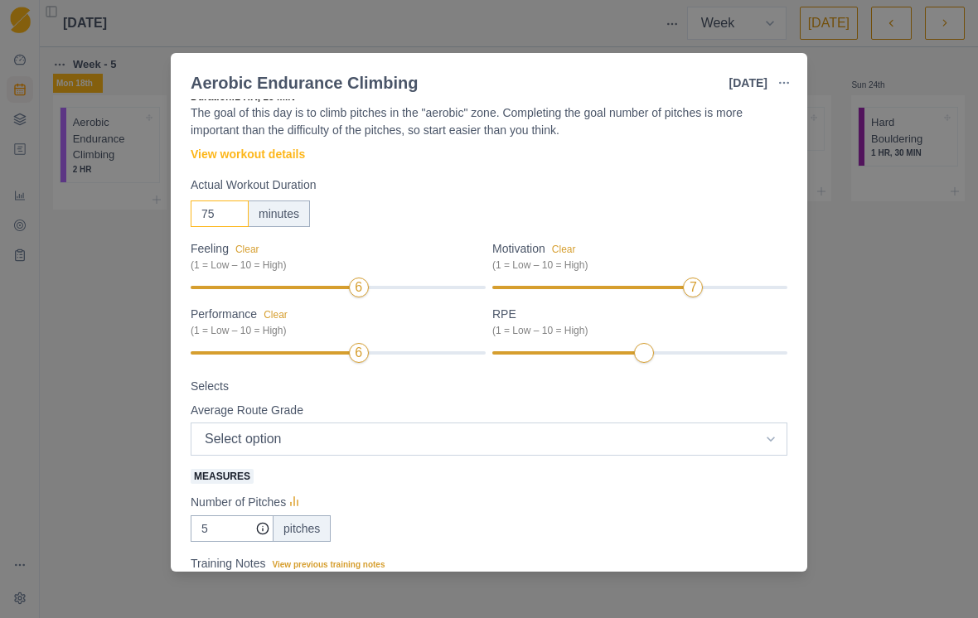
type input "75"
select select "9"
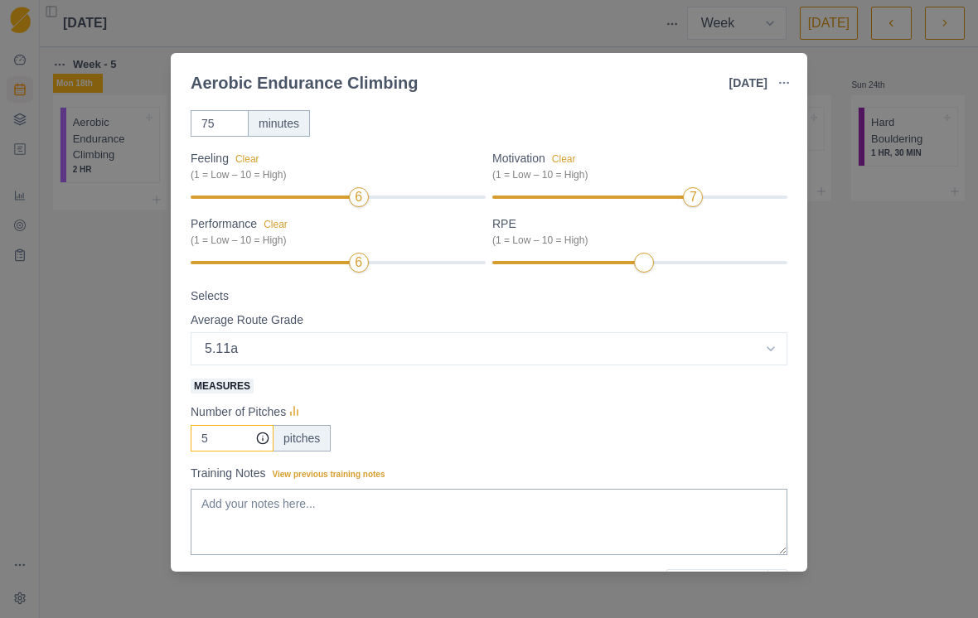
click at [215, 439] on input "5" at bounding box center [232, 438] width 83 height 27
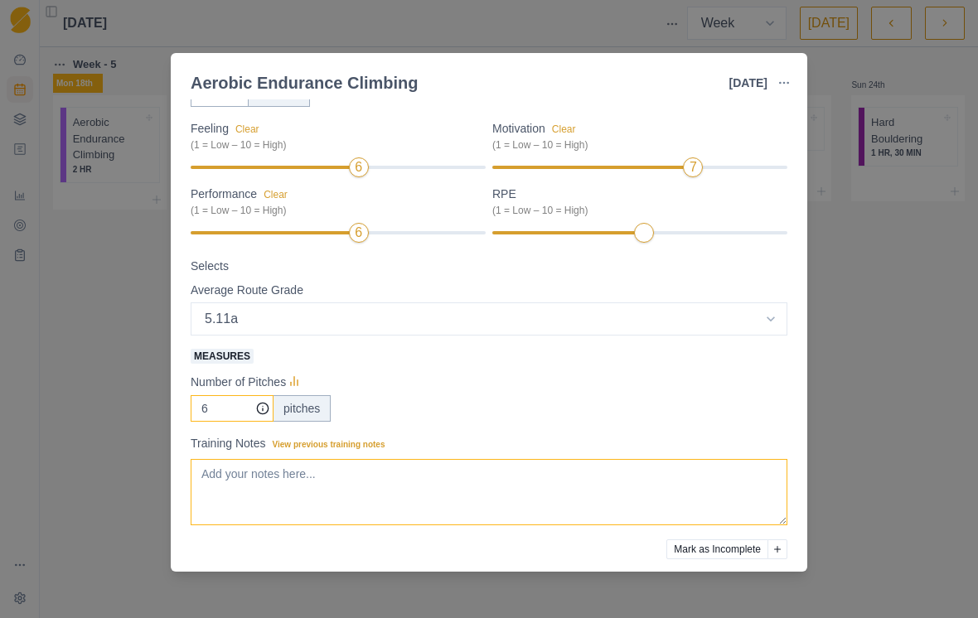
type input "6"
click at [235, 484] on textarea "Training Notes View previous training notes" at bounding box center [489, 492] width 597 height 66
type textarea "B"
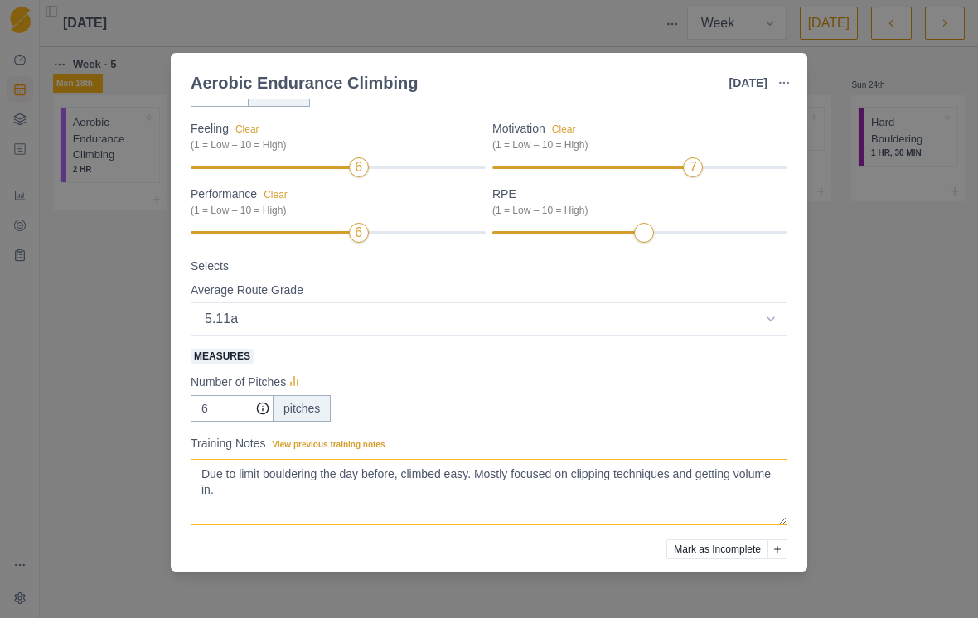
scroll to position [218, 0]
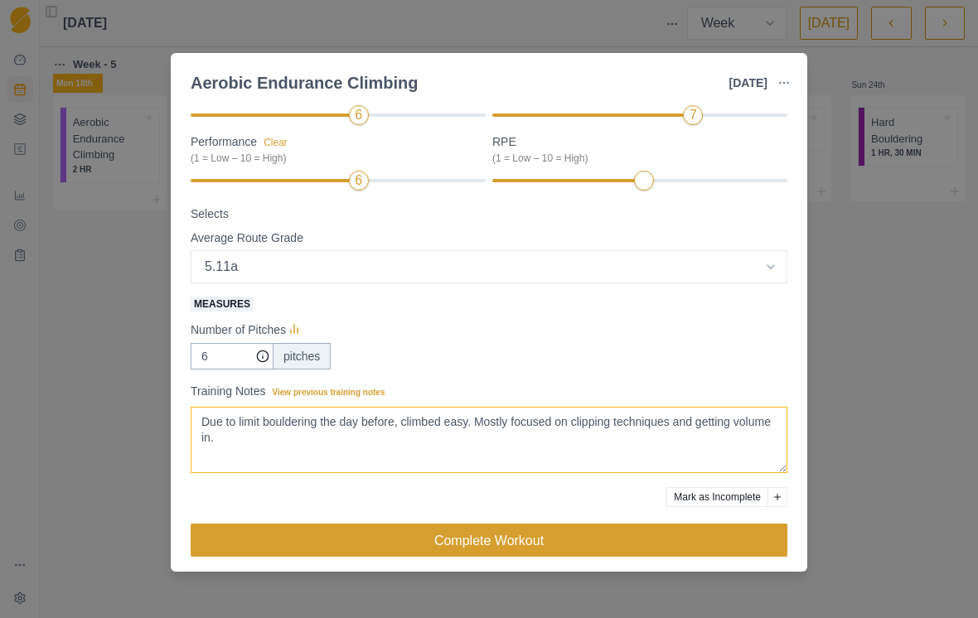
type textarea "Due to limit bouldering the day before, climbed easy. Mostly focused on clippin…"
click at [730, 540] on button "Complete Workout" at bounding box center [489, 540] width 597 height 33
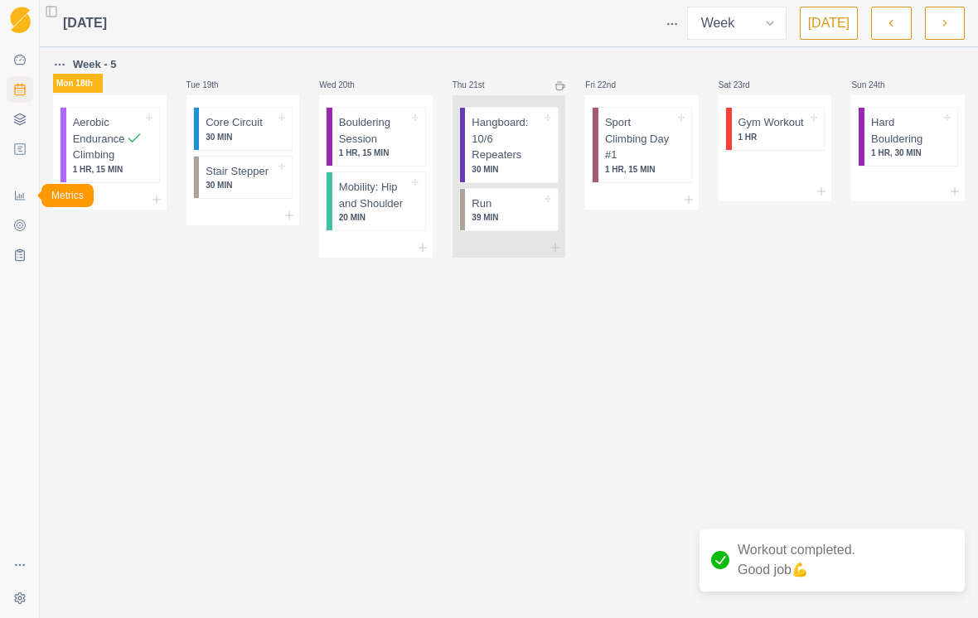
click at [21, 196] on icon at bounding box center [19, 195] width 13 height 13
